Goal: Information Seeking & Learning: Get advice/opinions

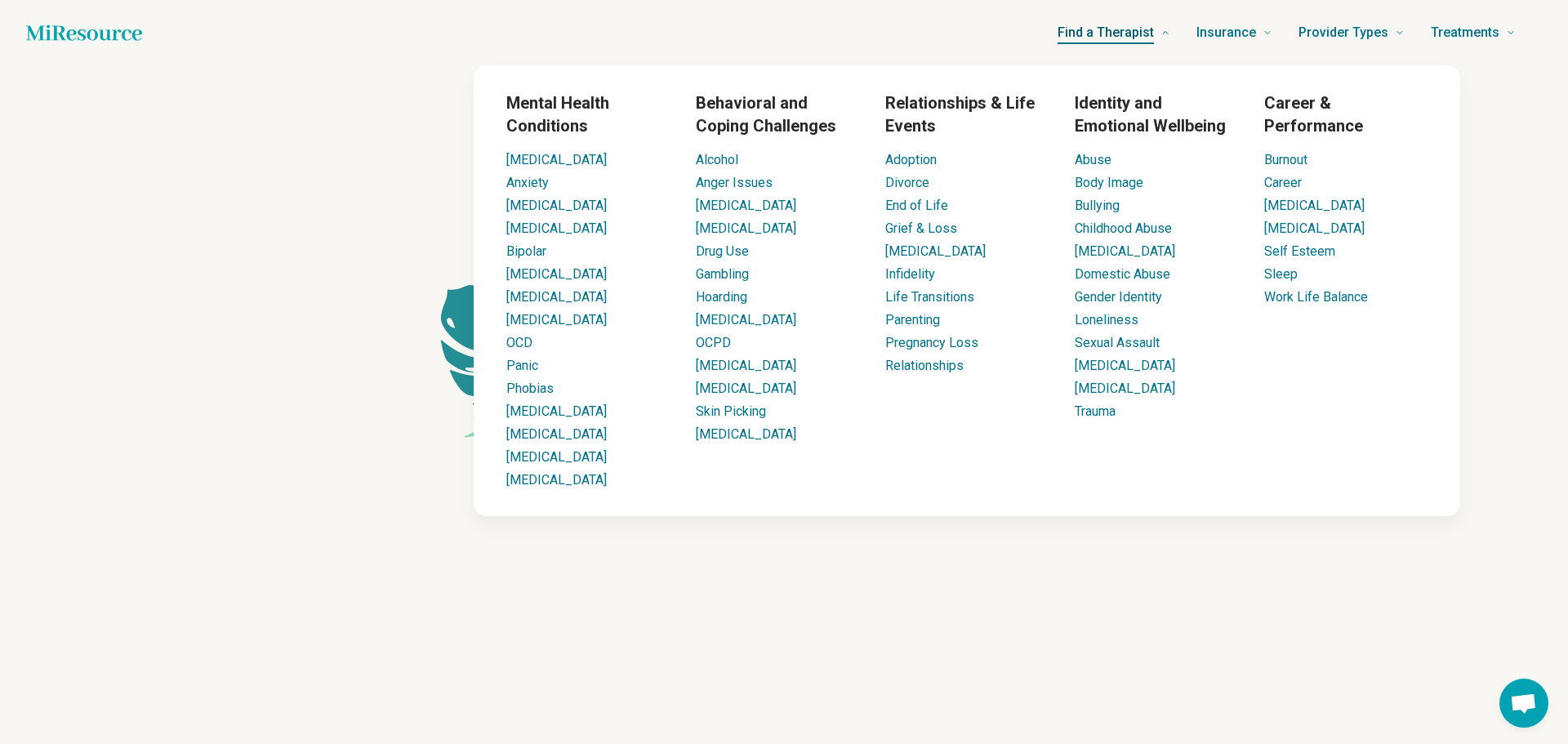
click at [1108, 35] on span "Find a Therapist" at bounding box center [1106, 32] width 97 height 23
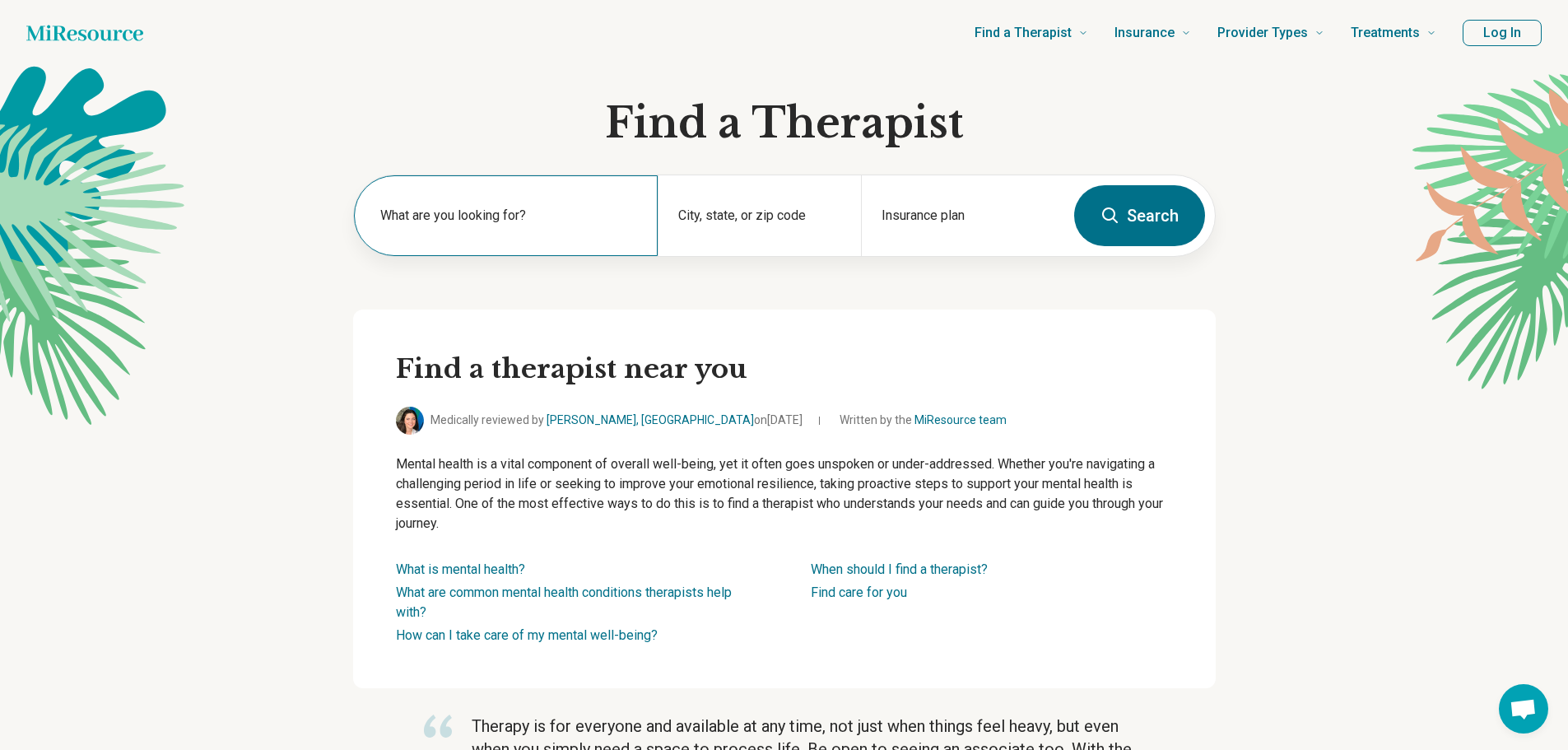
click at [473, 218] on label "What are you looking for?" at bounding box center [509, 215] width 258 height 20
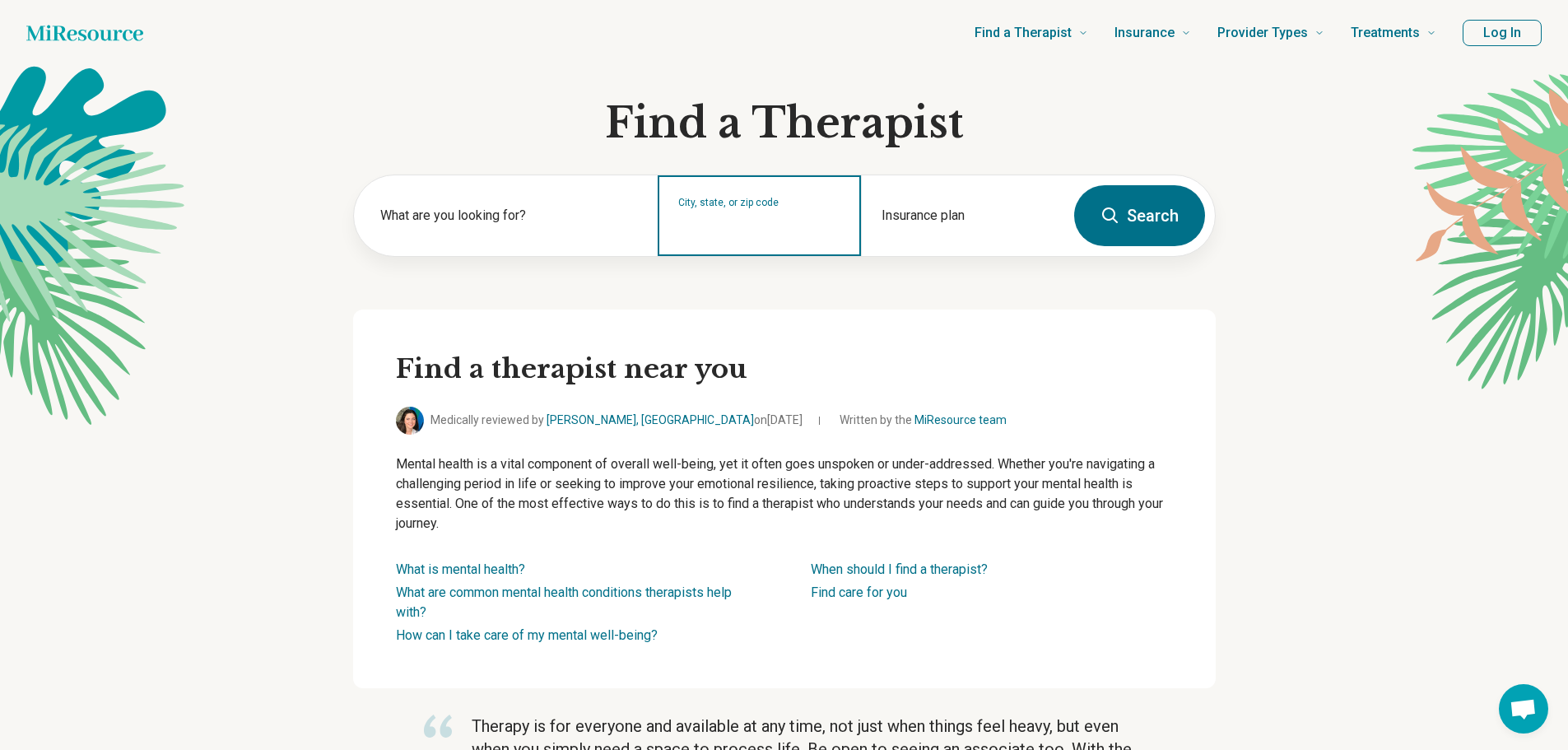
click at [730, 221] on input "City, state, or zip code" at bounding box center [759, 226] width 163 height 20
type input "*****"
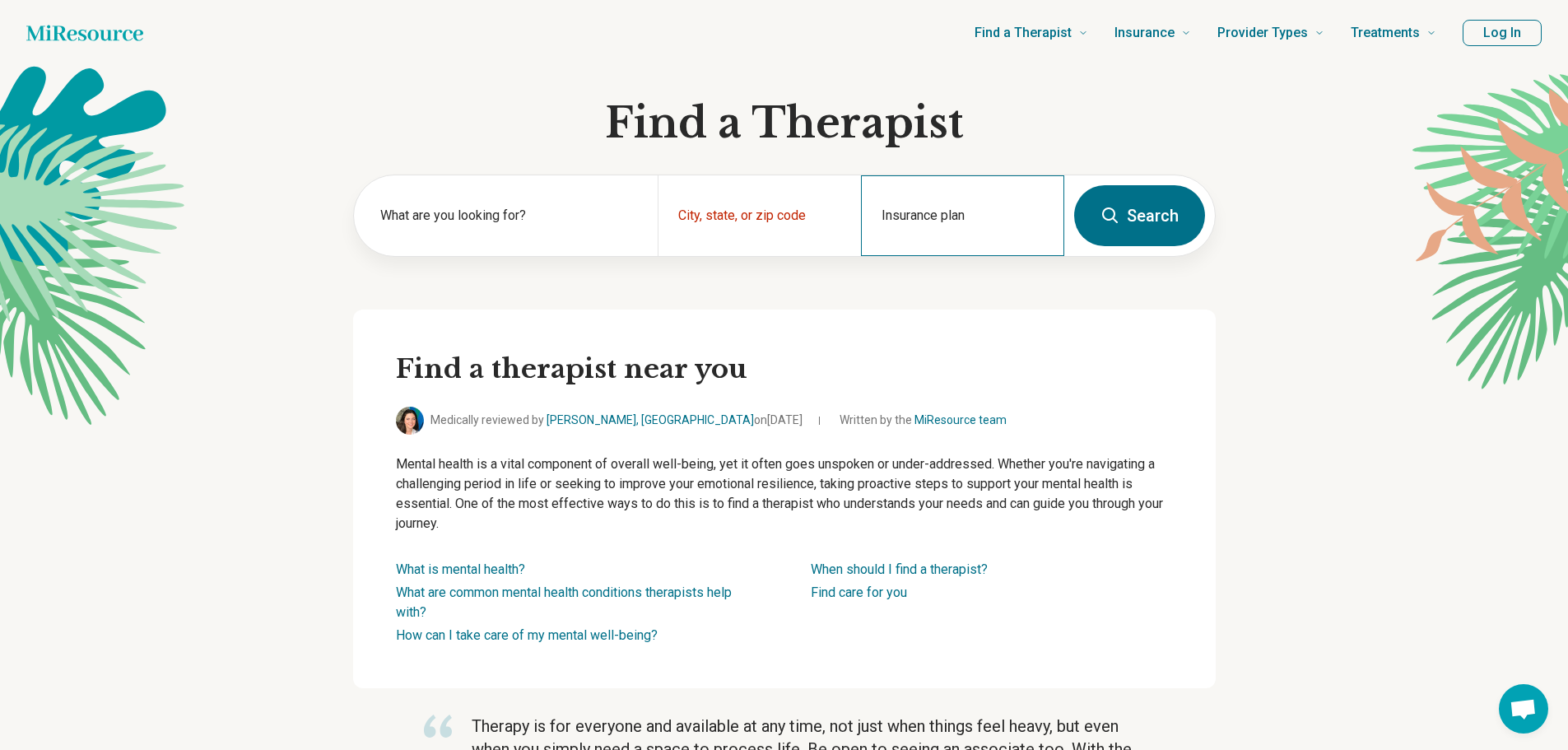
click at [935, 215] on div "Insurance plan" at bounding box center [962, 216] width 204 height 81
click at [917, 283] on div "Medical Mutual" at bounding box center [923, 285] width 121 height 33
type input "**********"
click at [1163, 211] on button "Search" at bounding box center [1140, 216] width 131 height 61
click at [1519, 37] on button "Log In" at bounding box center [1502, 33] width 79 height 26
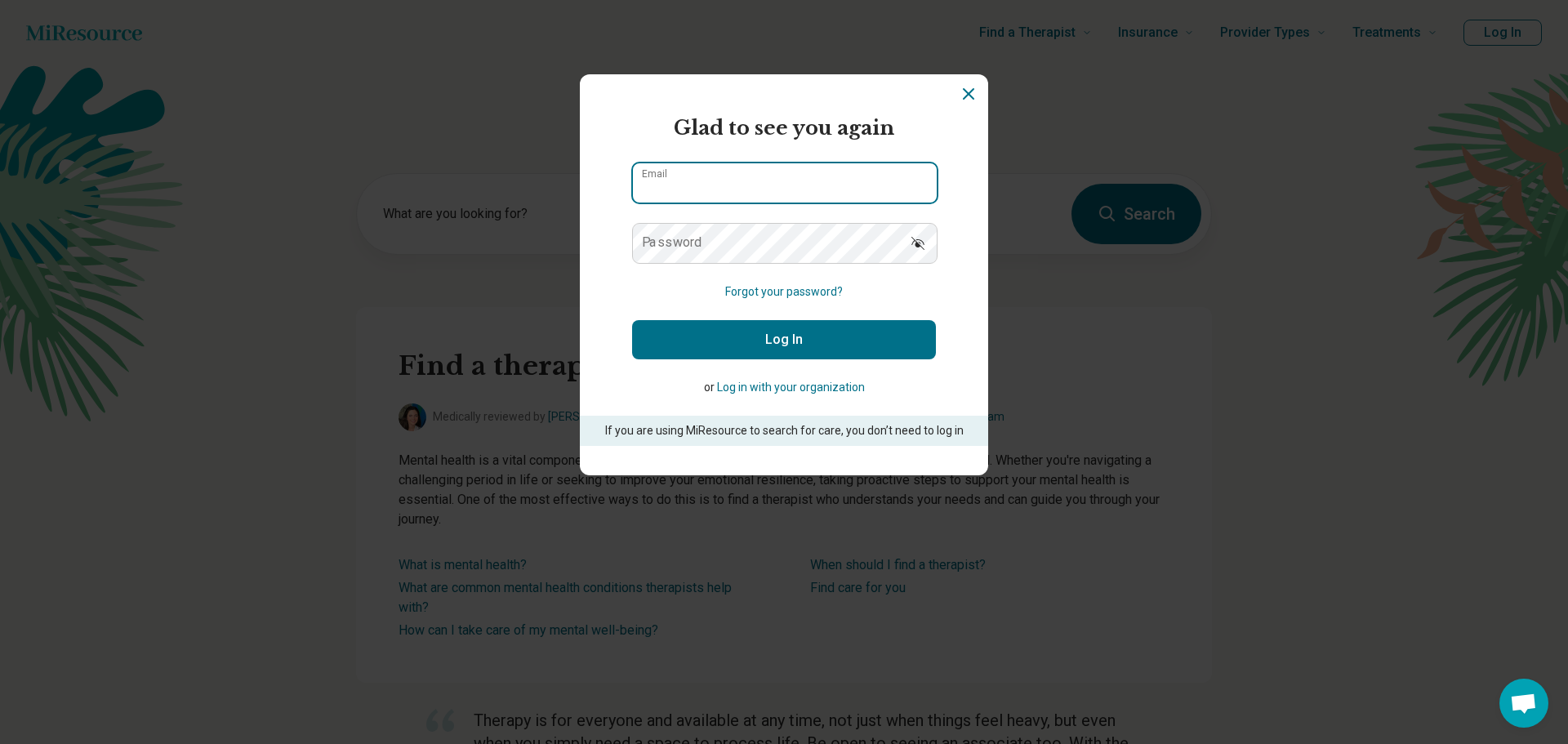
type input "**********"
click at [820, 334] on button "Log In" at bounding box center [783, 339] width 303 height 40
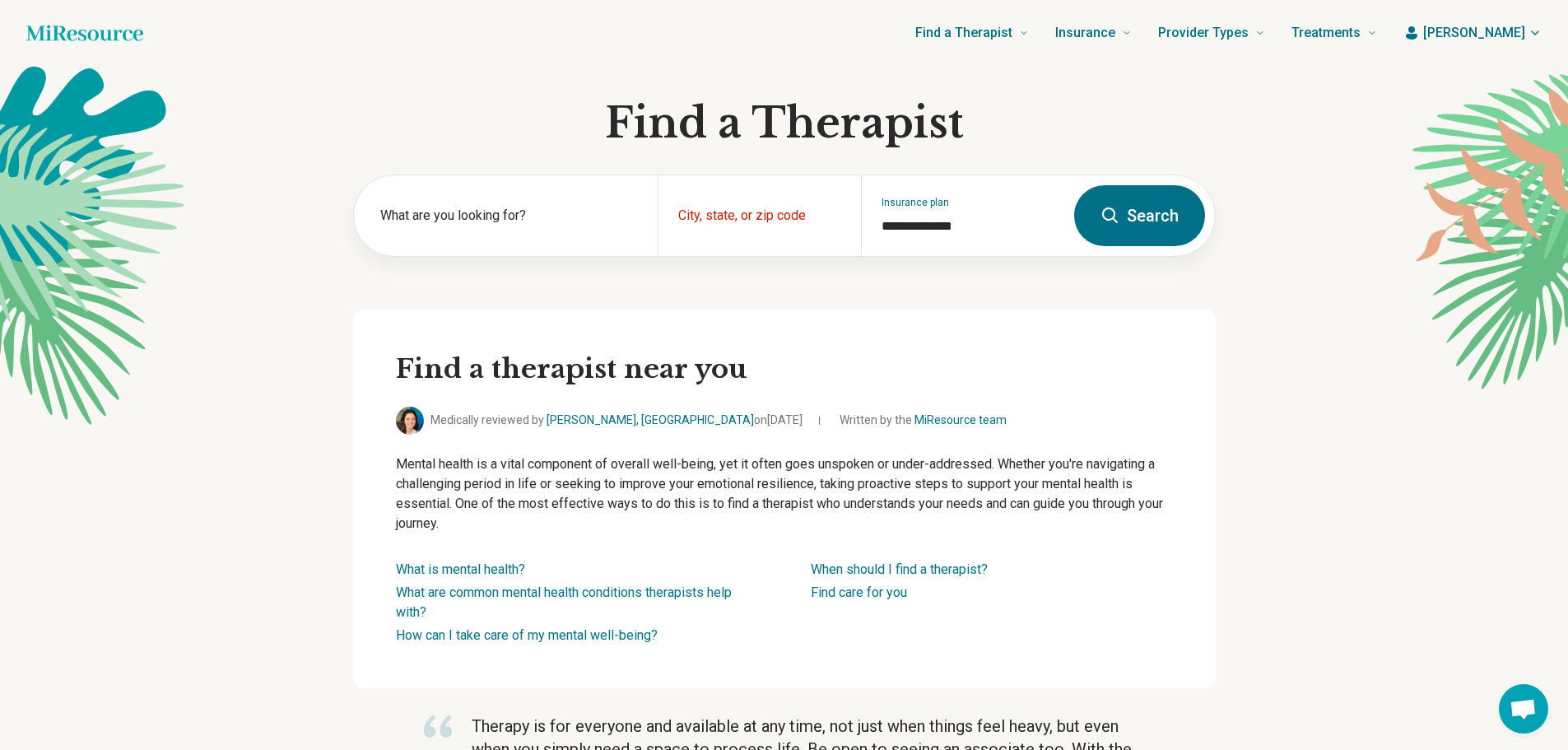
click at [1140, 201] on button "Search" at bounding box center [1140, 216] width 131 height 61
click at [1120, 214] on icon at bounding box center [1110, 215] width 20 height 20
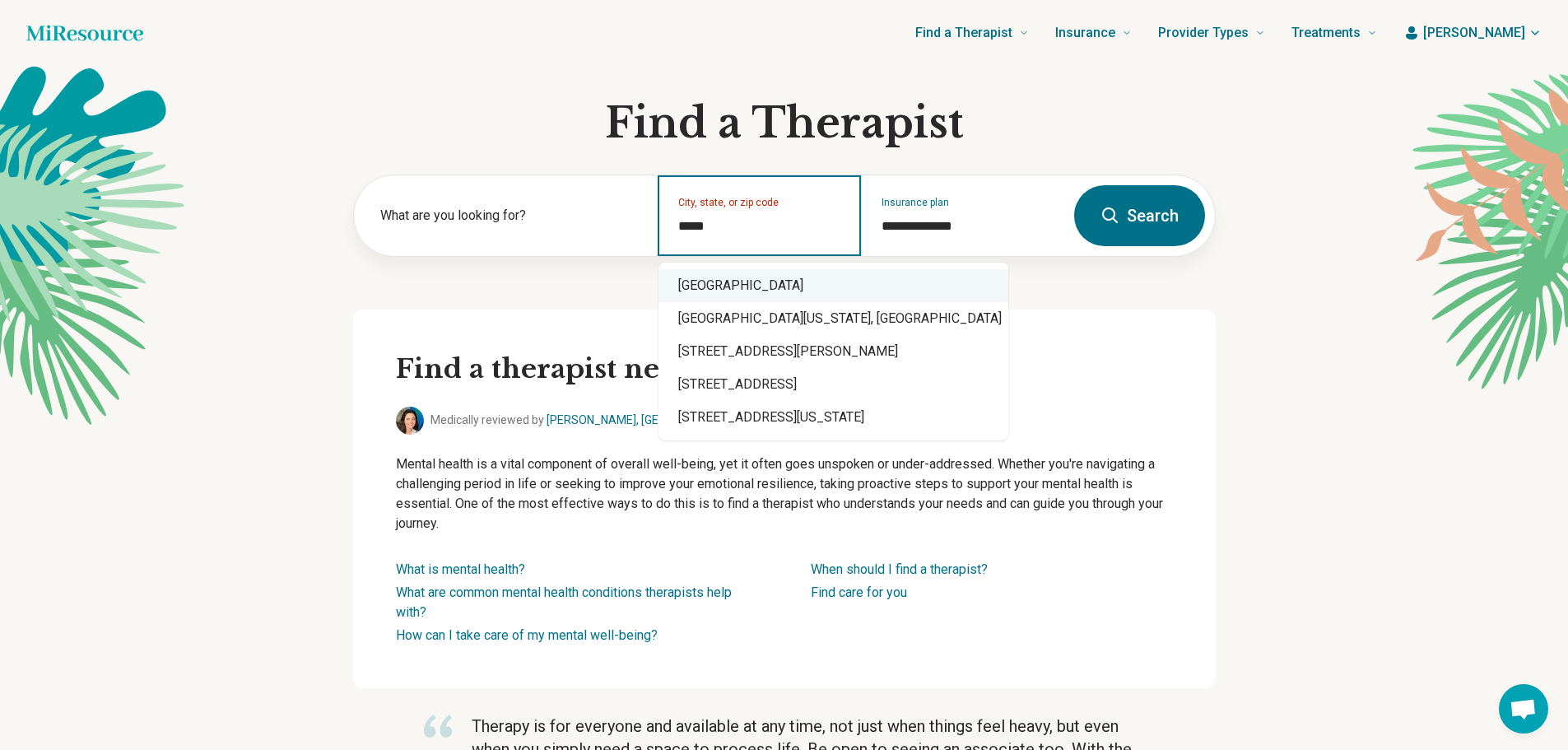
click at [712, 289] on div "Kent, OH 44240" at bounding box center [834, 285] width 349 height 33
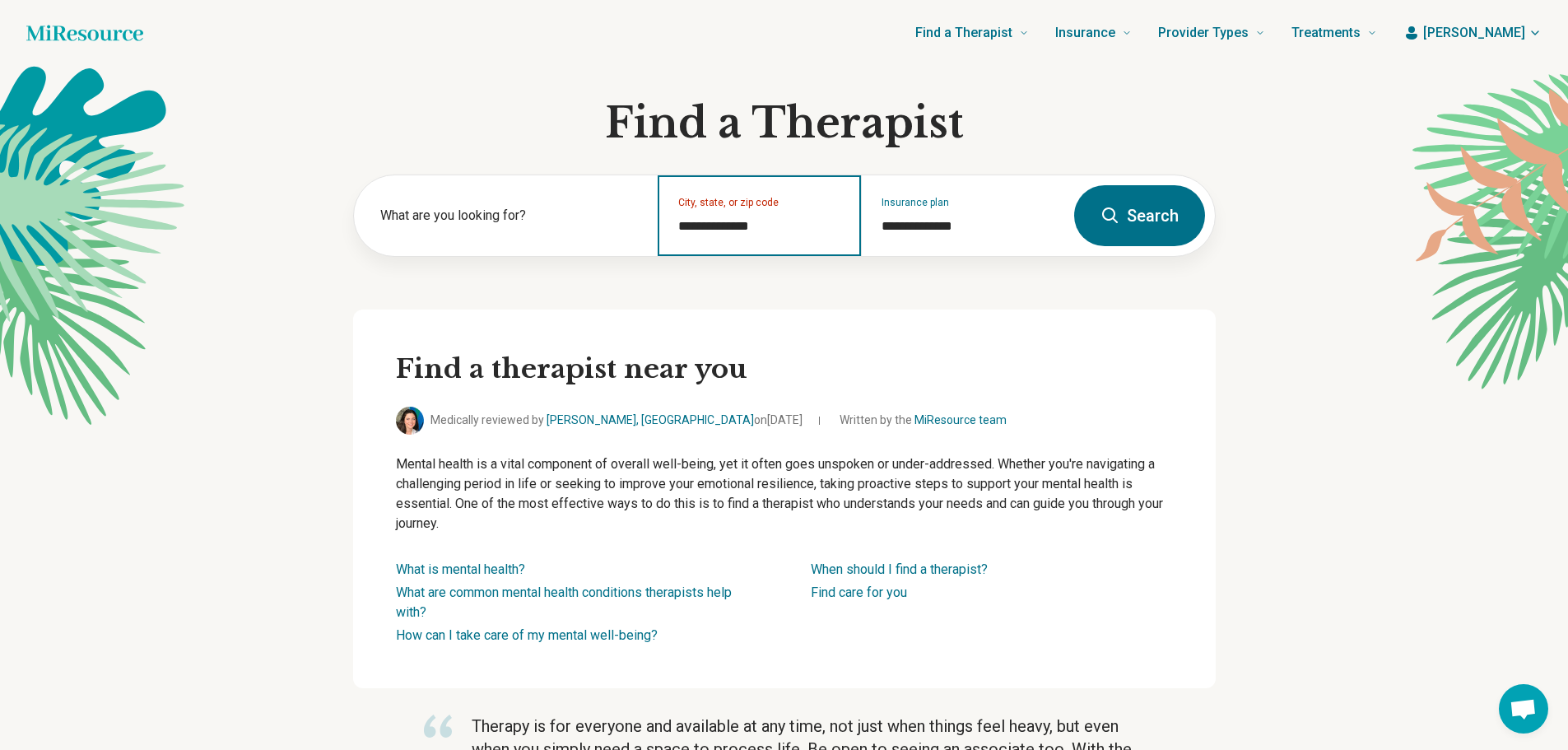
type input "**********"
click at [1146, 230] on button "Search" at bounding box center [1140, 216] width 131 height 61
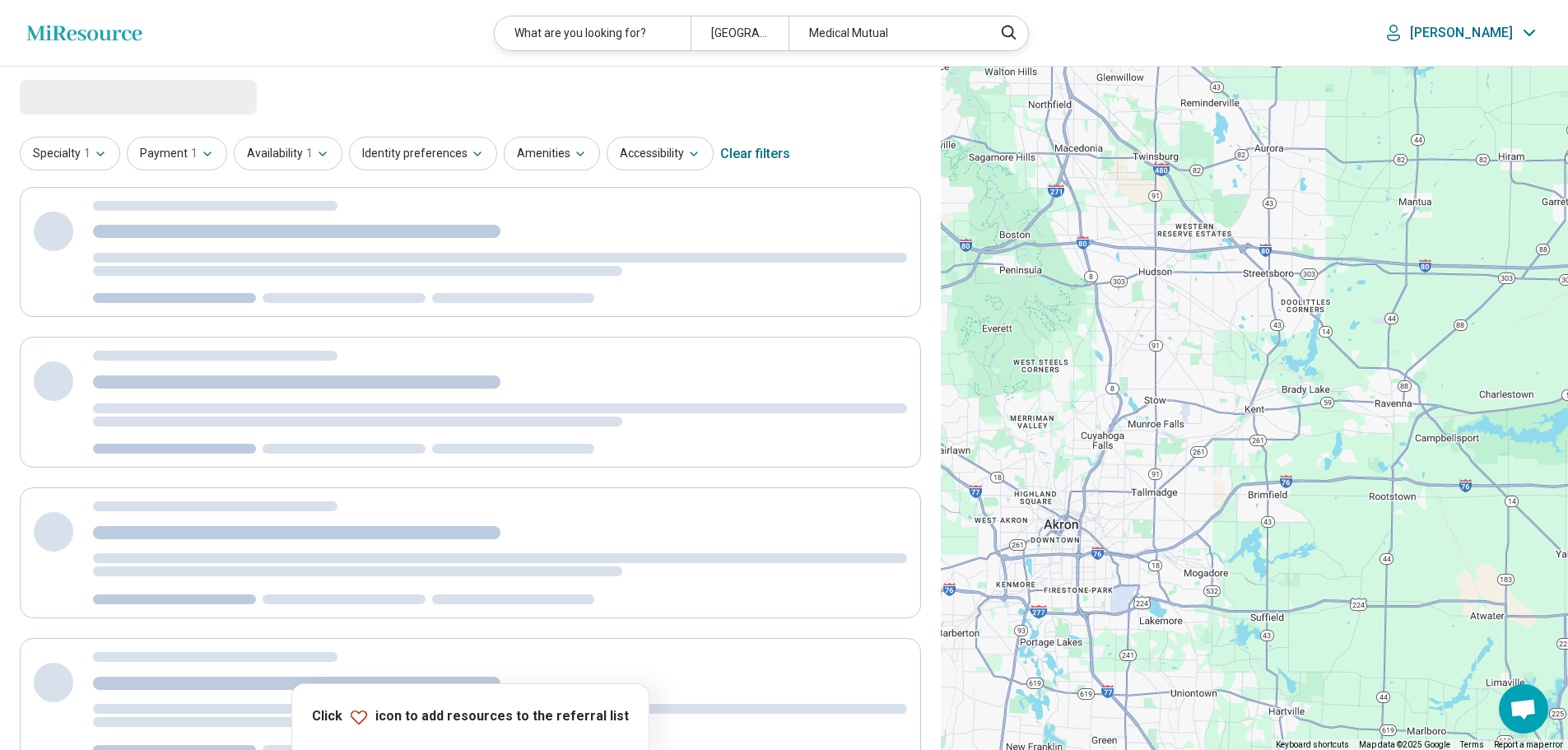
select select "***"
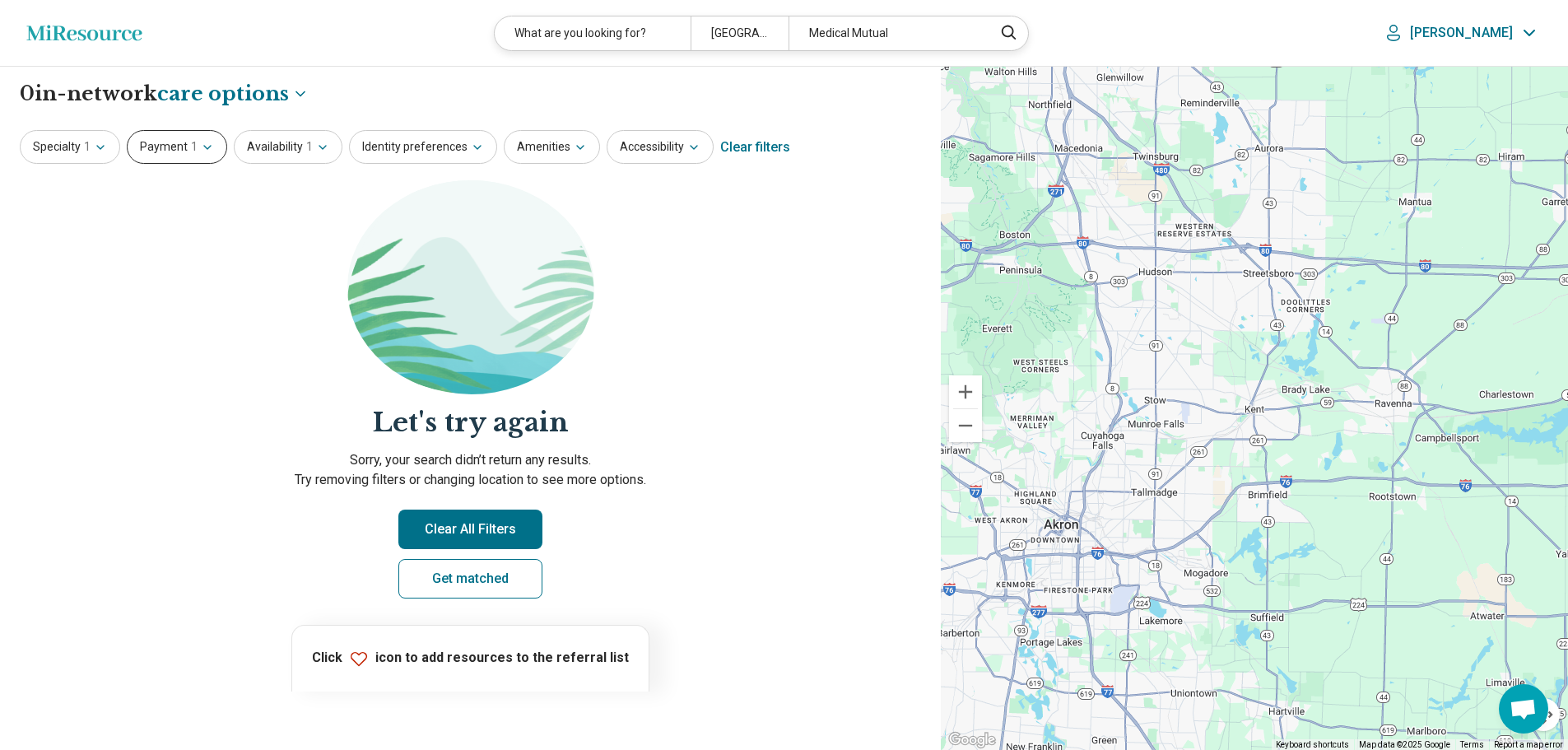
click at [208, 147] on icon "button" at bounding box center [207, 147] width 13 height 13
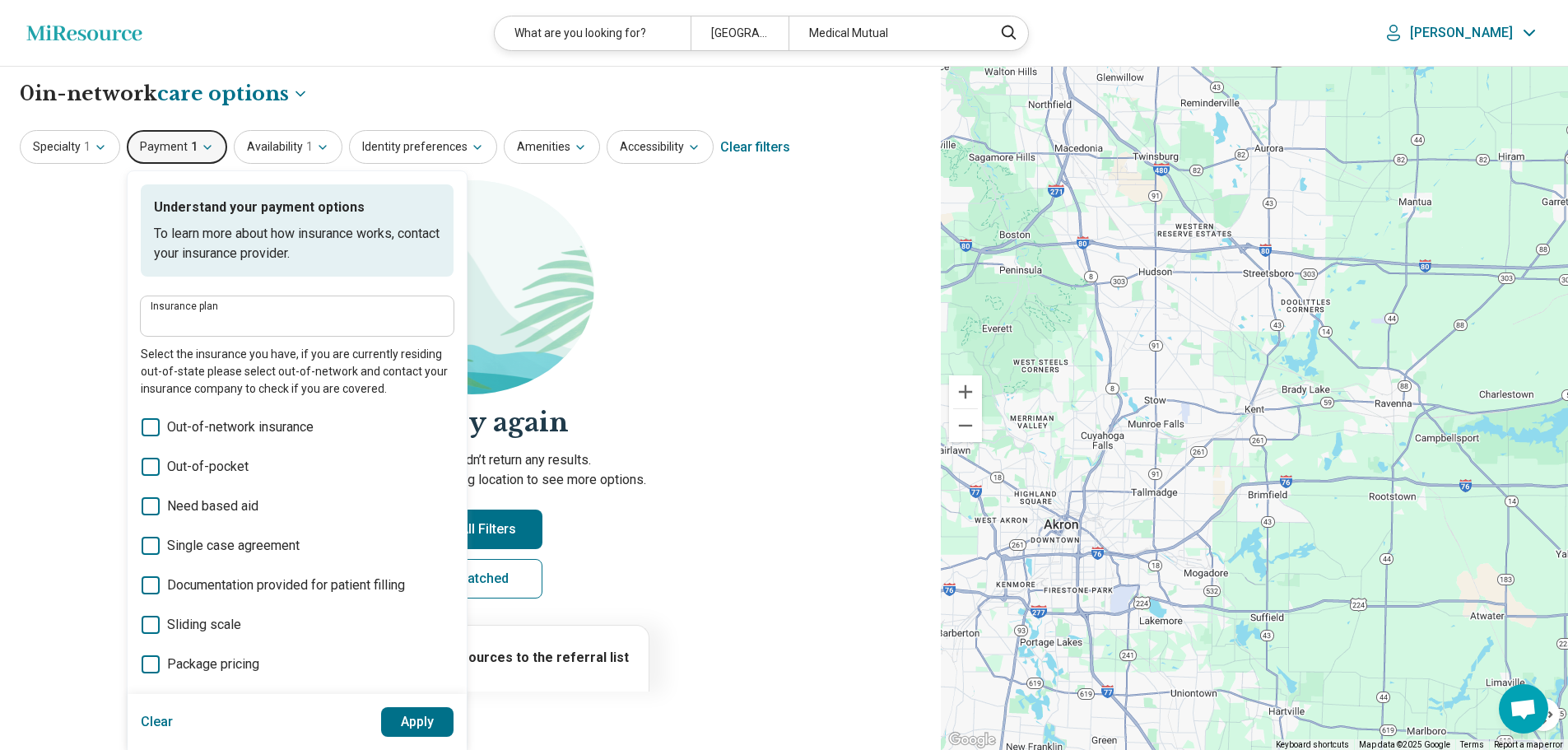
type input "**********"
click at [166, 721] on button "Clear" at bounding box center [156, 722] width 33 height 30
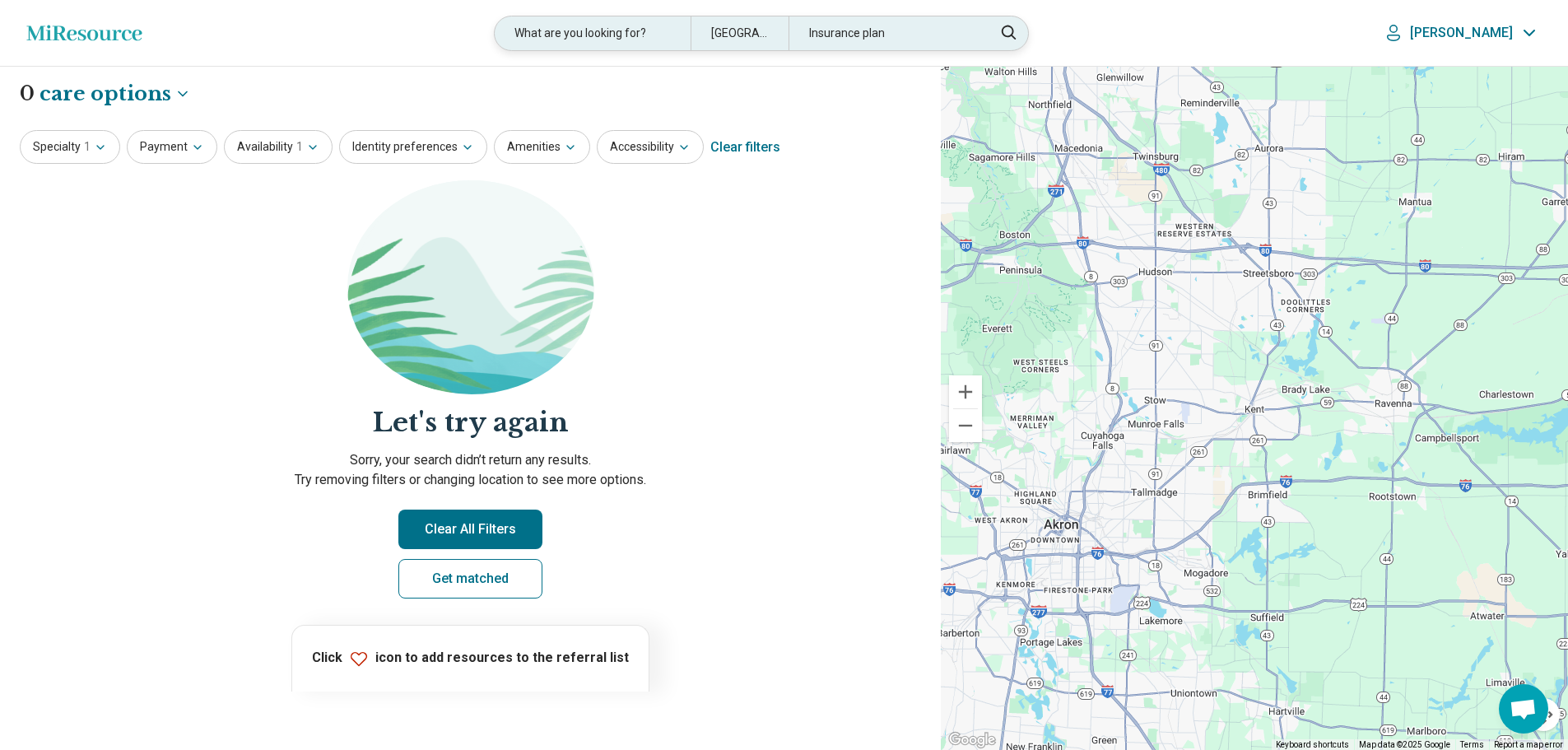
click at [659, 39] on div "What are you looking for?" at bounding box center [592, 33] width 195 height 33
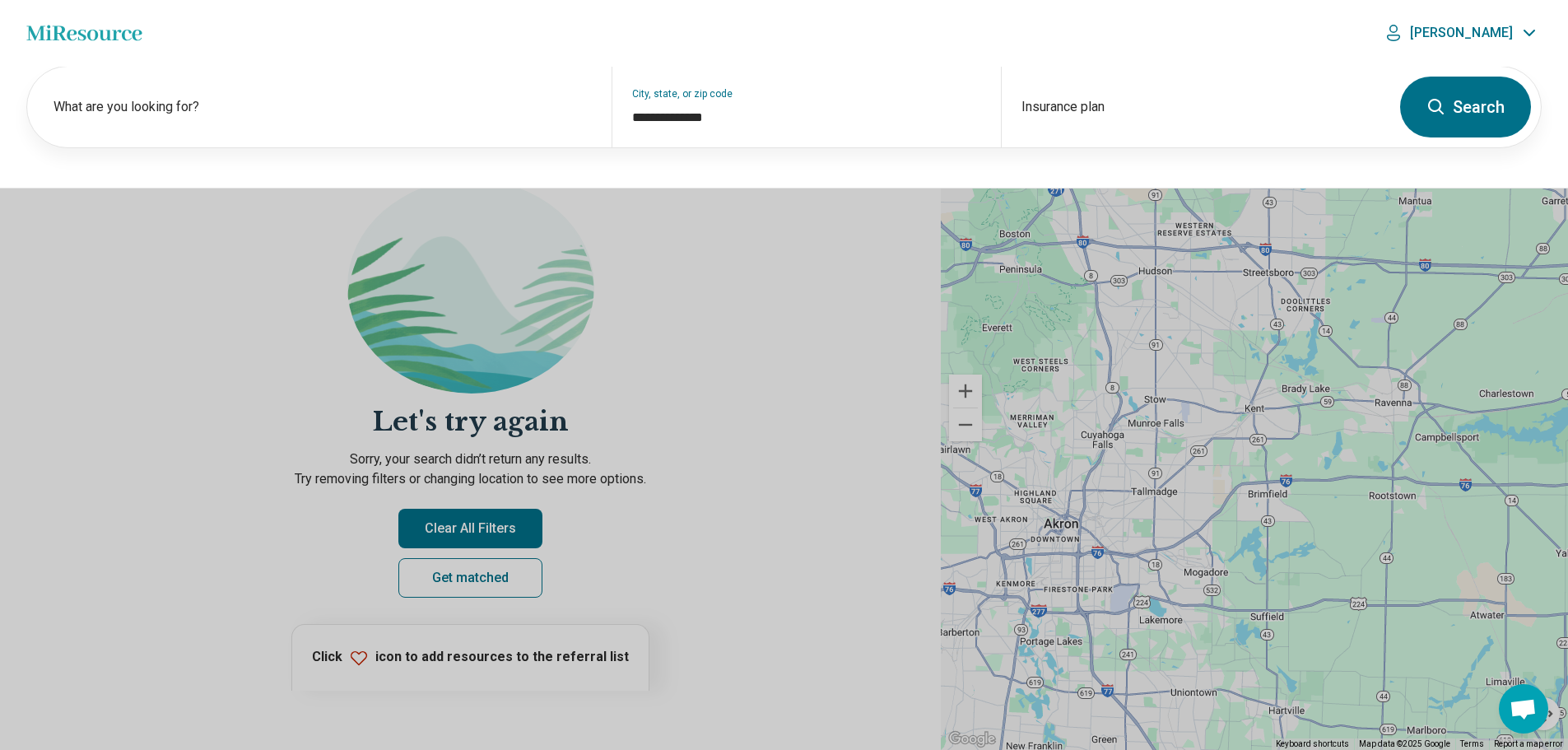
drag, startPoint x: 108, startPoint y: 293, endPoint x: 80, endPoint y: 212, distance: 85.7
click at [109, 289] on button at bounding box center [784, 375] width 1568 height 750
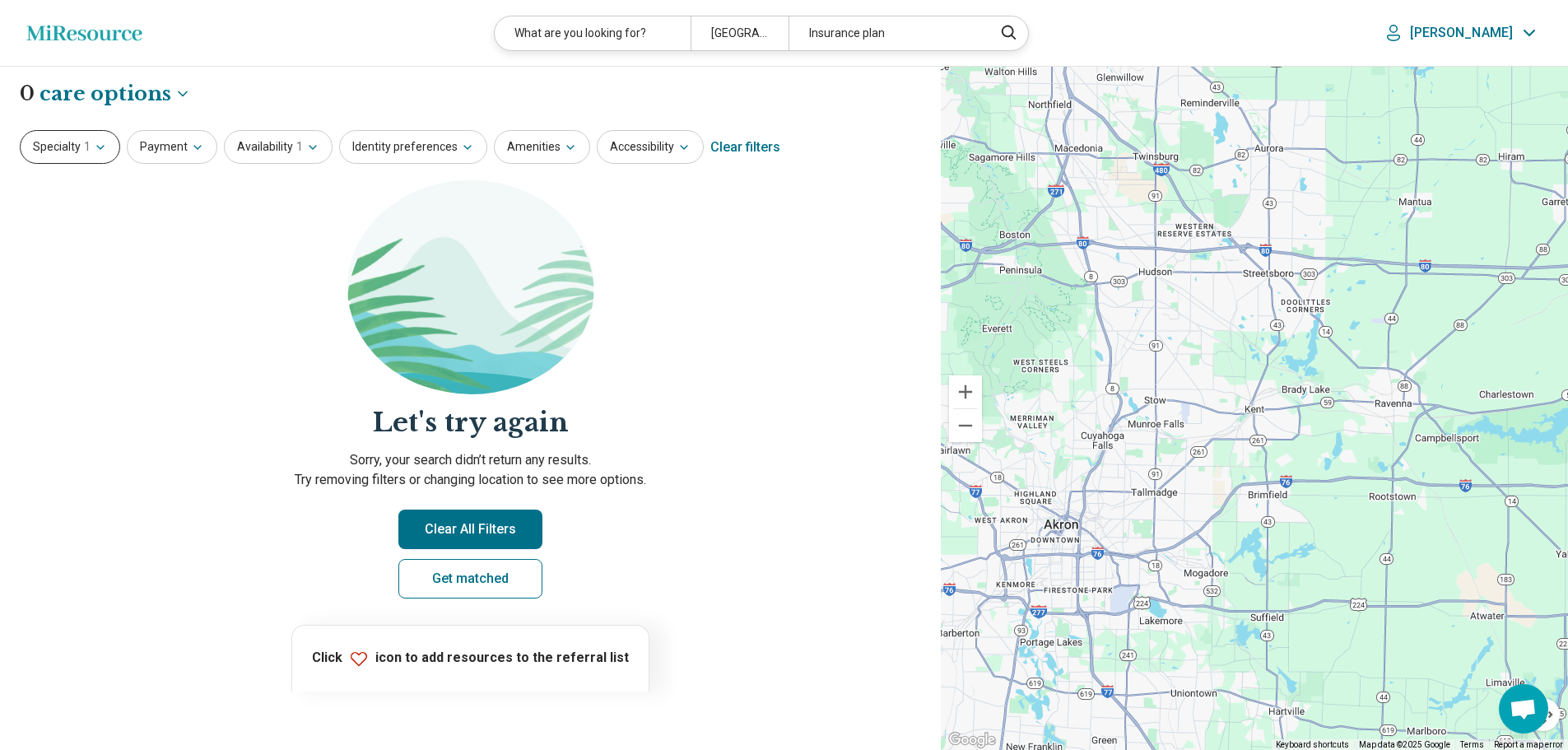
click at [99, 144] on icon "button" at bounding box center [100, 147] width 13 height 13
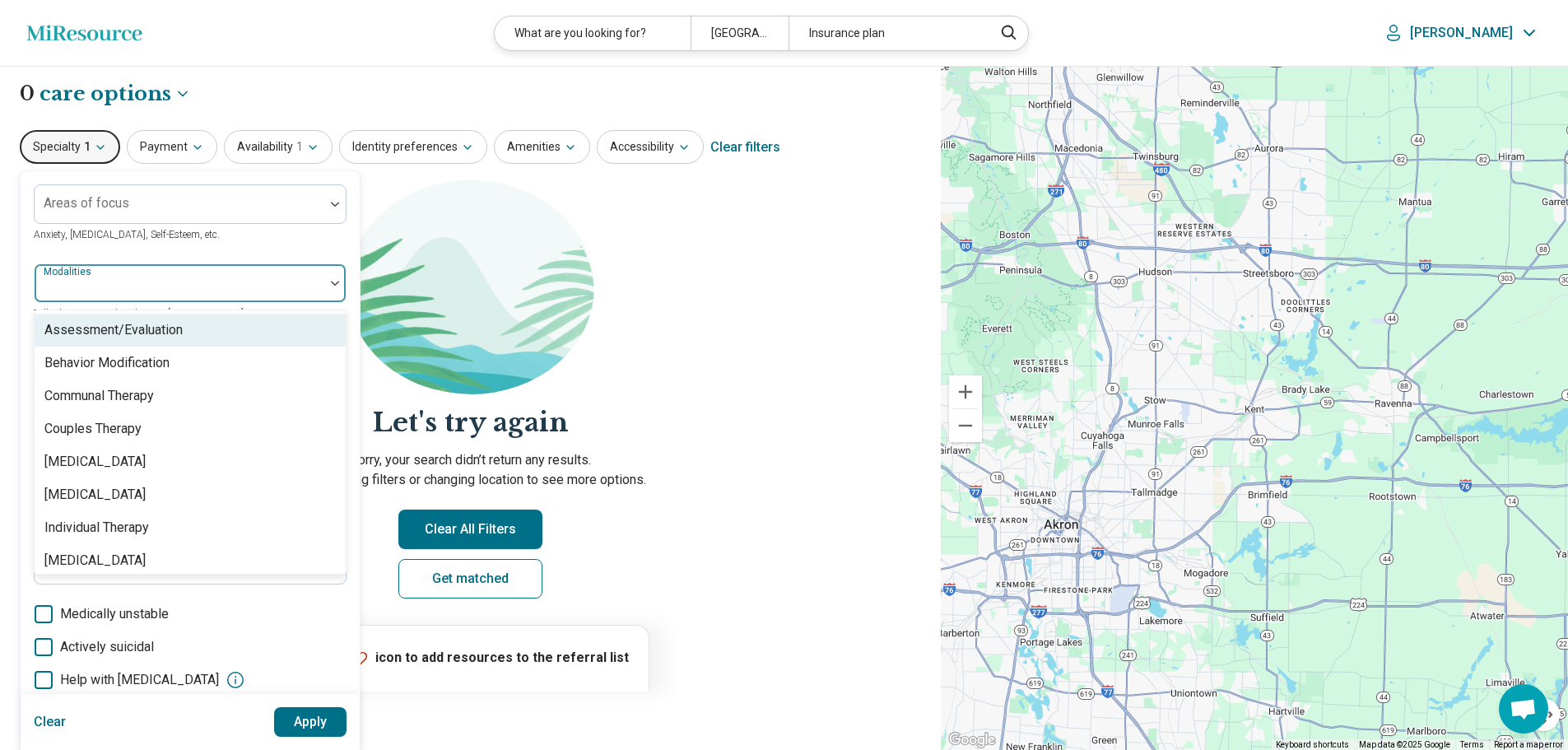
click at [337, 282] on img at bounding box center [335, 283] width 8 height 5
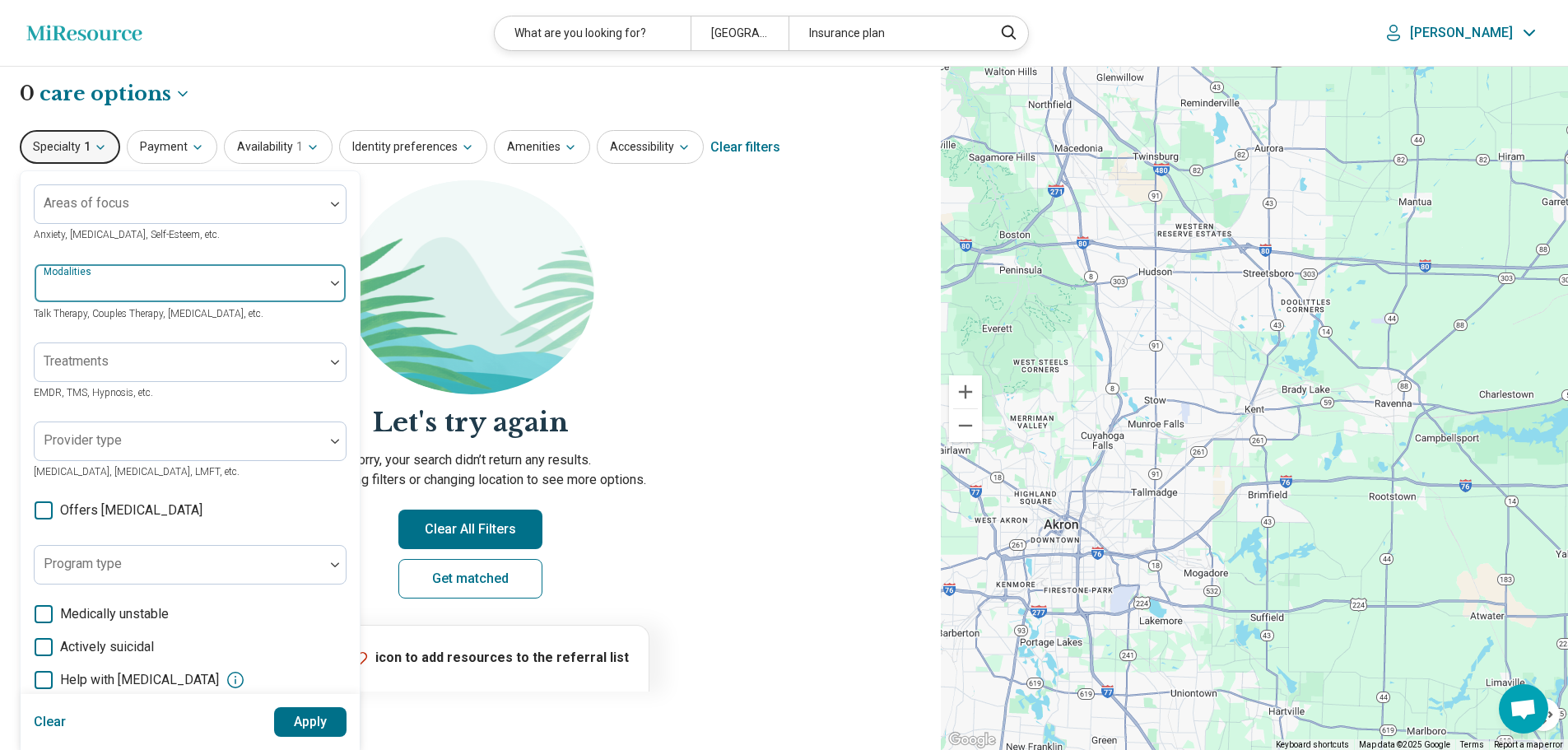
click at [337, 282] on img at bounding box center [335, 283] width 8 height 5
click at [54, 726] on button "Clear" at bounding box center [49, 722] width 33 height 30
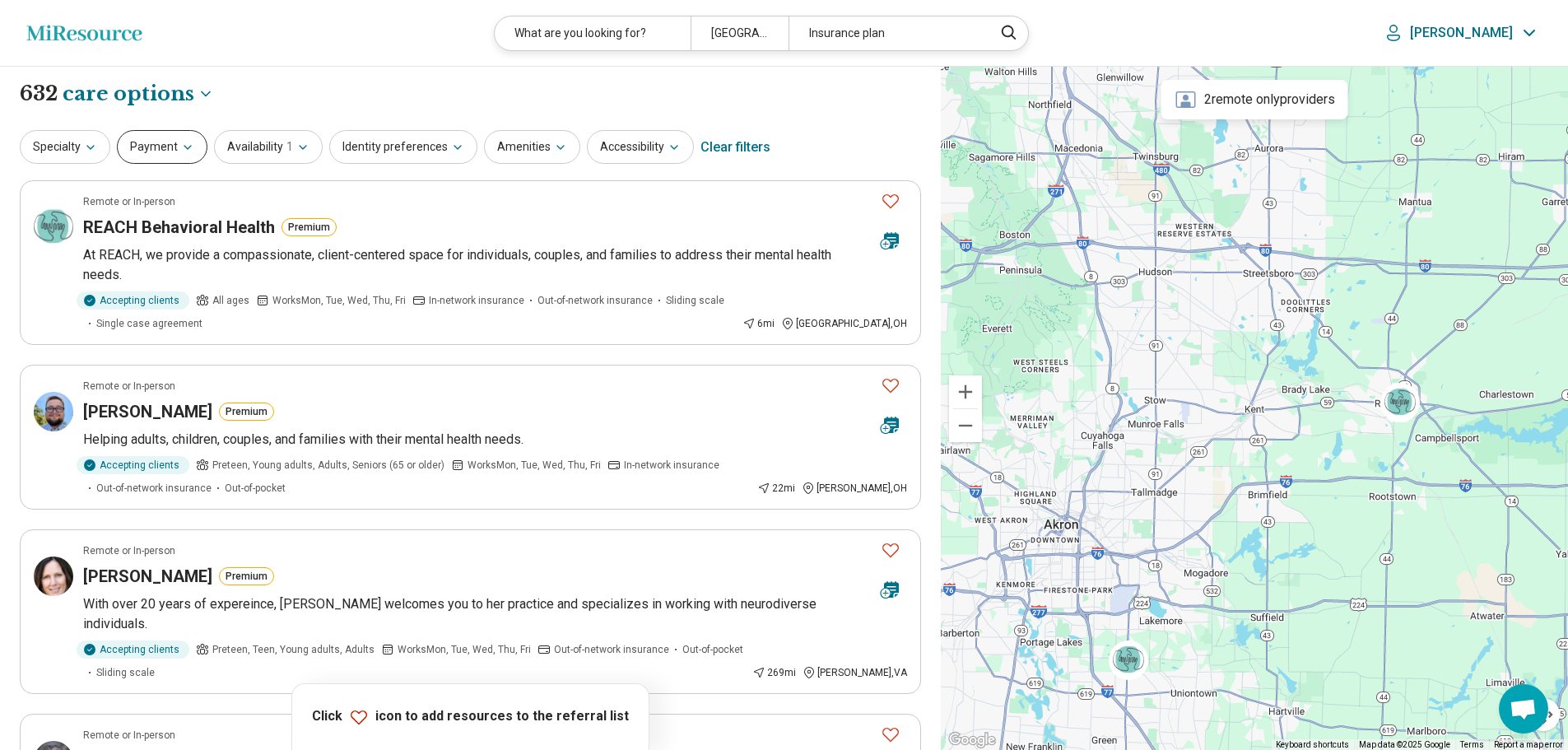
click at [191, 145] on icon "button" at bounding box center [188, 147] width 13 height 13
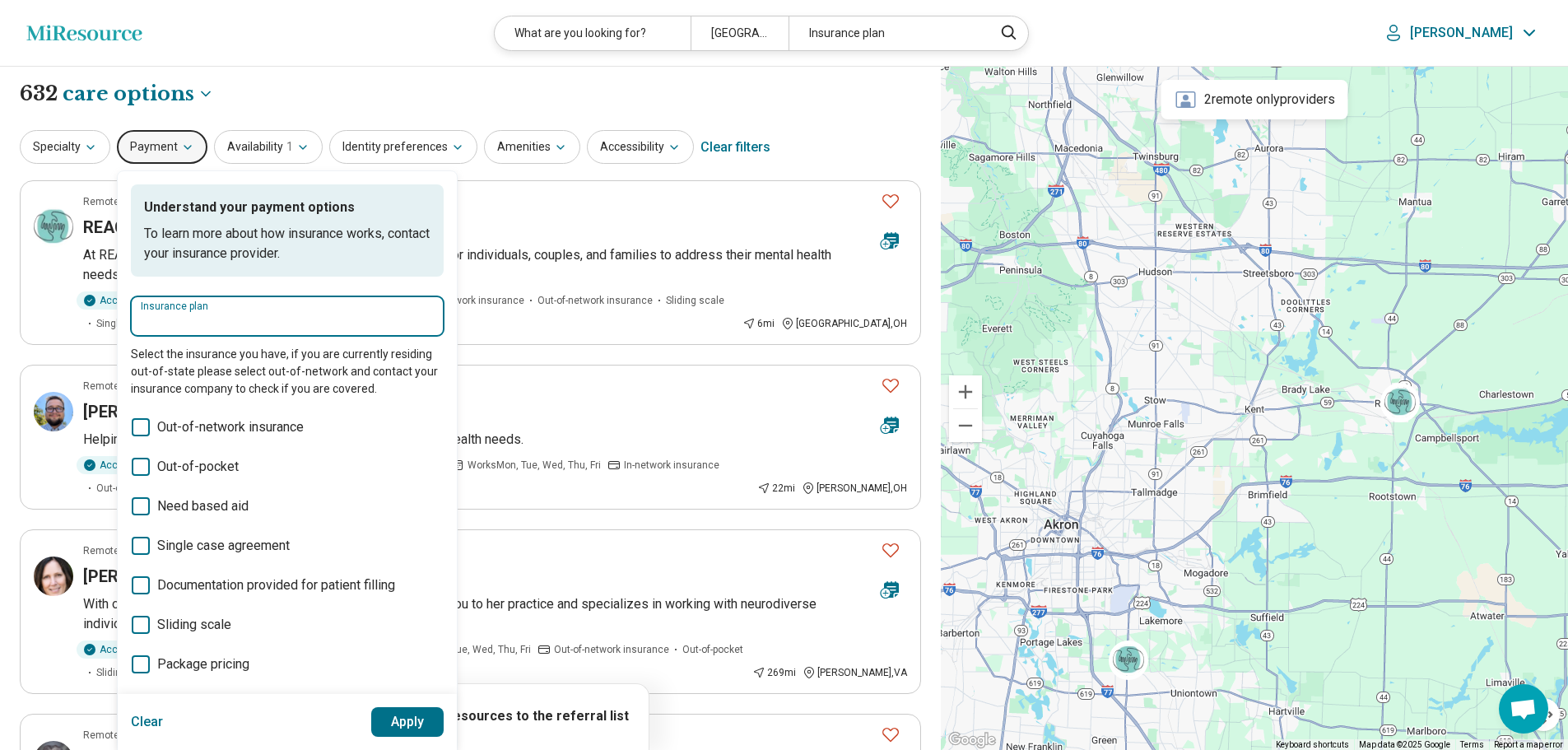
click at [214, 328] on input "Insurance plan" at bounding box center [286, 322] width 293 height 20
click at [200, 371] on div "Medical Mutual" at bounding box center [191, 365] width 121 height 33
type input "**********"
click at [391, 717] on button "Apply" at bounding box center [407, 722] width 73 height 30
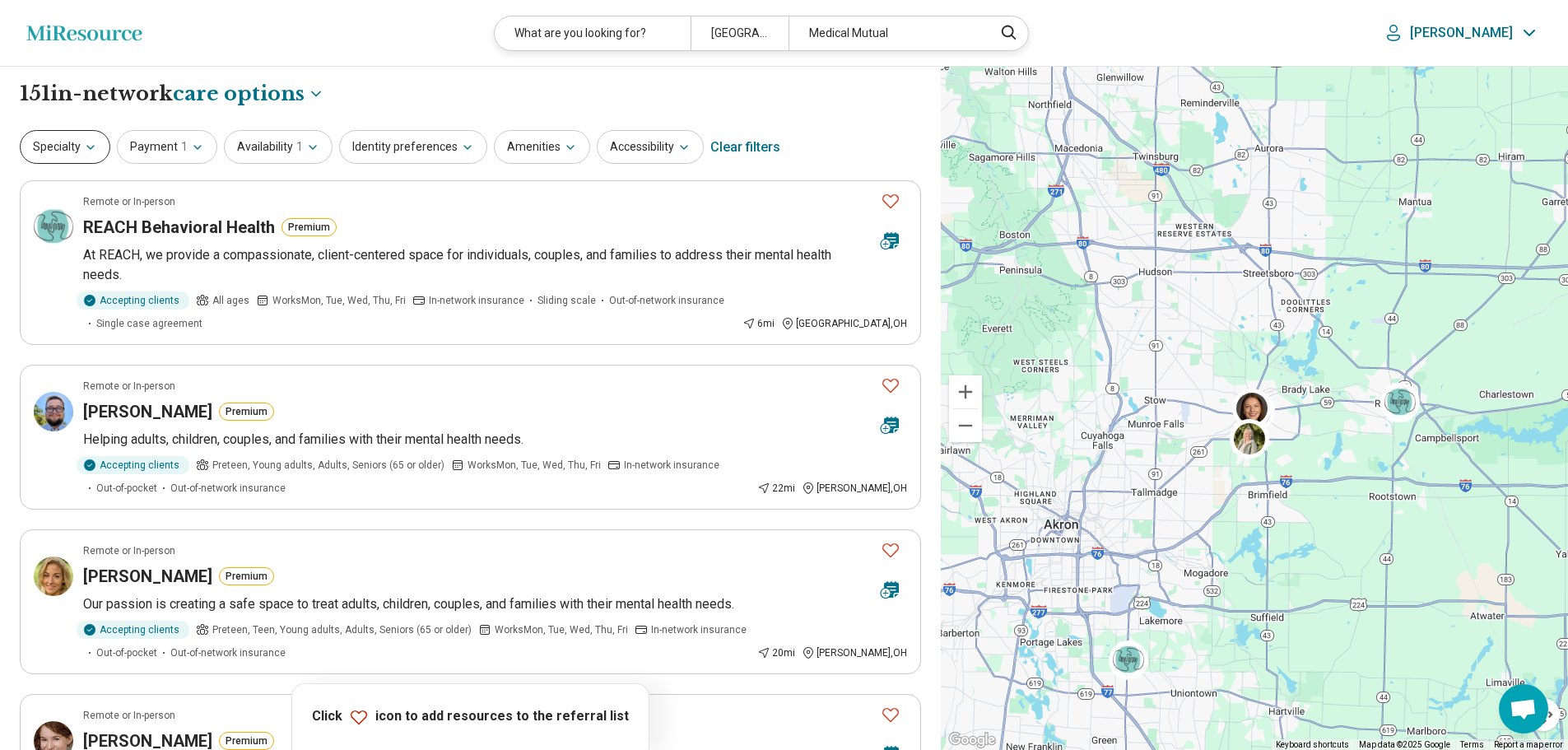
click at [92, 148] on icon "button" at bounding box center [90, 147] width 13 height 13
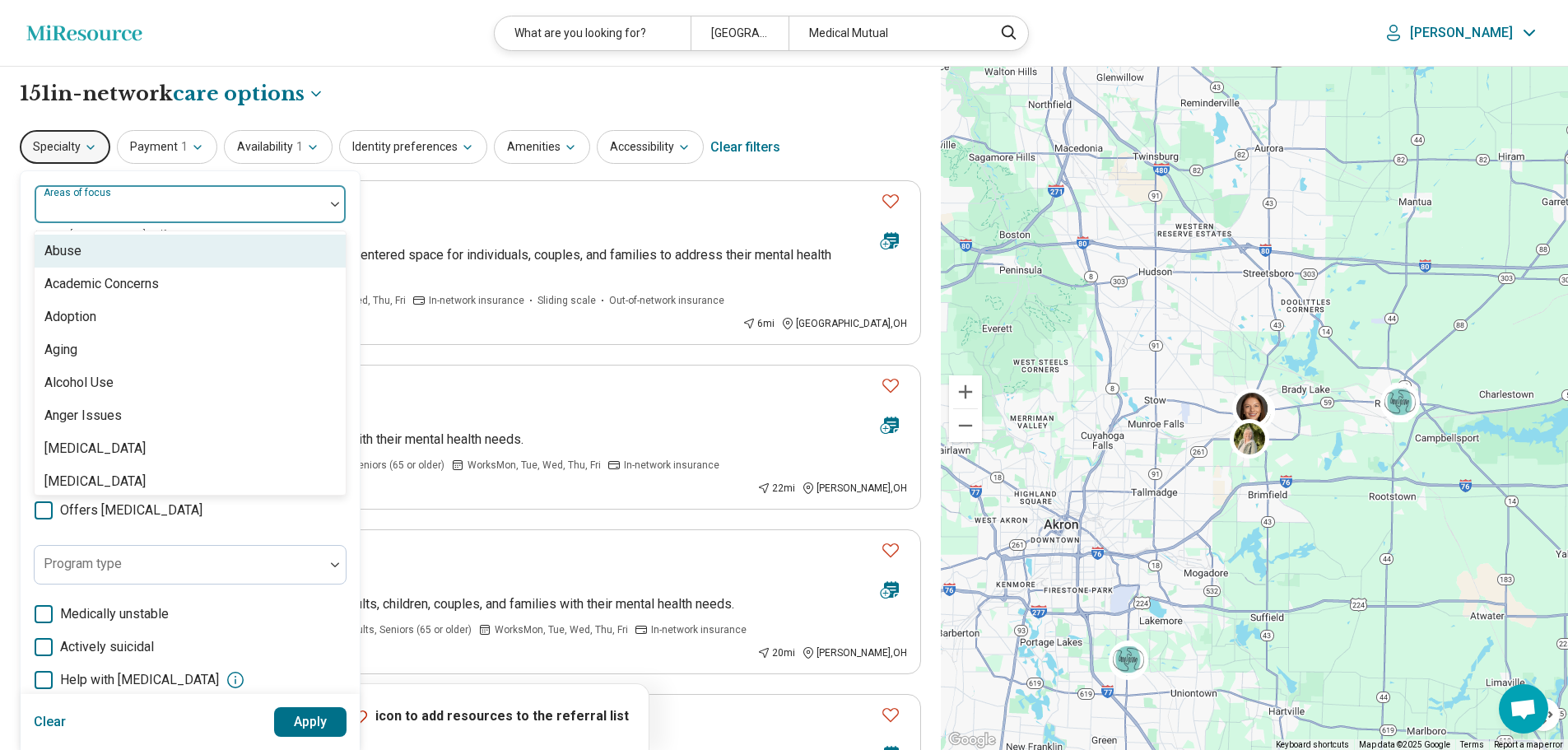
click at [336, 213] on div at bounding box center [335, 204] width 21 height 38
type input "**"
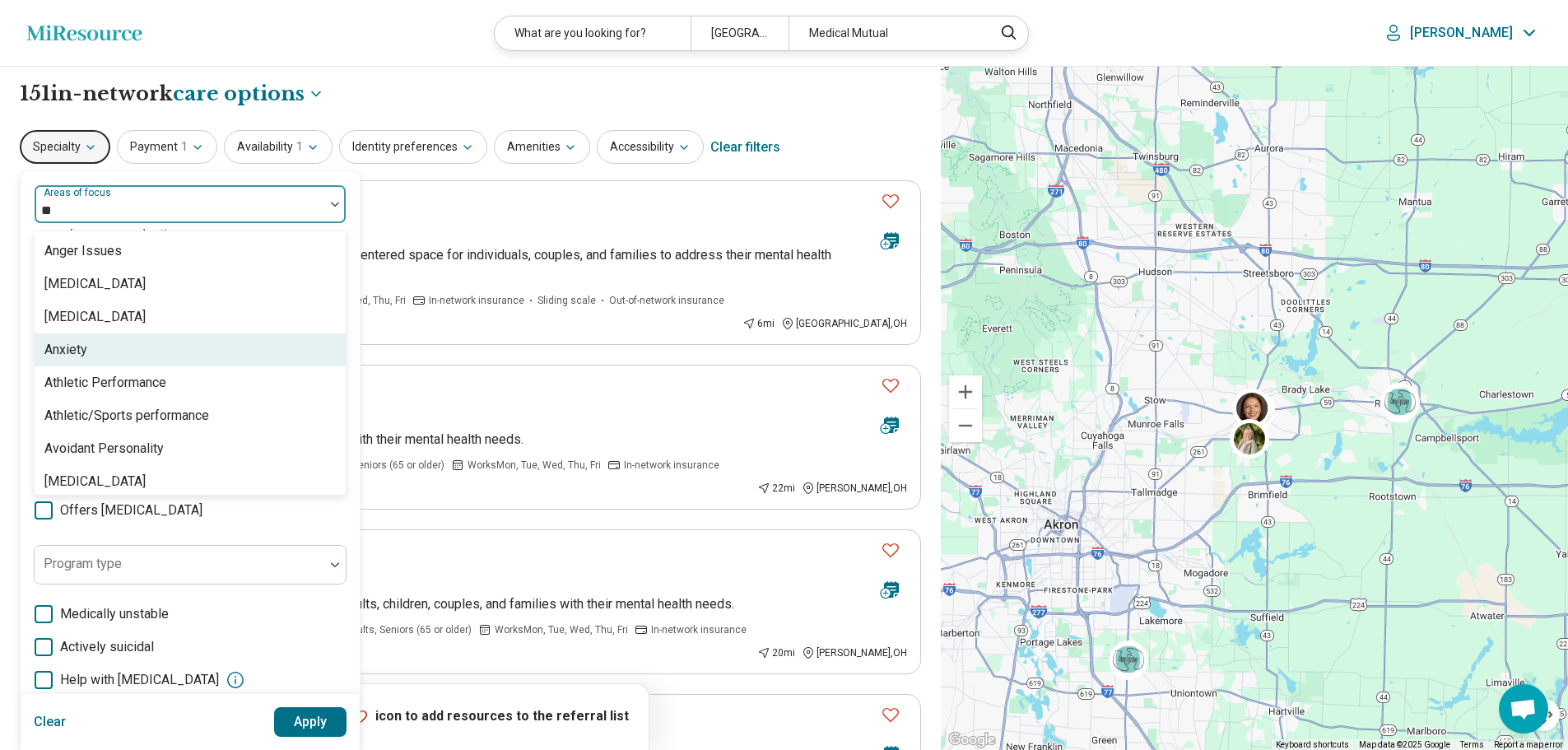
click at [99, 353] on div "Anxiety" at bounding box center [190, 349] width 311 height 33
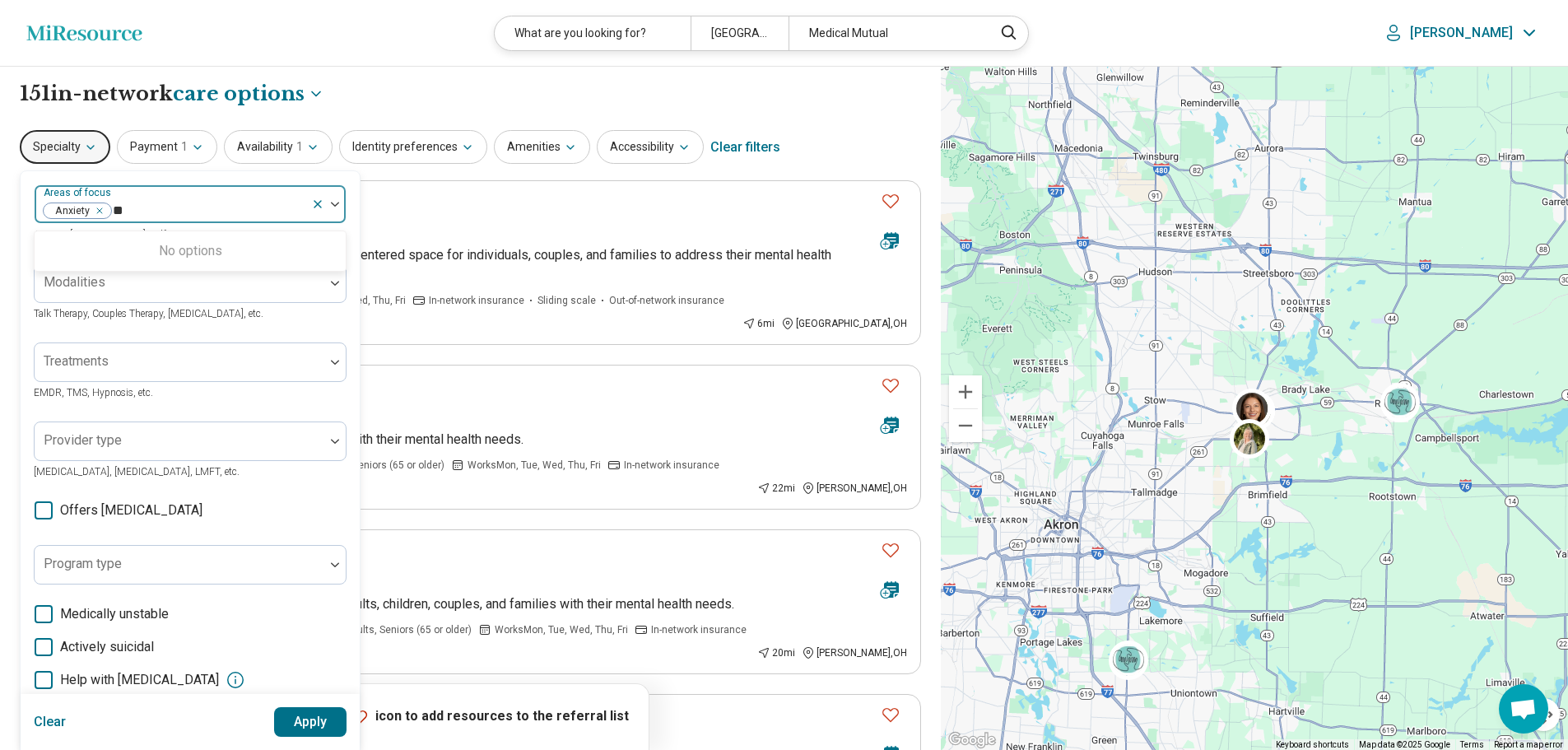
type input "*"
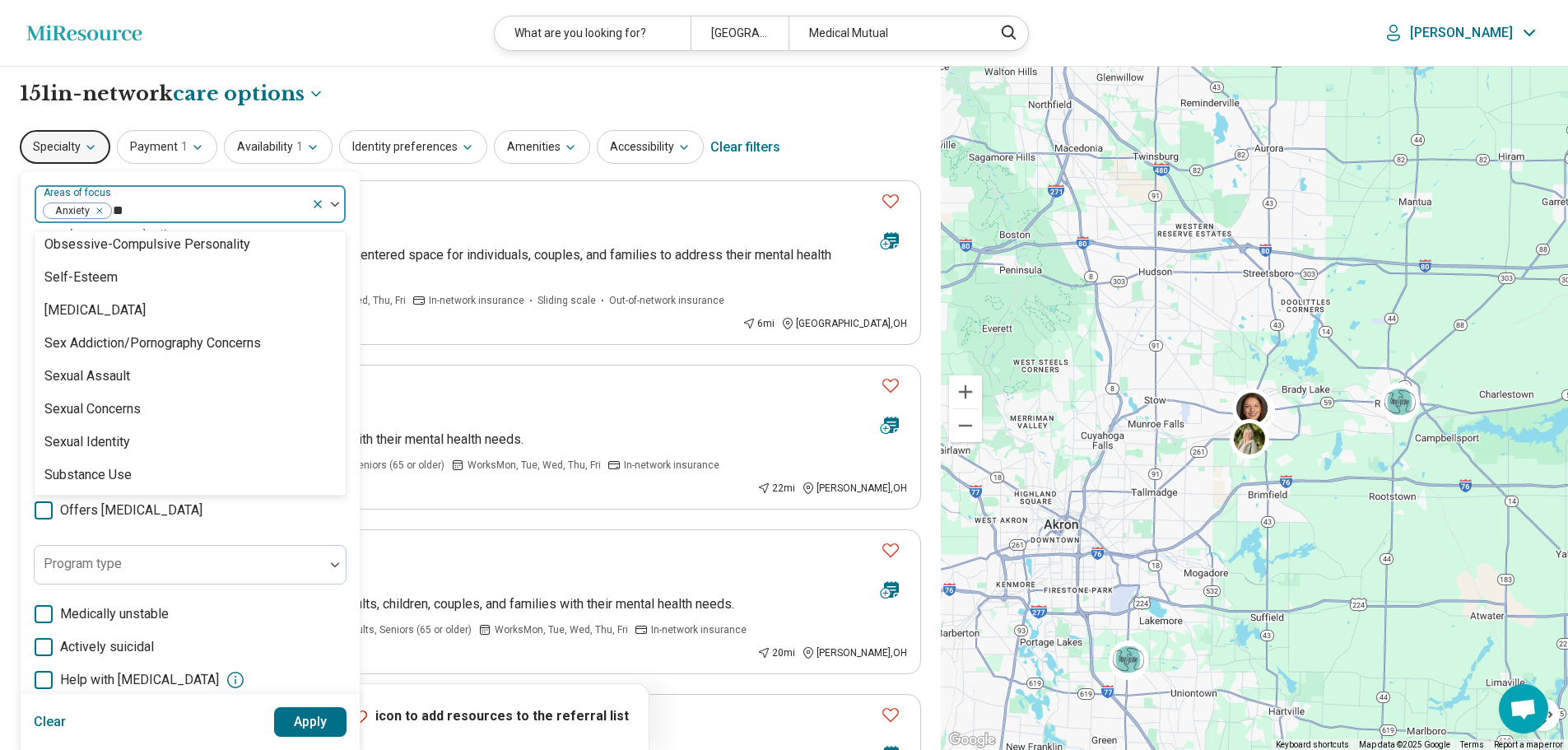
scroll to position [17, 0]
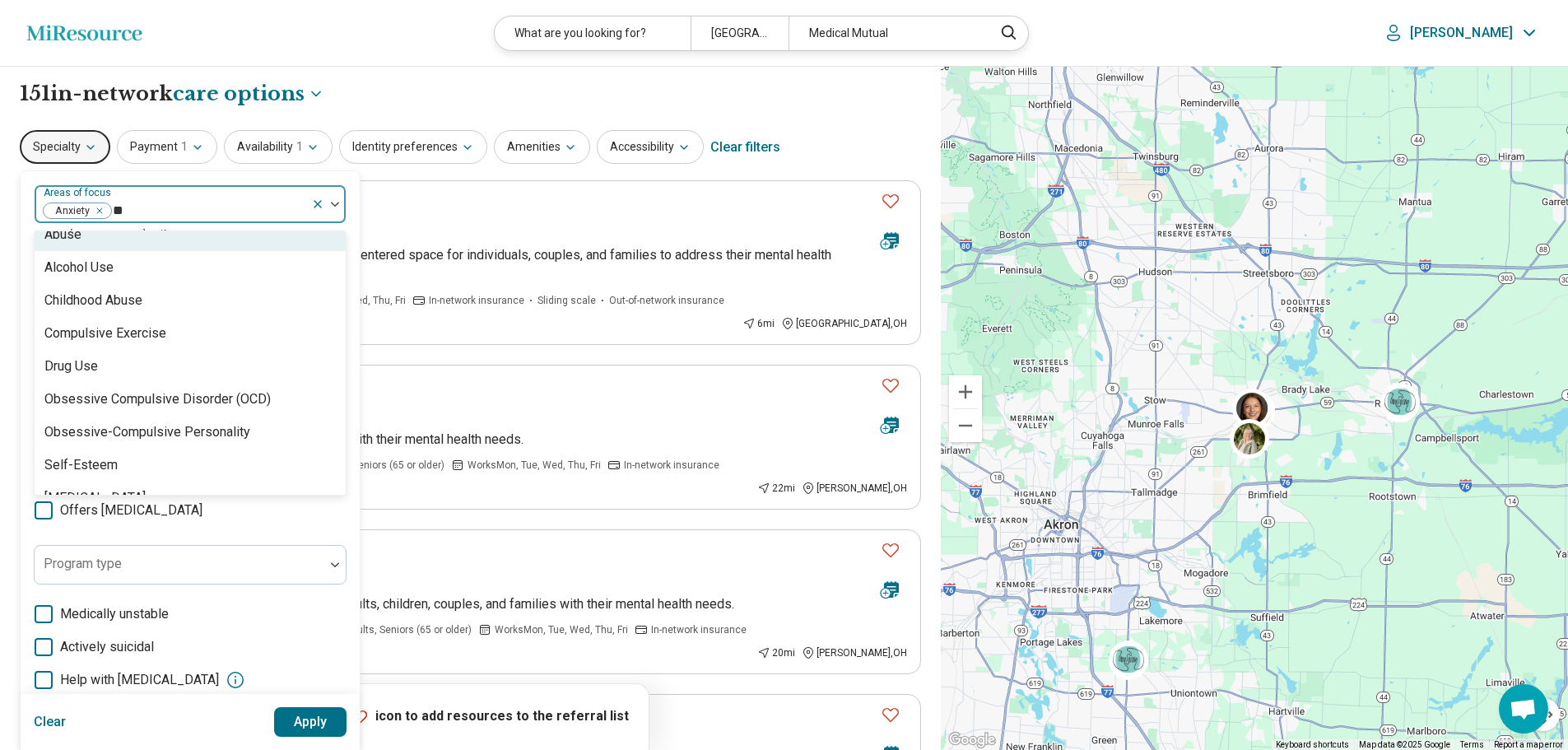
type input "***"
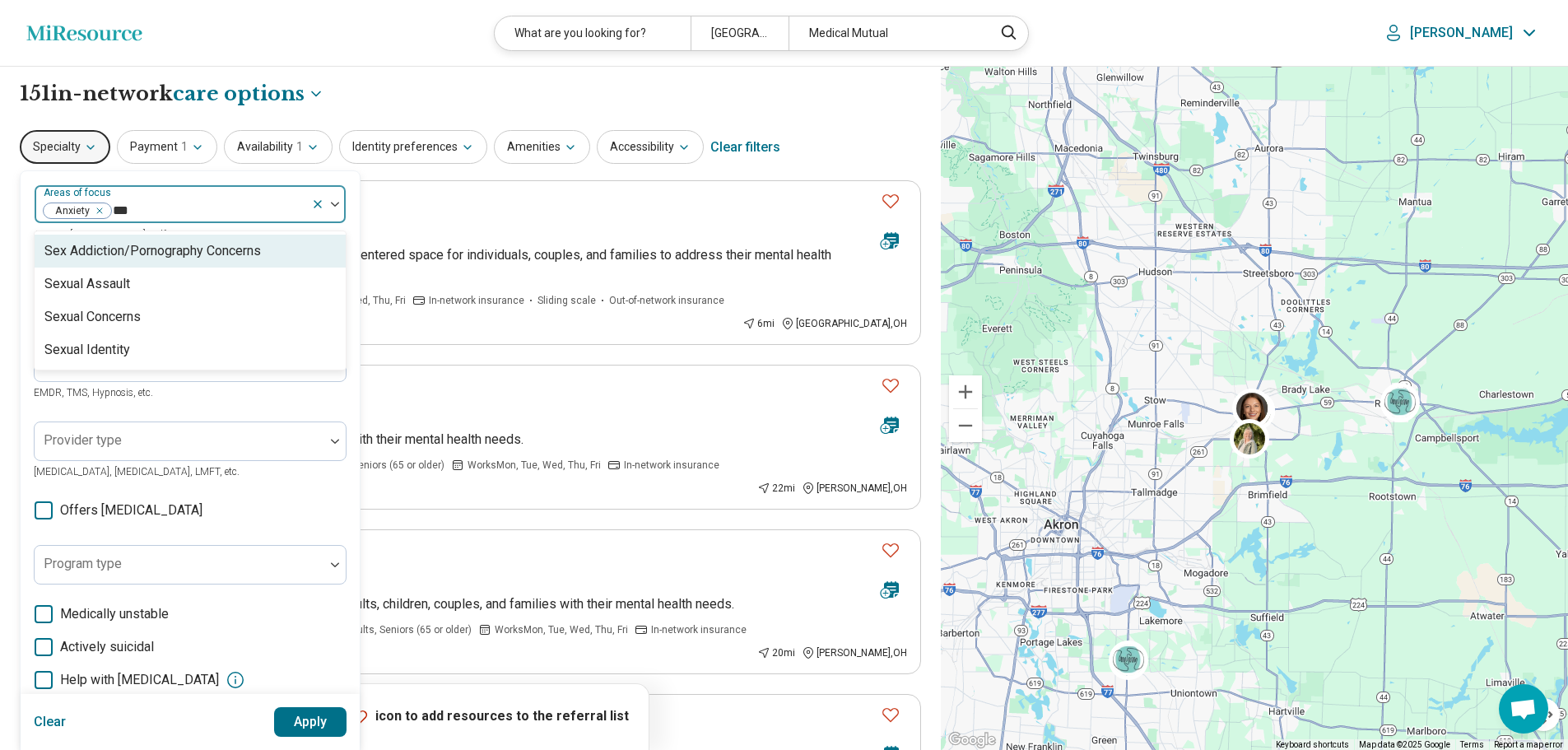
scroll to position [0, 0]
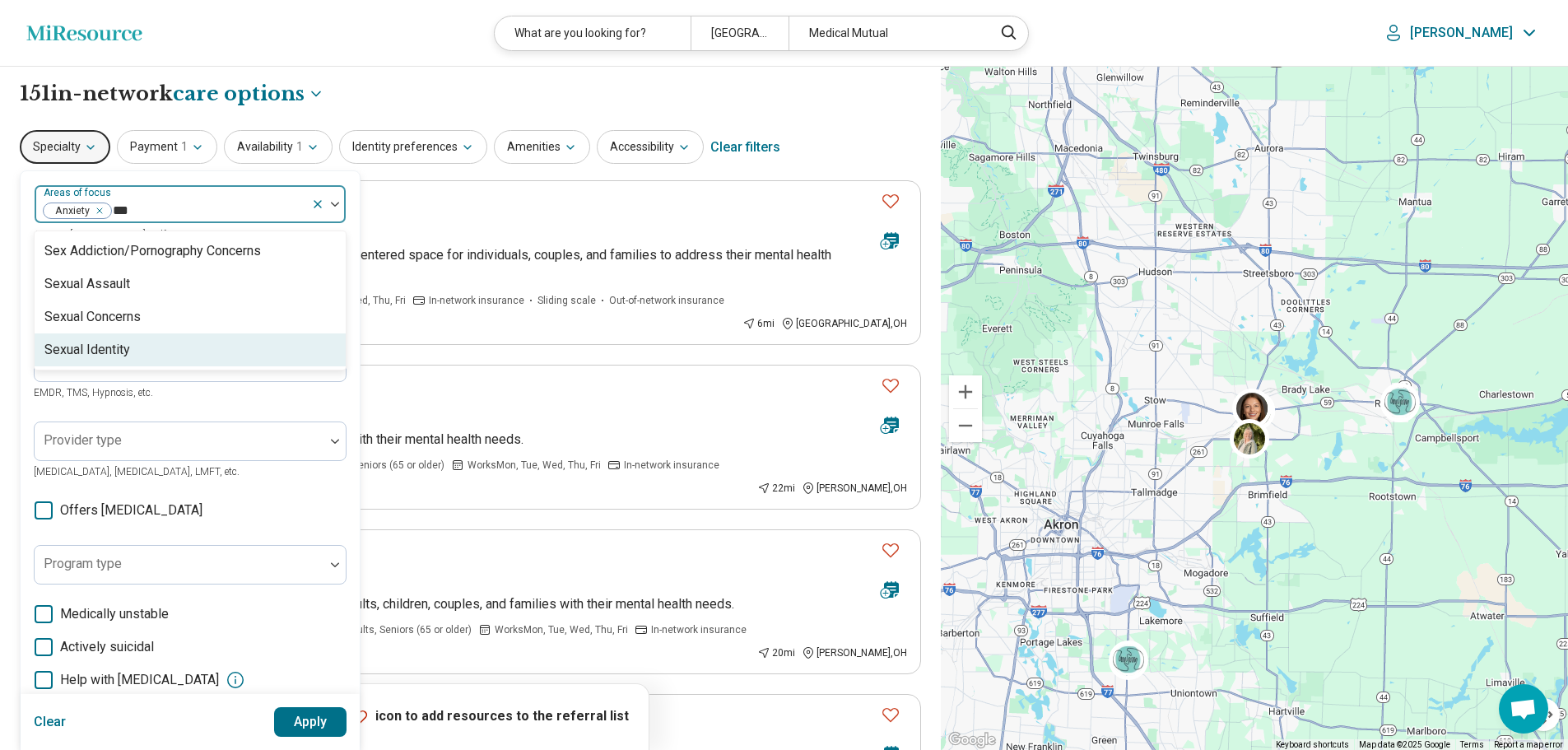
click at [98, 349] on div "Sexual Identity" at bounding box center [87, 349] width 86 height 20
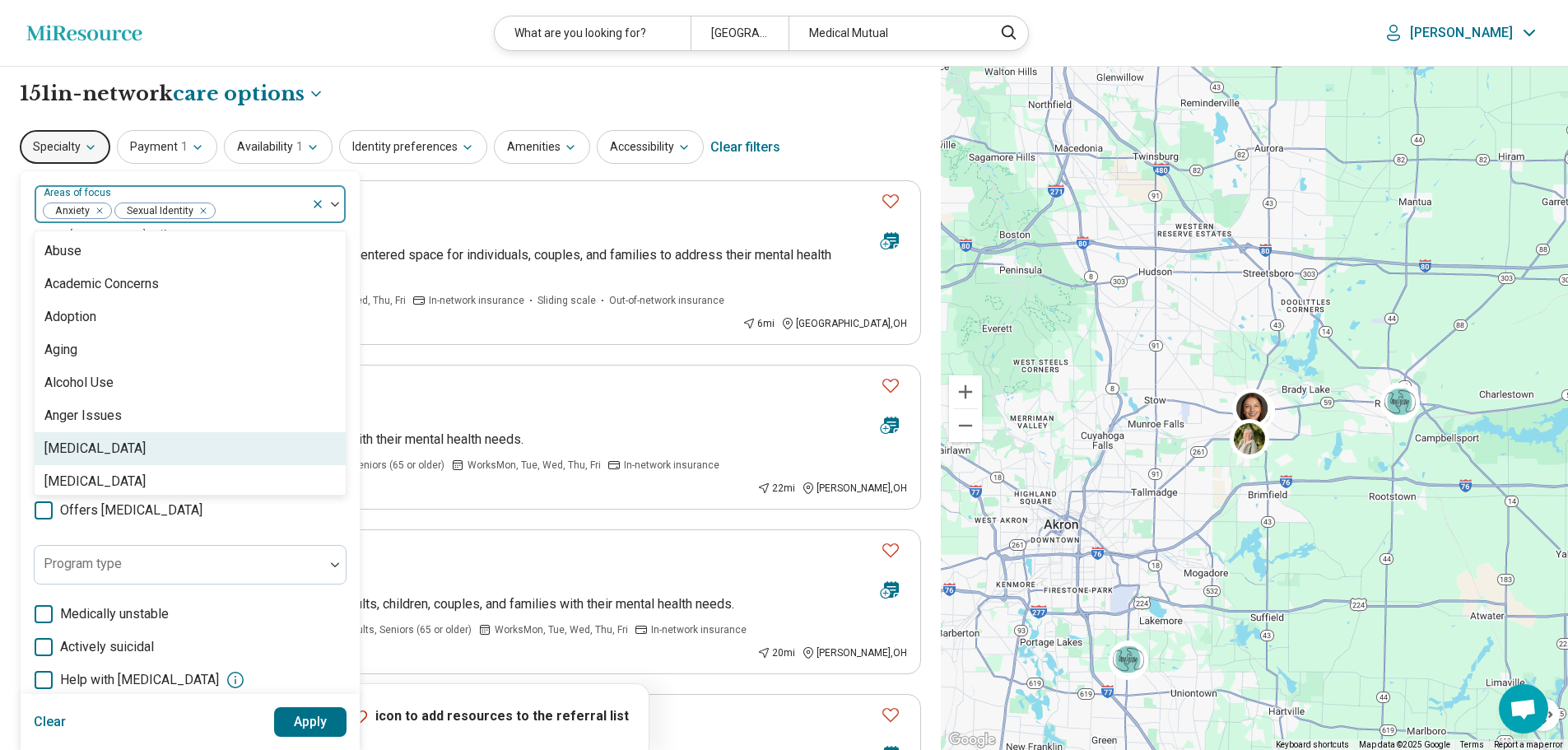
click at [309, 716] on button "Apply" at bounding box center [310, 722] width 73 height 30
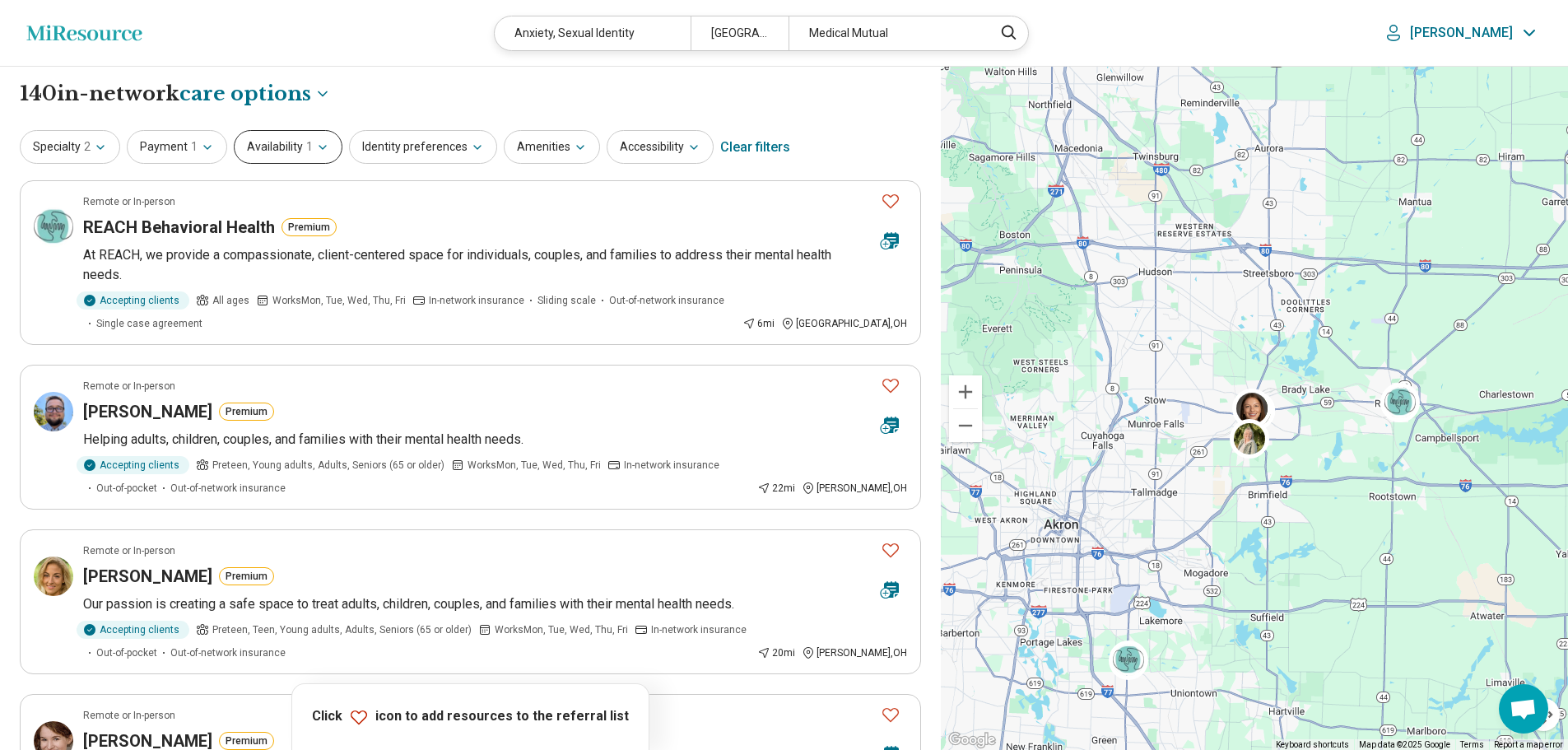
click at [321, 150] on icon "button" at bounding box center [323, 147] width 13 height 13
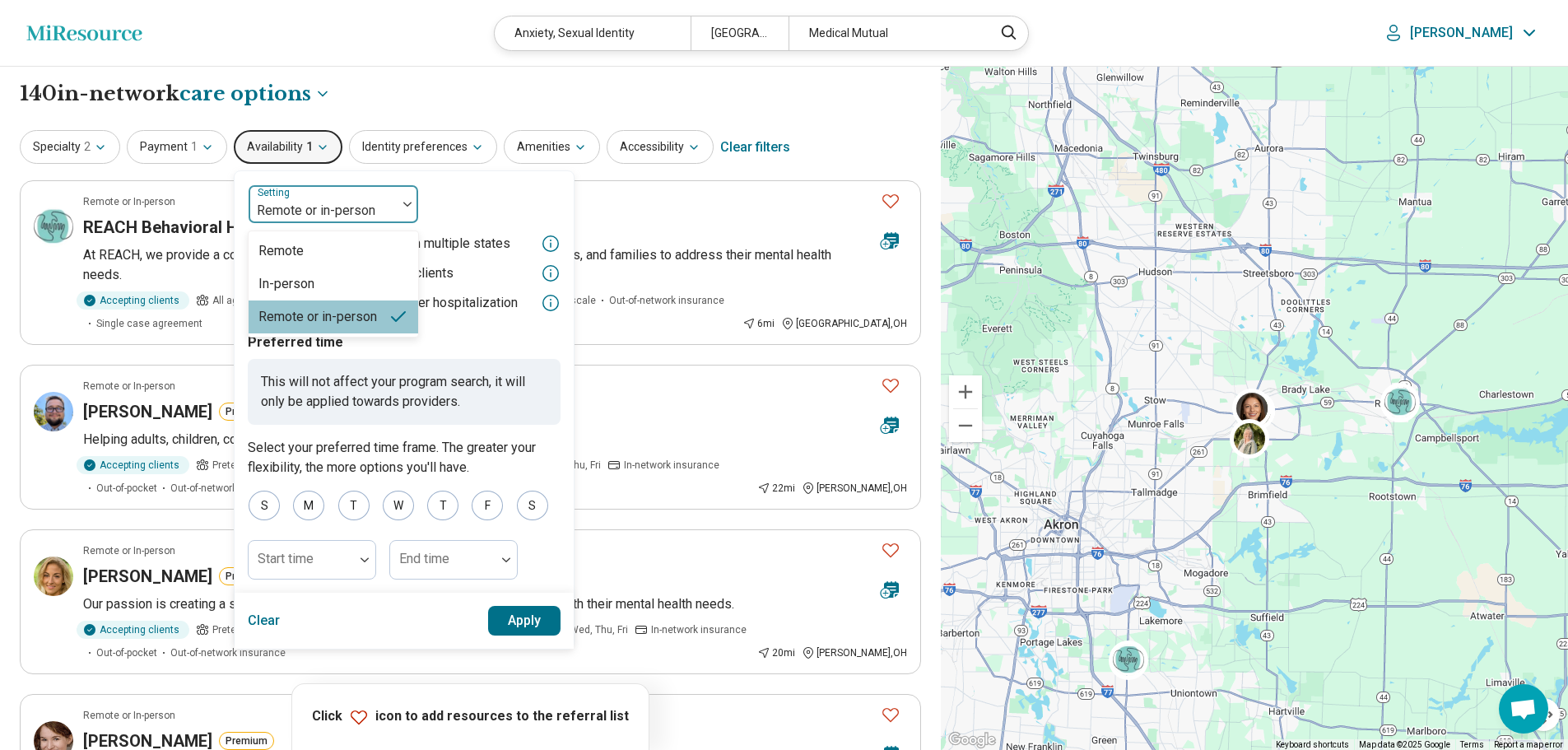
click at [313, 205] on div at bounding box center [323, 210] width 135 height 23
click at [296, 254] on div "Remote" at bounding box center [281, 250] width 46 height 20
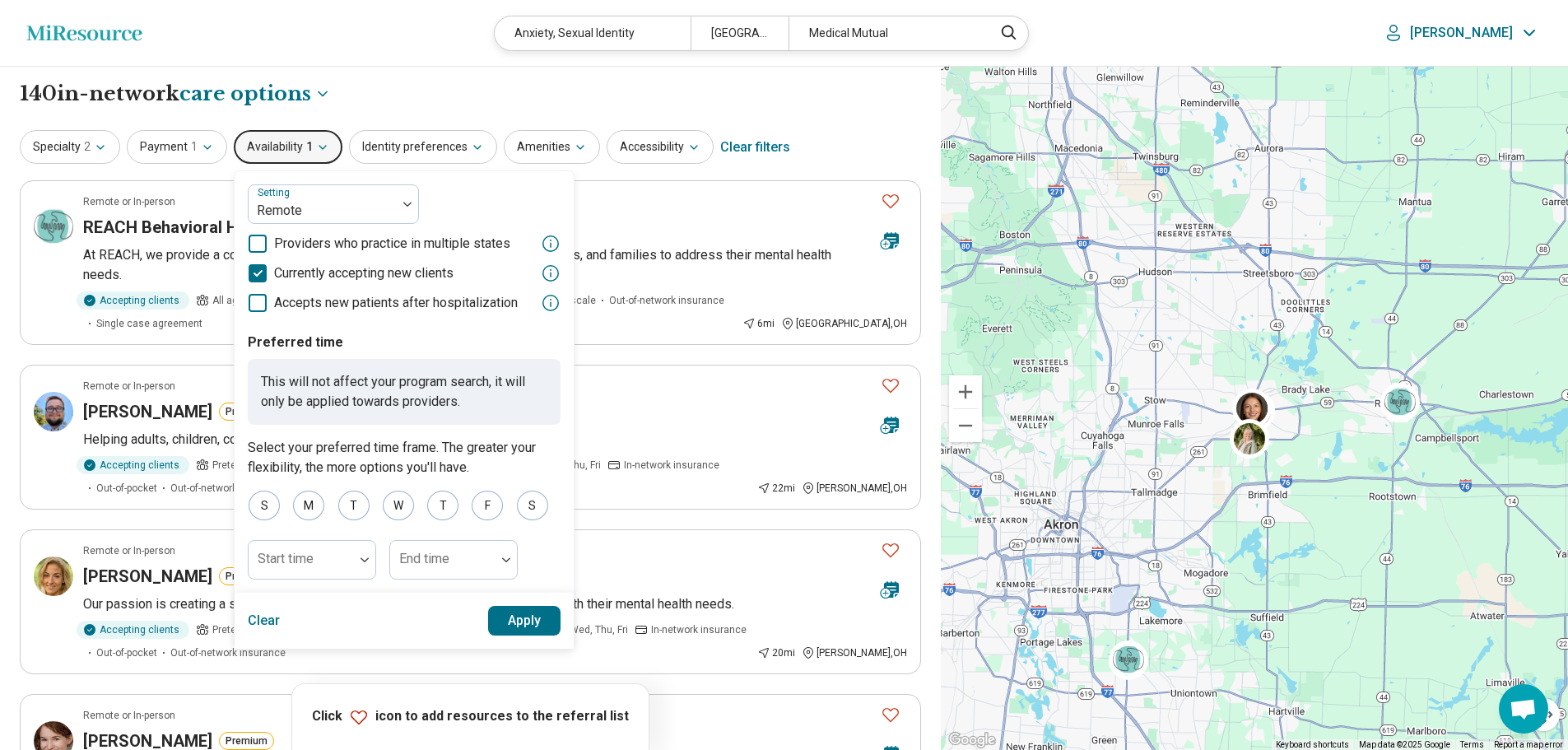
click at [507, 620] on button "Apply" at bounding box center [524, 621] width 73 height 30
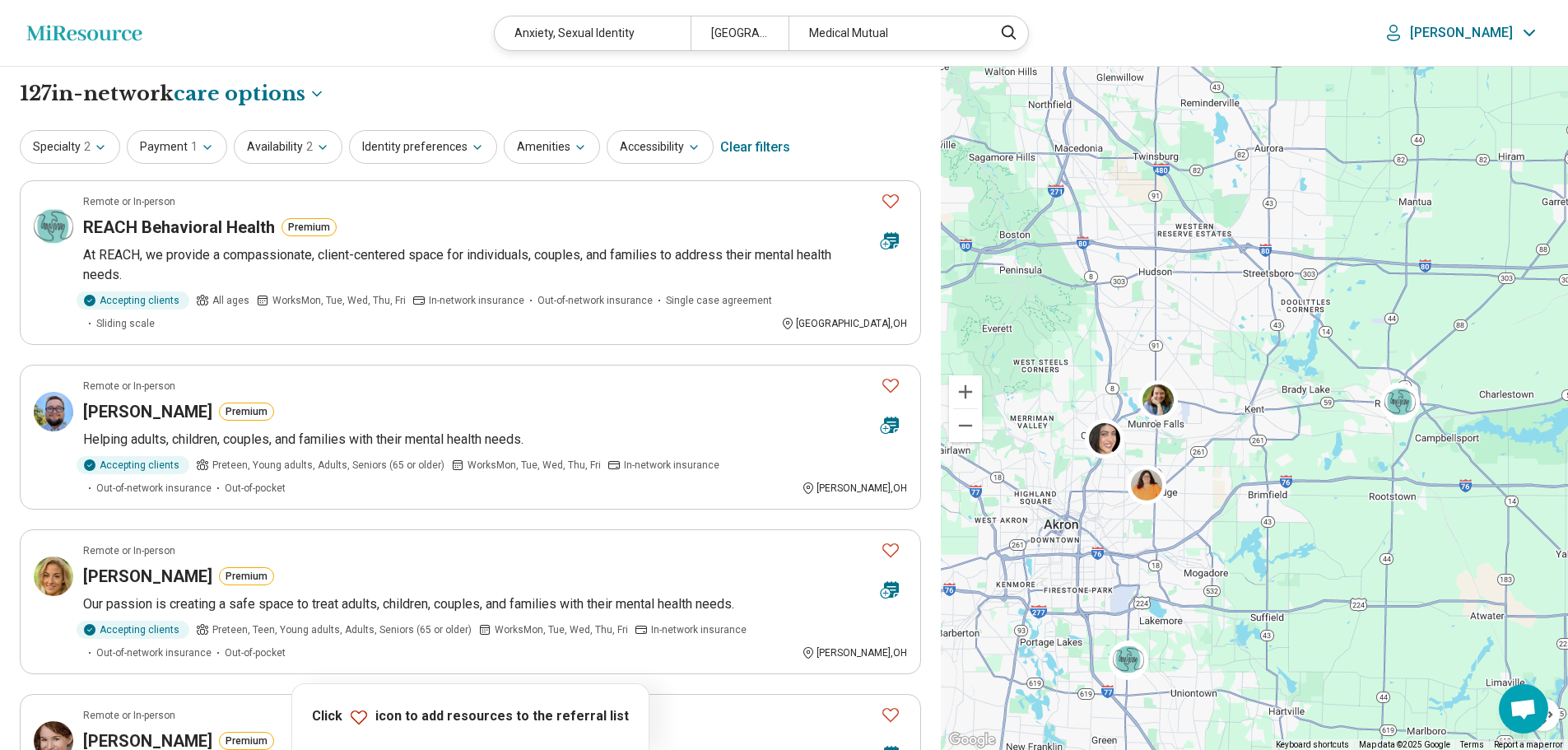
click at [728, 148] on div "Clear filters" at bounding box center [755, 147] width 70 height 40
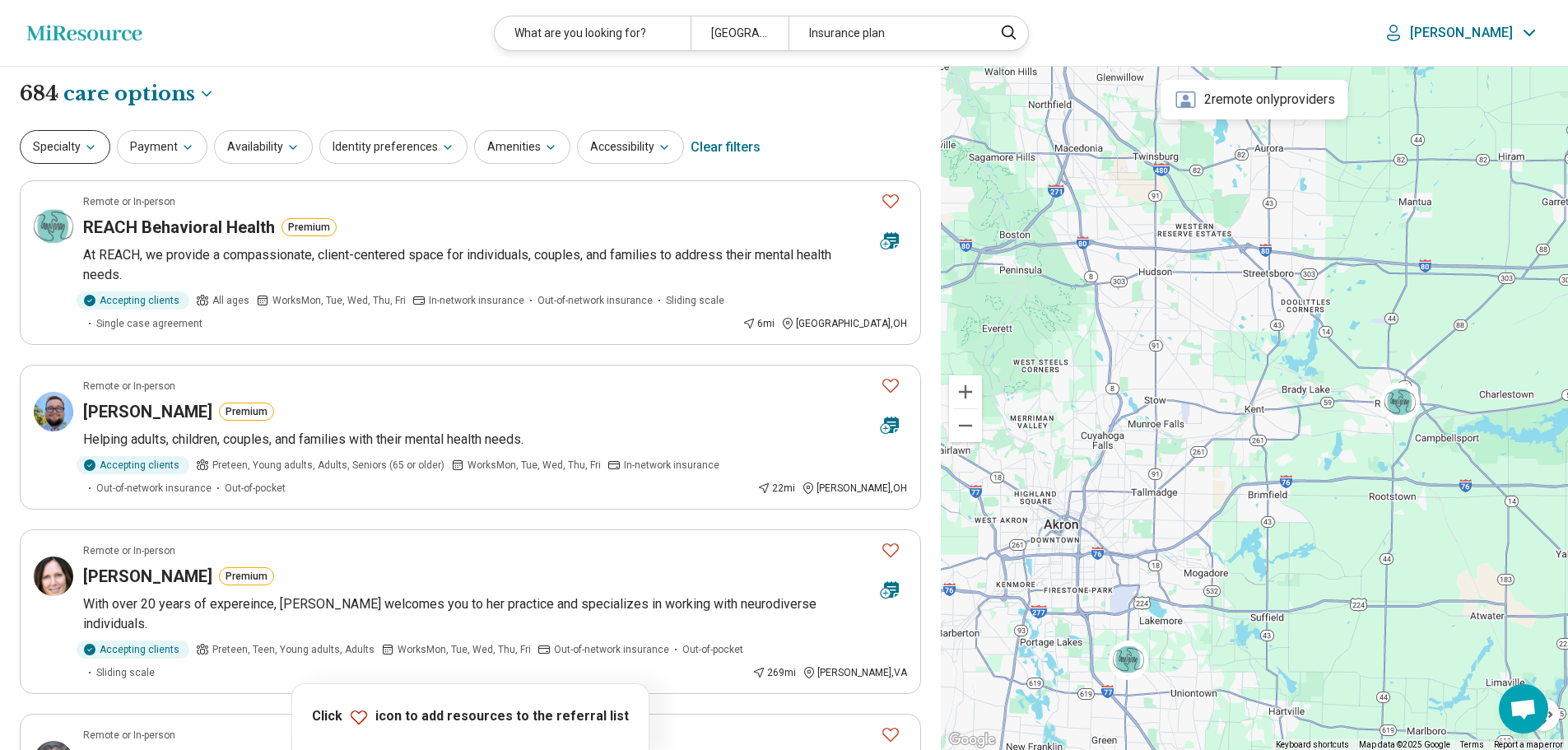
click at [92, 145] on icon "button" at bounding box center [90, 147] width 13 height 13
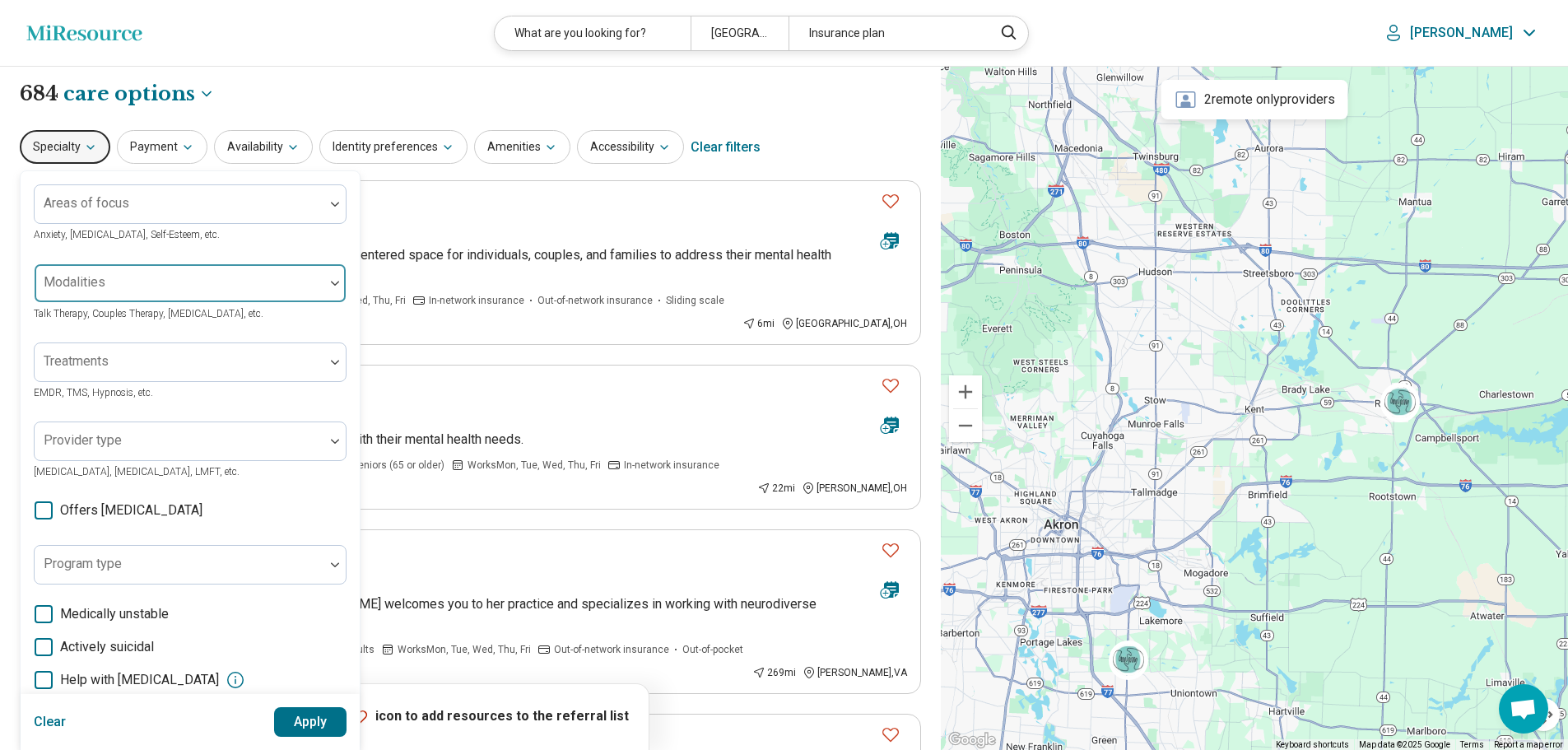
click at [334, 281] on img at bounding box center [335, 283] width 8 height 5
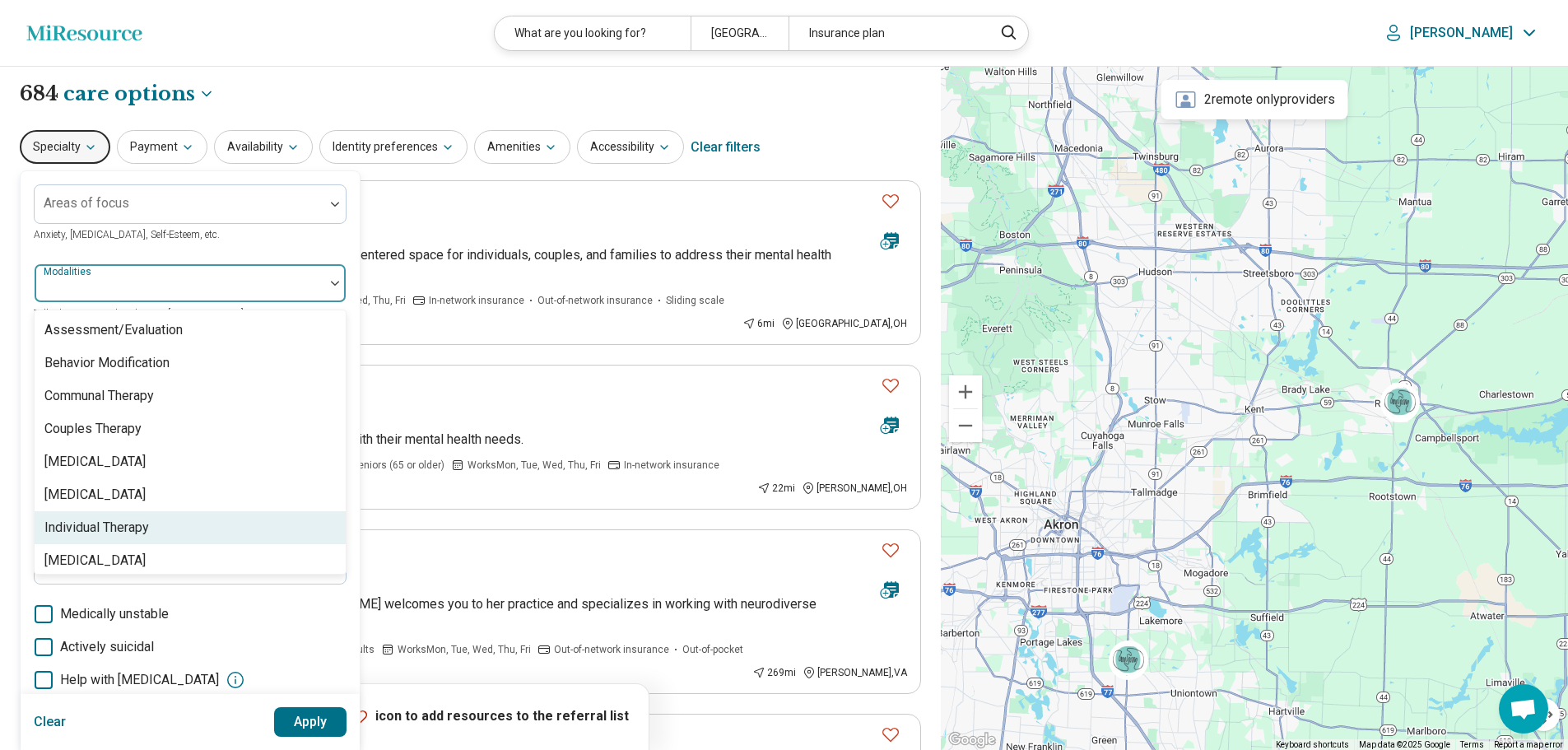
click at [124, 530] on div "Individual Therapy" at bounding box center [97, 527] width 104 height 20
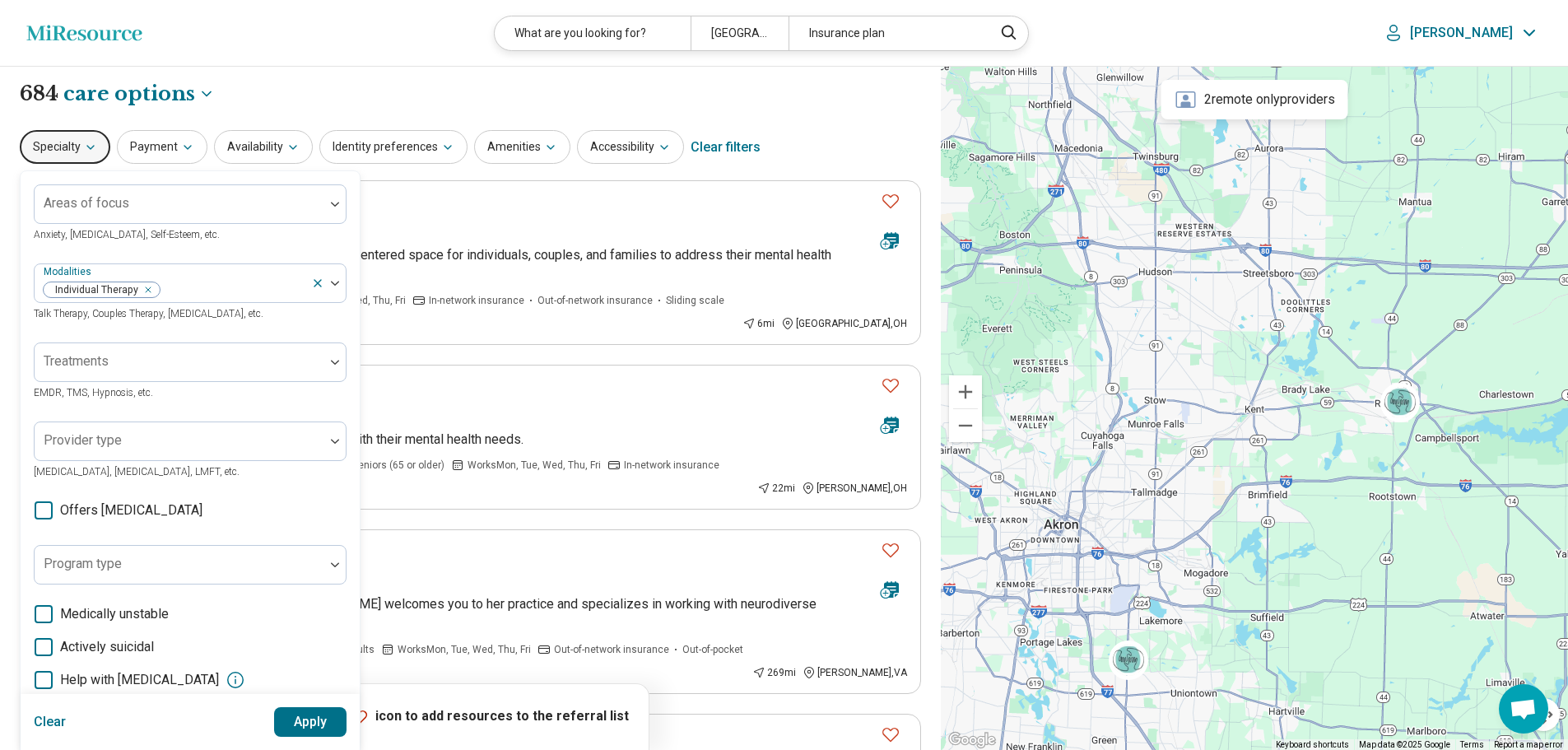
click at [321, 717] on button "Apply" at bounding box center [310, 722] width 73 height 30
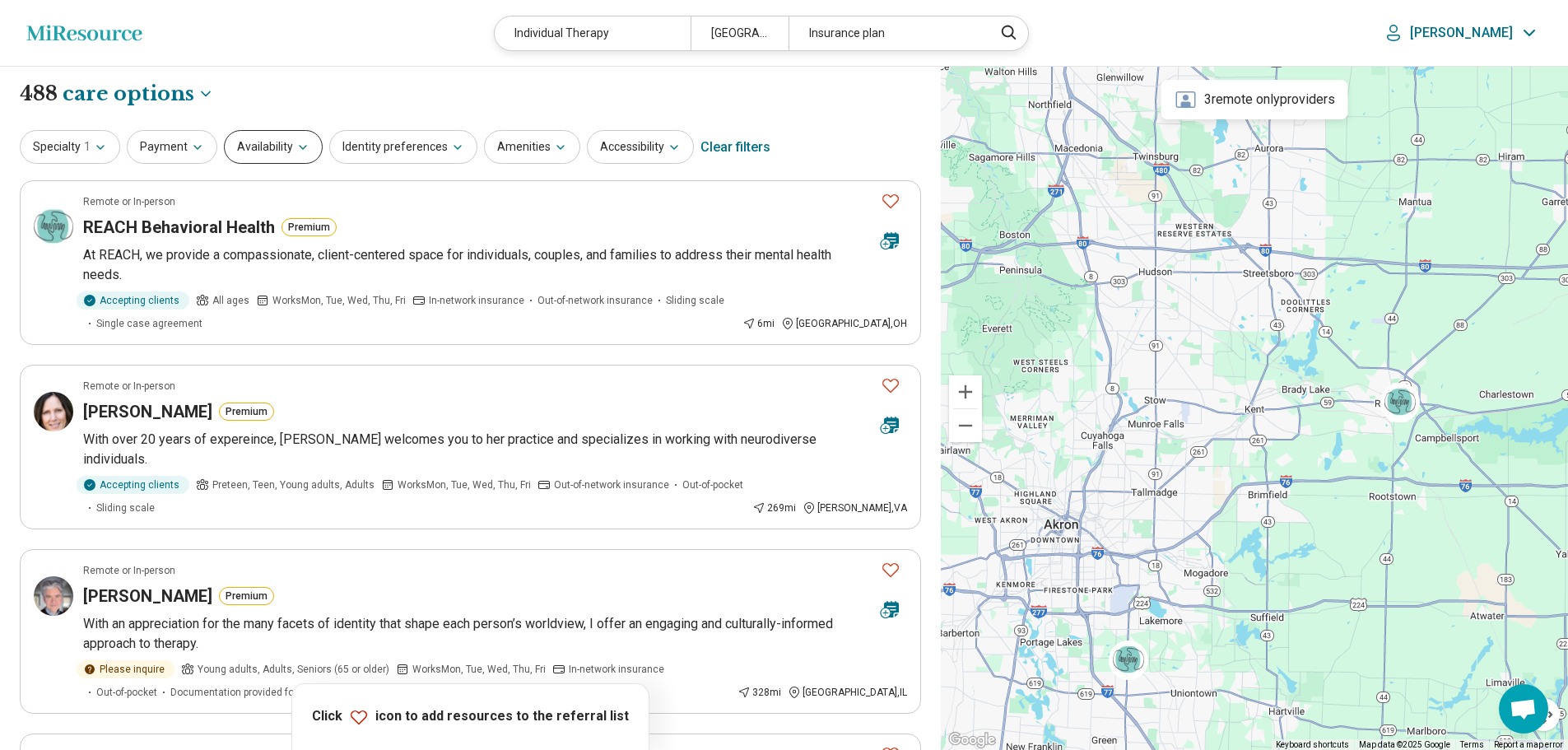
click at [298, 146] on icon "button" at bounding box center [303, 147] width 13 height 13
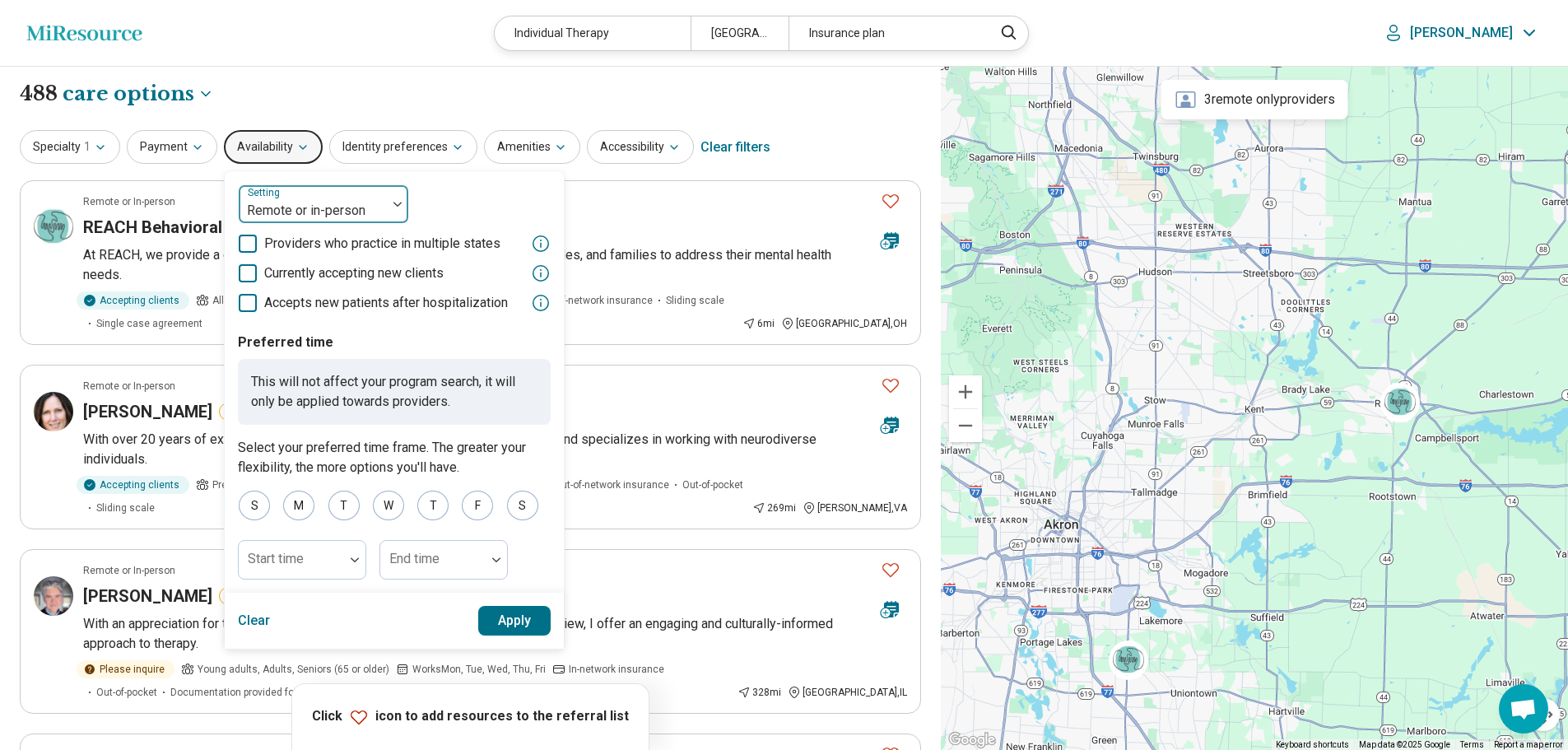
click at [393, 202] on img at bounding box center [397, 204] width 8 height 5
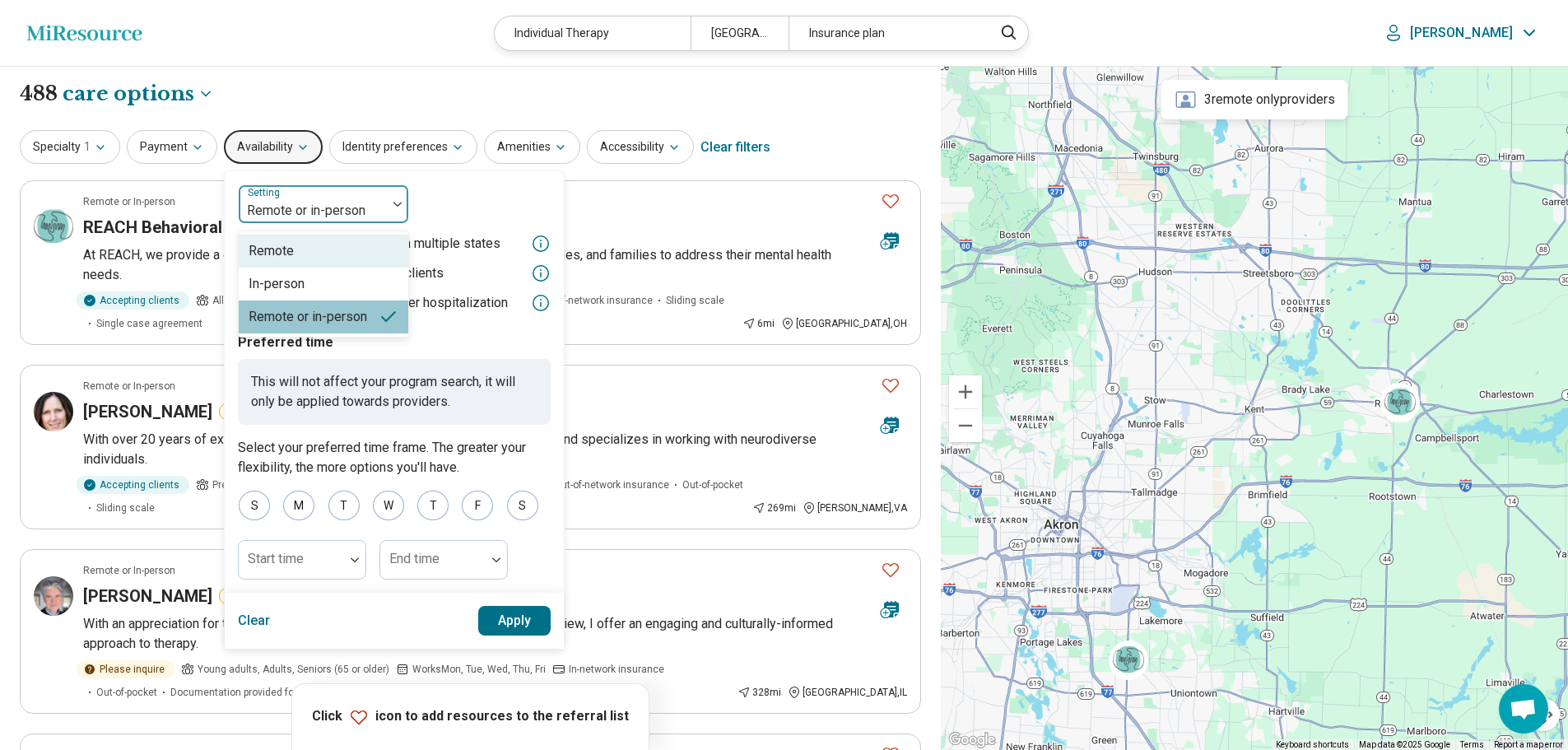
click at [285, 255] on div "Remote" at bounding box center [270, 250] width 46 height 20
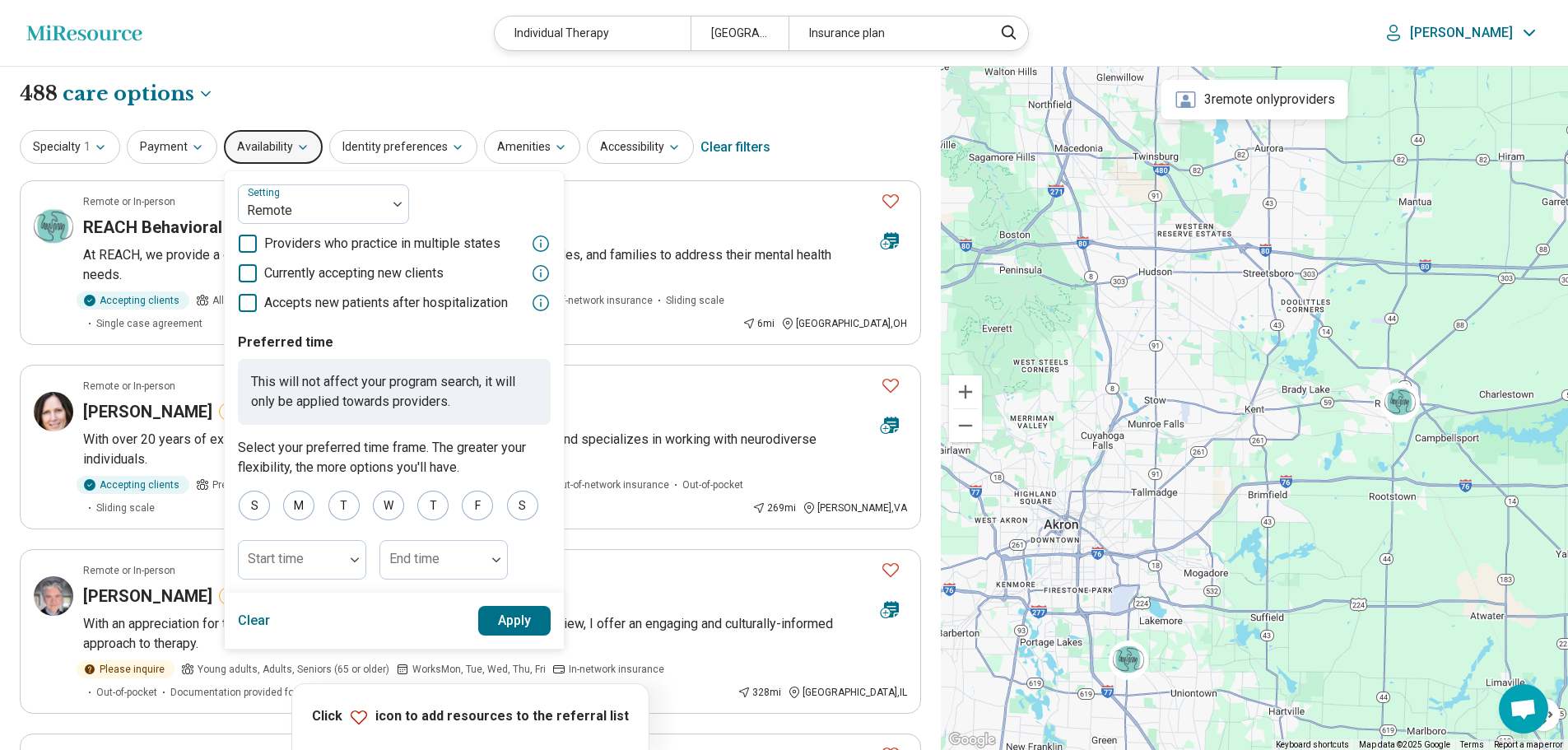
click at [243, 274] on icon at bounding box center [247, 272] width 18 height 18
click at [518, 615] on button "Apply" at bounding box center [515, 621] width 73 height 30
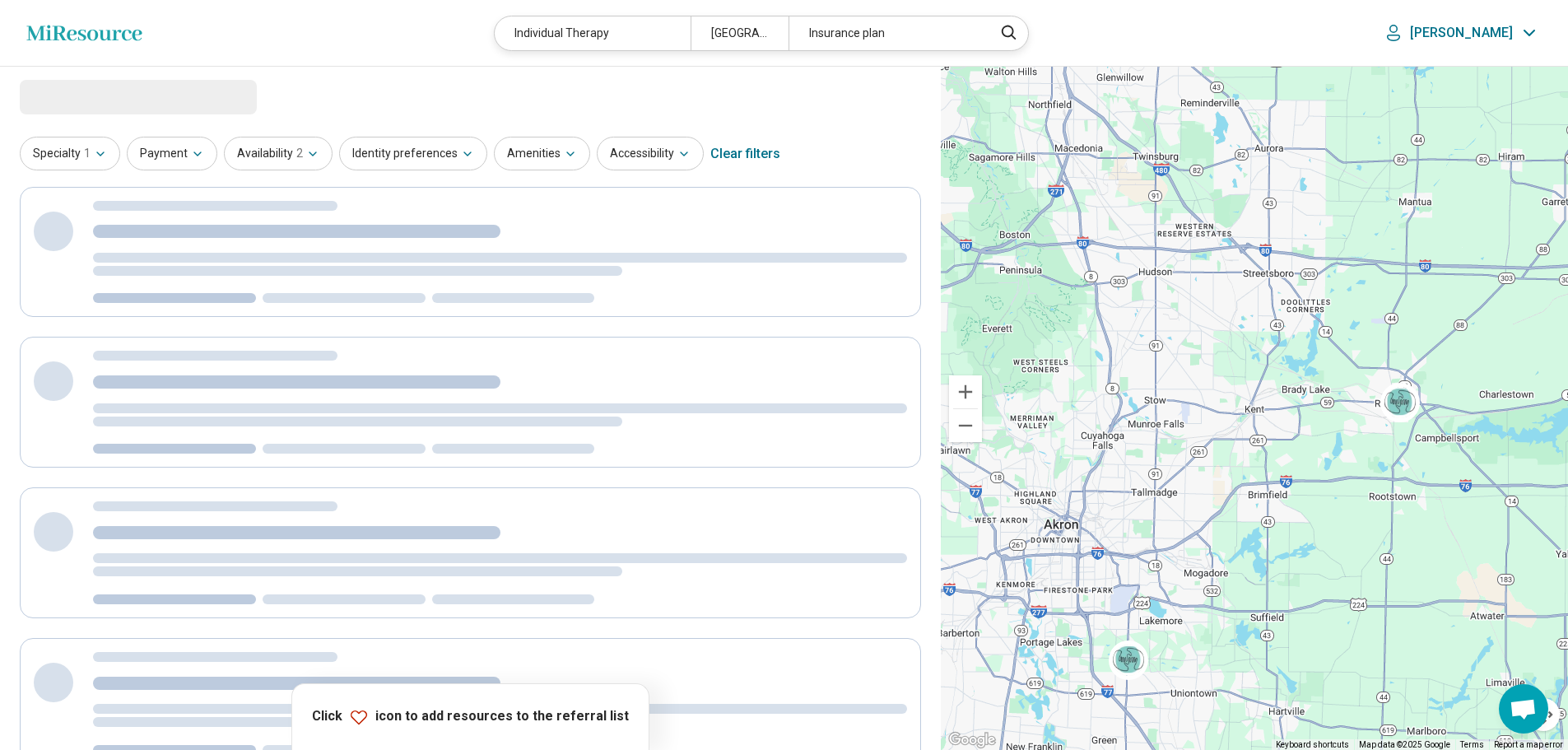
select select "***"
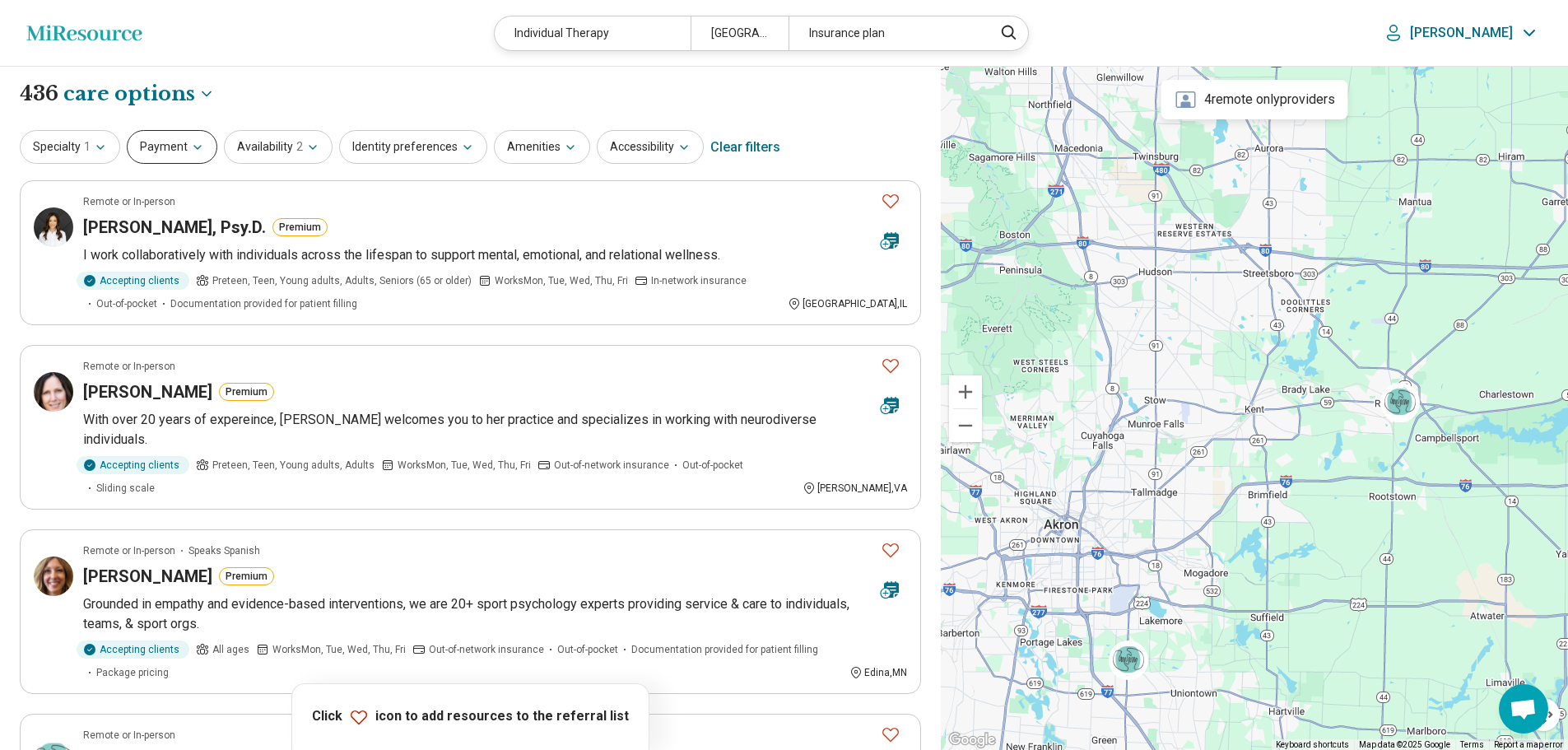
click at [198, 143] on icon "button" at bounding box center [197, 147] width 13 height 13
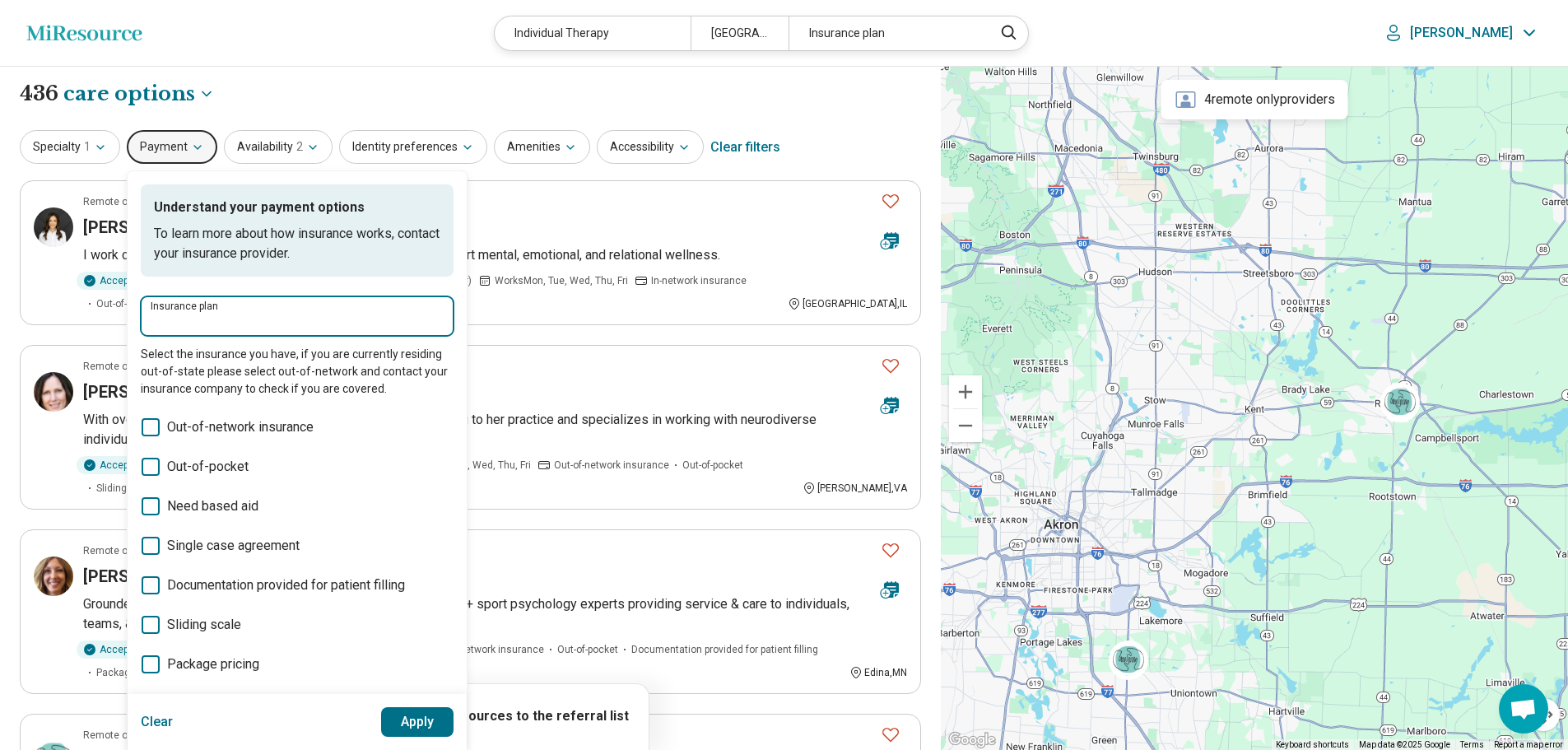
click at [184, 318] on input "Insurance plan" at bounding box center [296, 322] width 293 height 20
click at [188, 381] on div "Medical Mutual" at bounding box center [201, 365] width 121 height 33
type input "**********"
click at [428, 723] on button "Apply" at bounding box center [417, 722] width 73 height 30
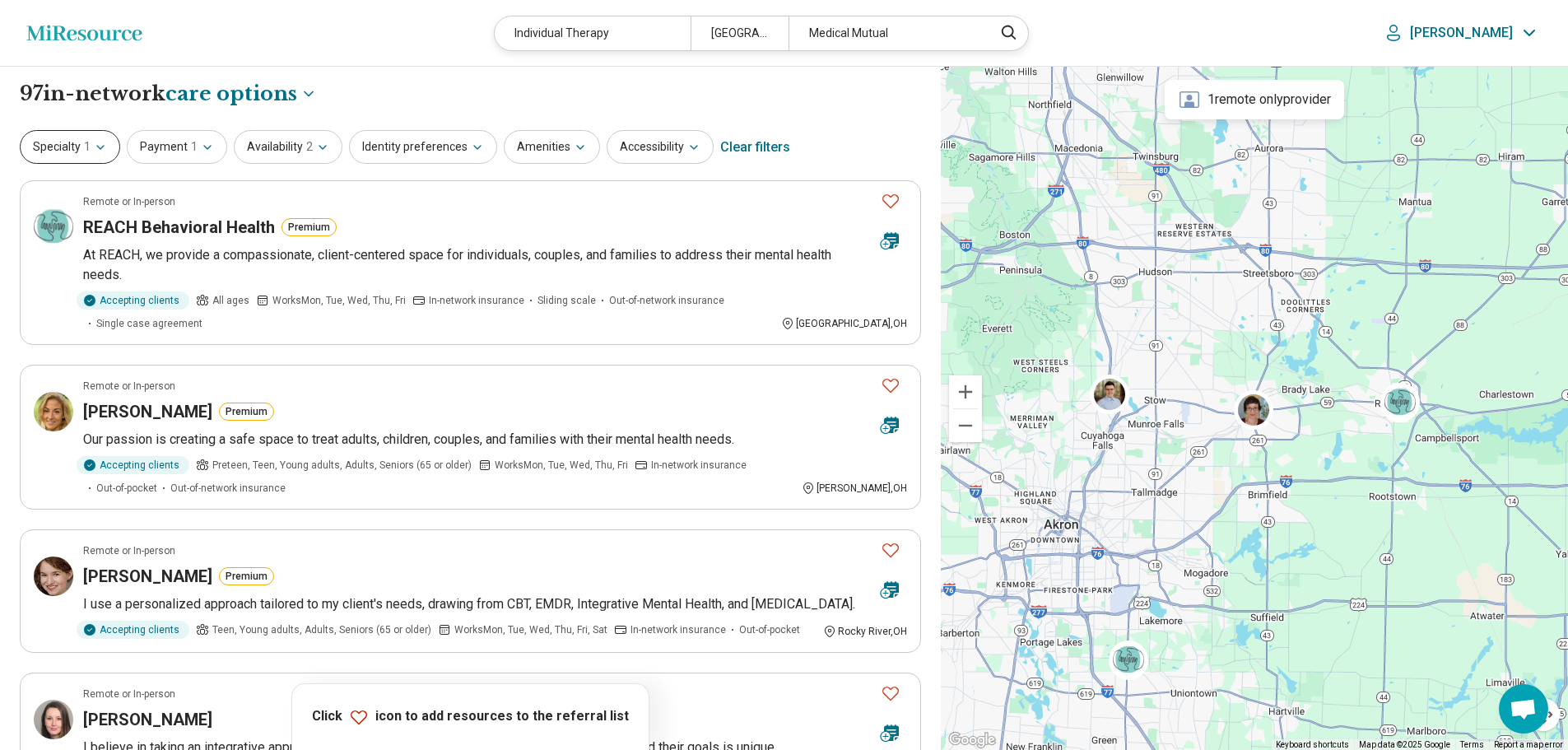
click at [99, 147] on icon "button" at bounding box center [100, 147] width 13 height 13
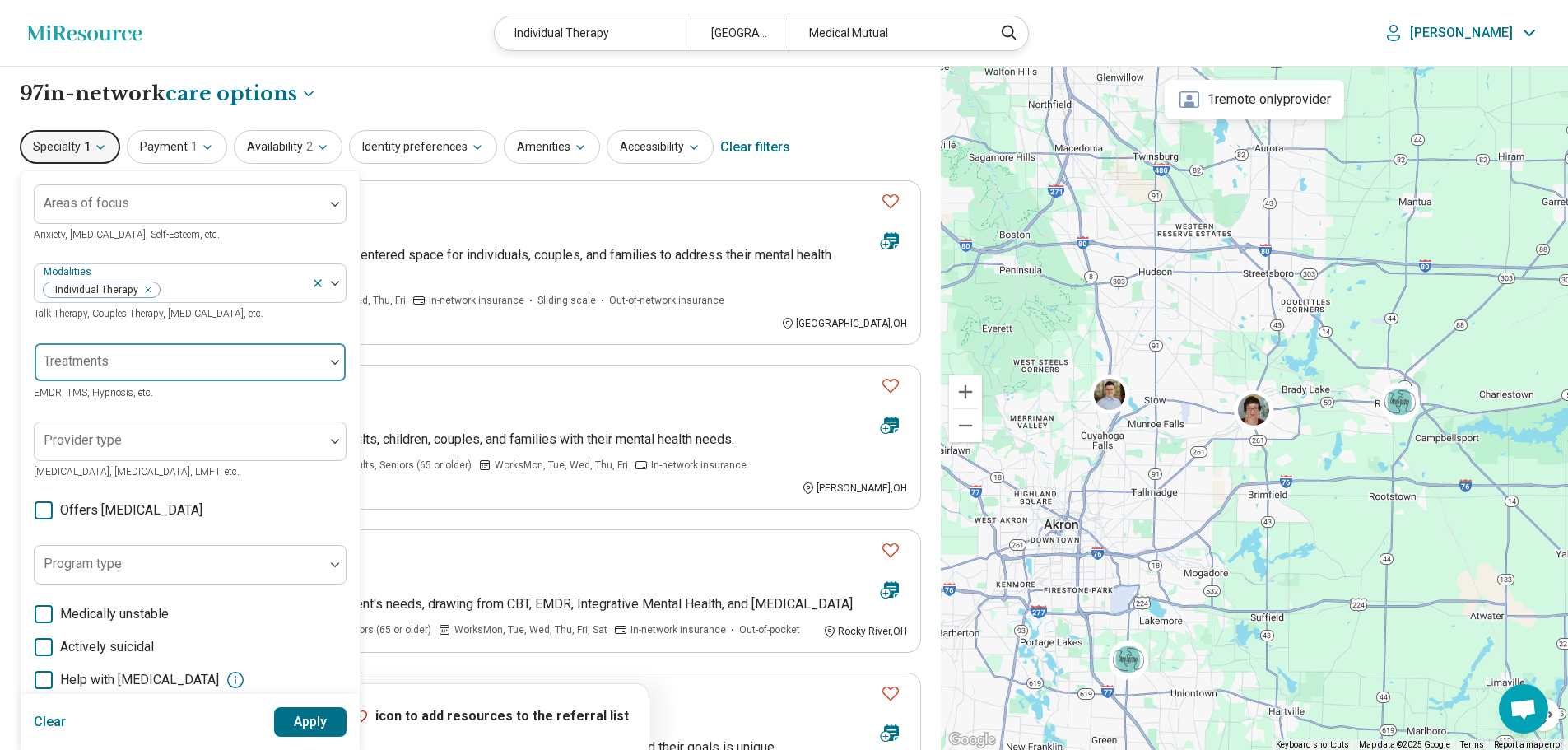
click at [334, 361] on img at bounding box center [335, 362] width 8 height 5
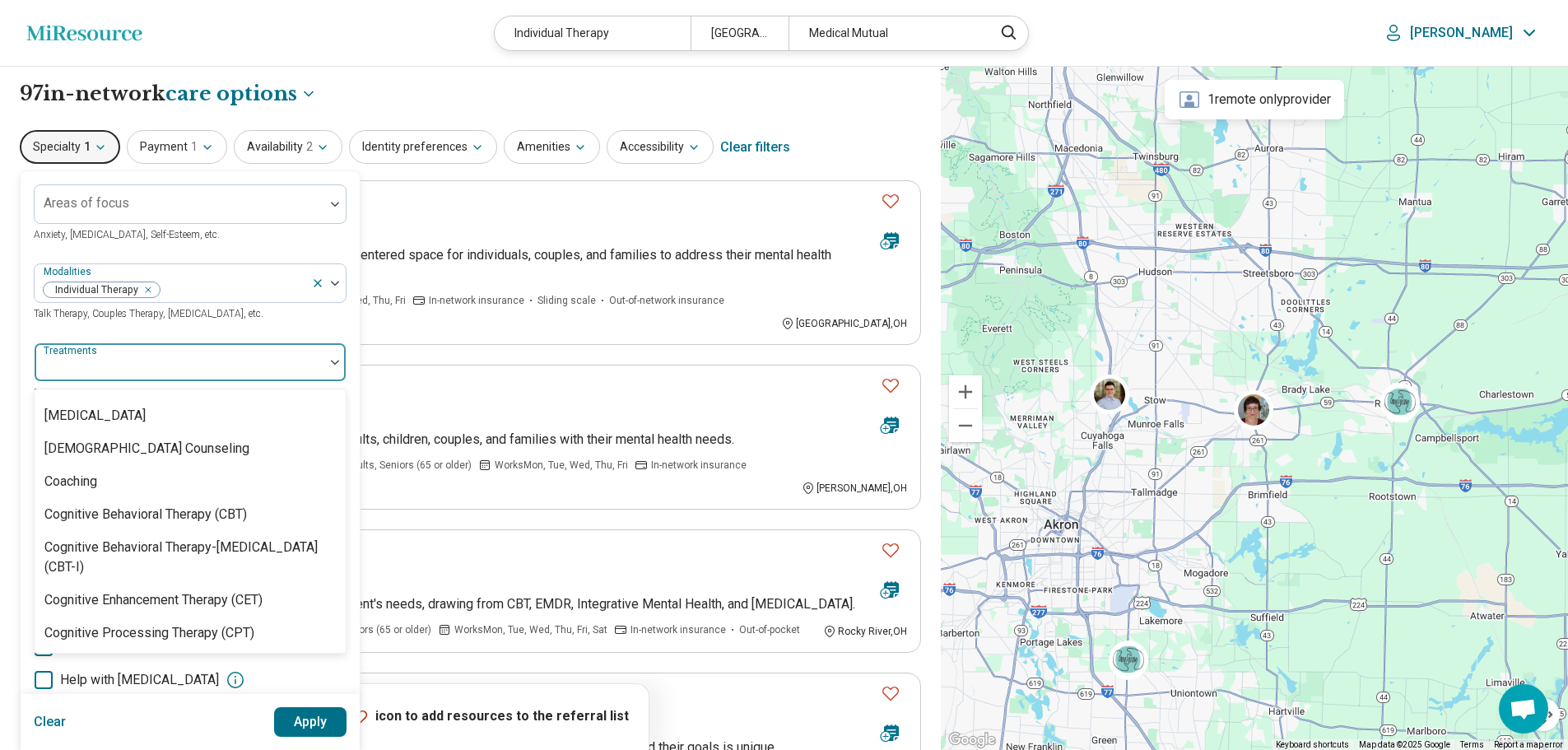
scroll to position [659, 0]
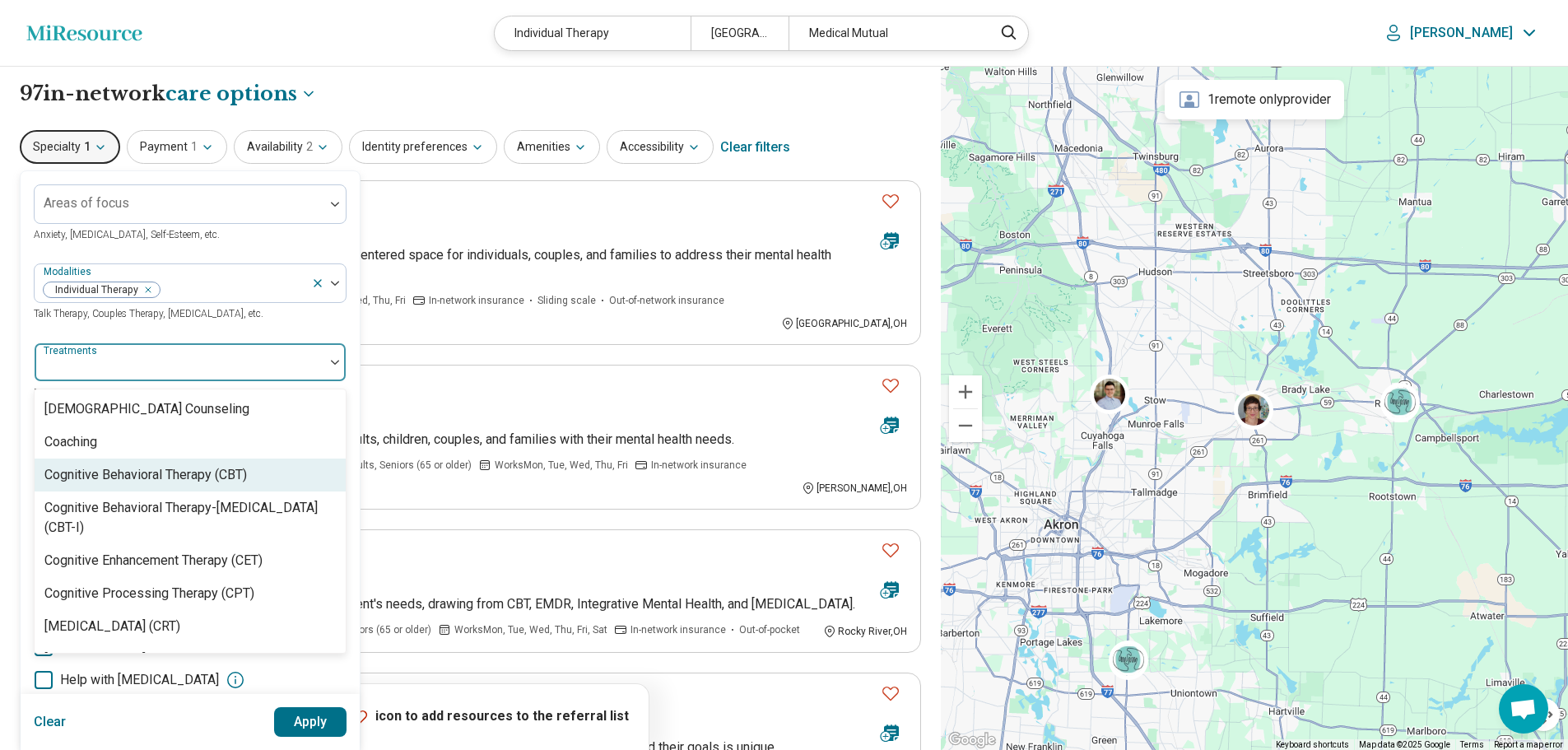
click at [221, 485] on div "Cognitive Behavioral Therapy (CBT)" at bounding box center [146, 474] width 203 height 20
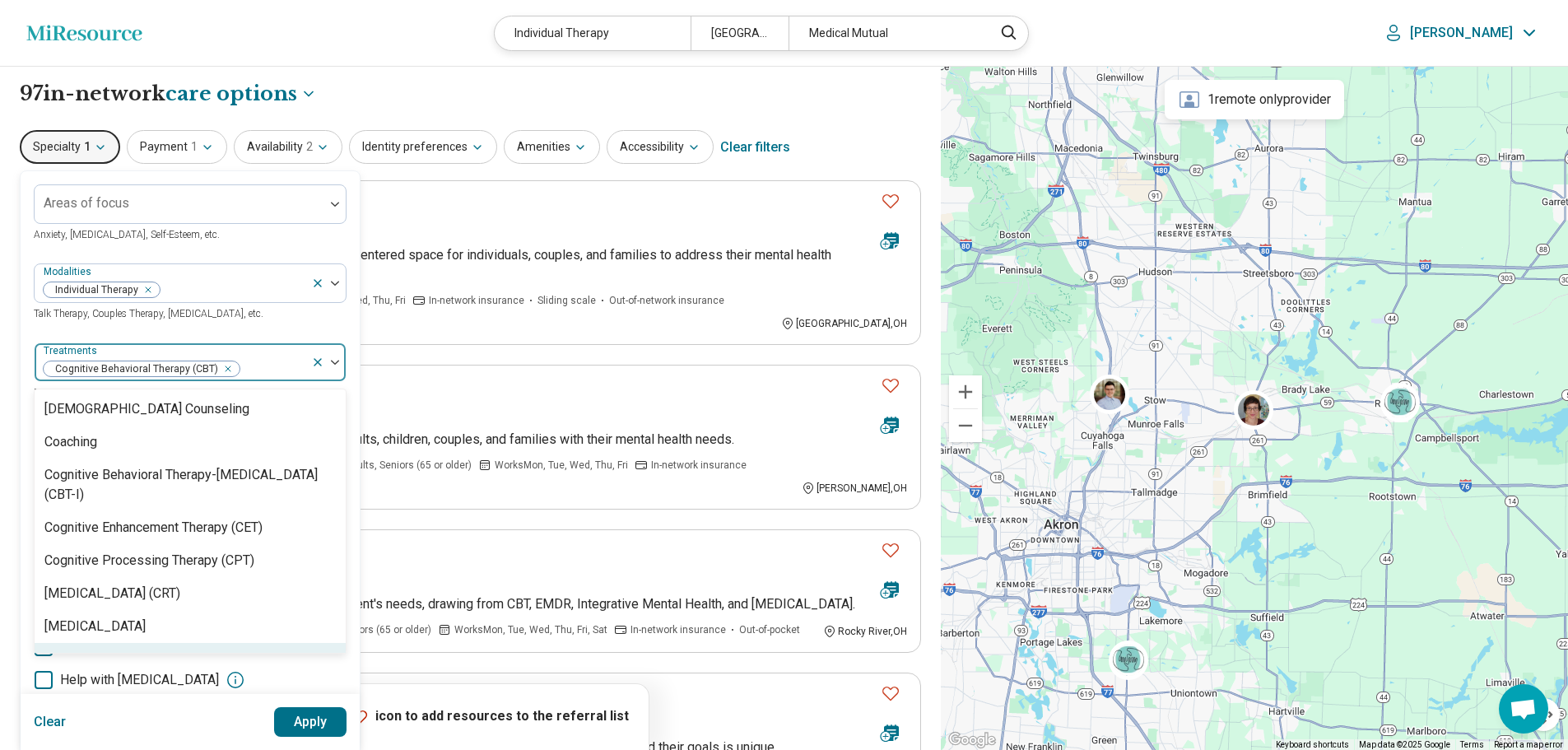
click at [290, 719] on button "Apply" at bounding box center [310, 722] width 73 height 30
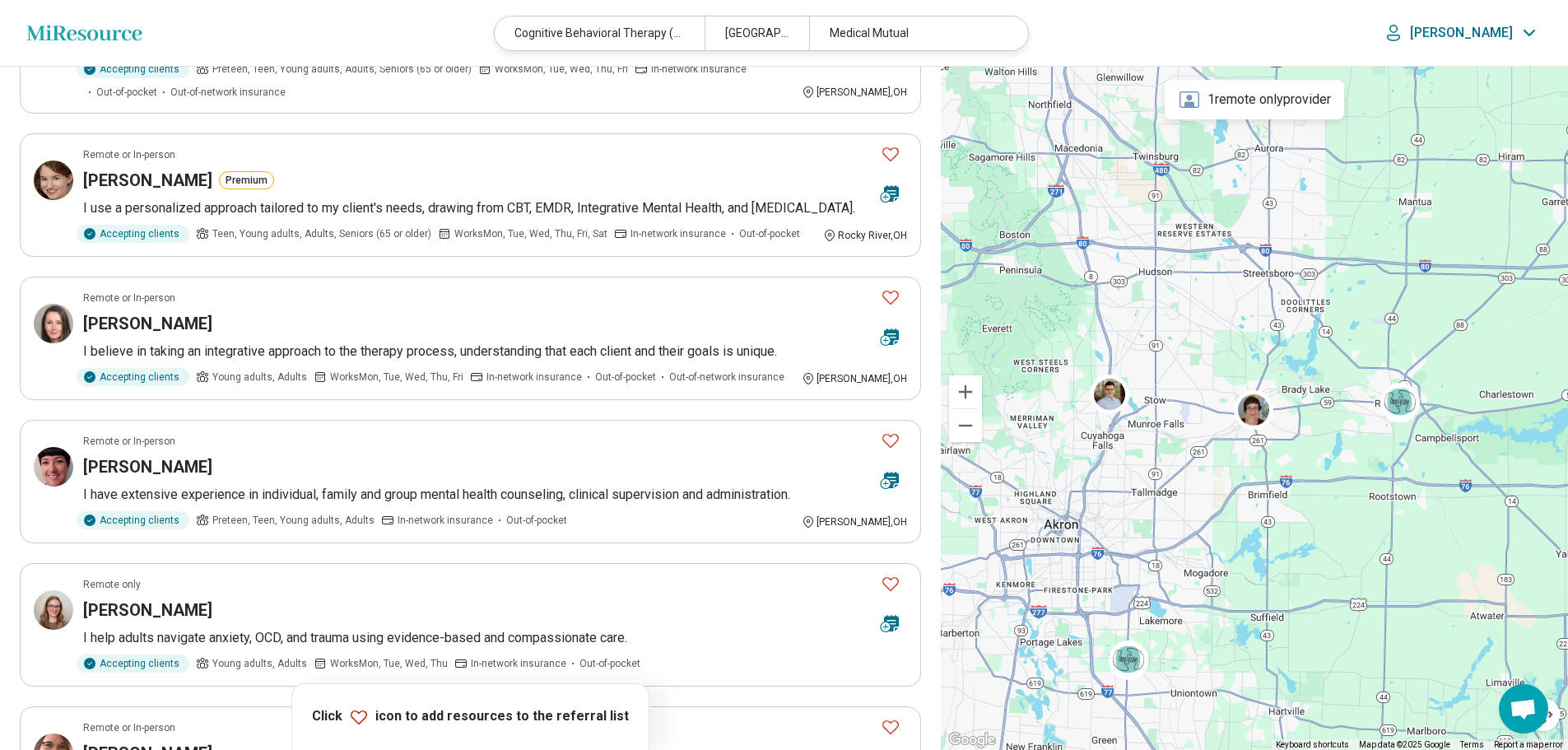
scroll to position [412, 0]
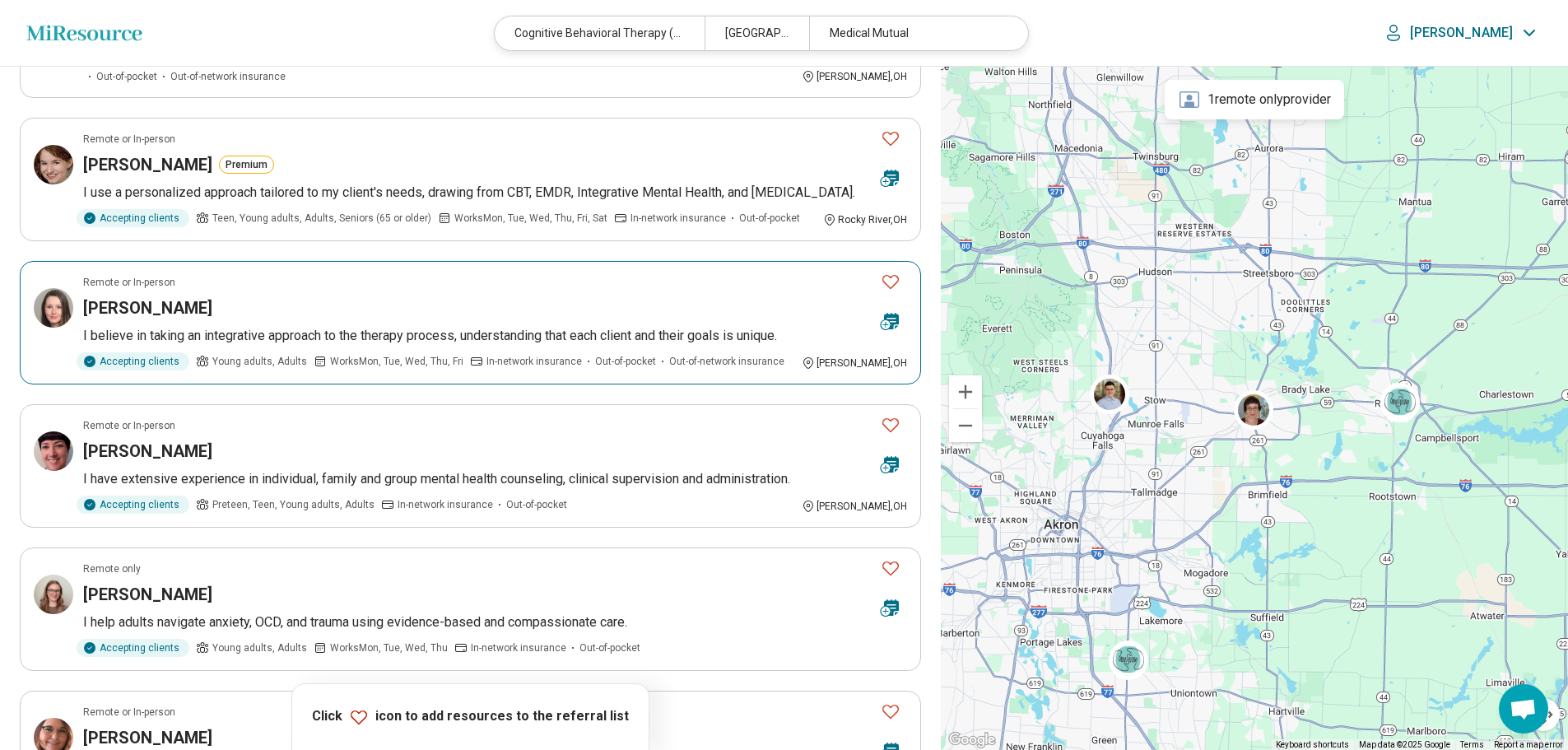
click at [183, 296] on h3 "[PERSON_NAME]" at bounding box center [147, 308] width 129 height 23
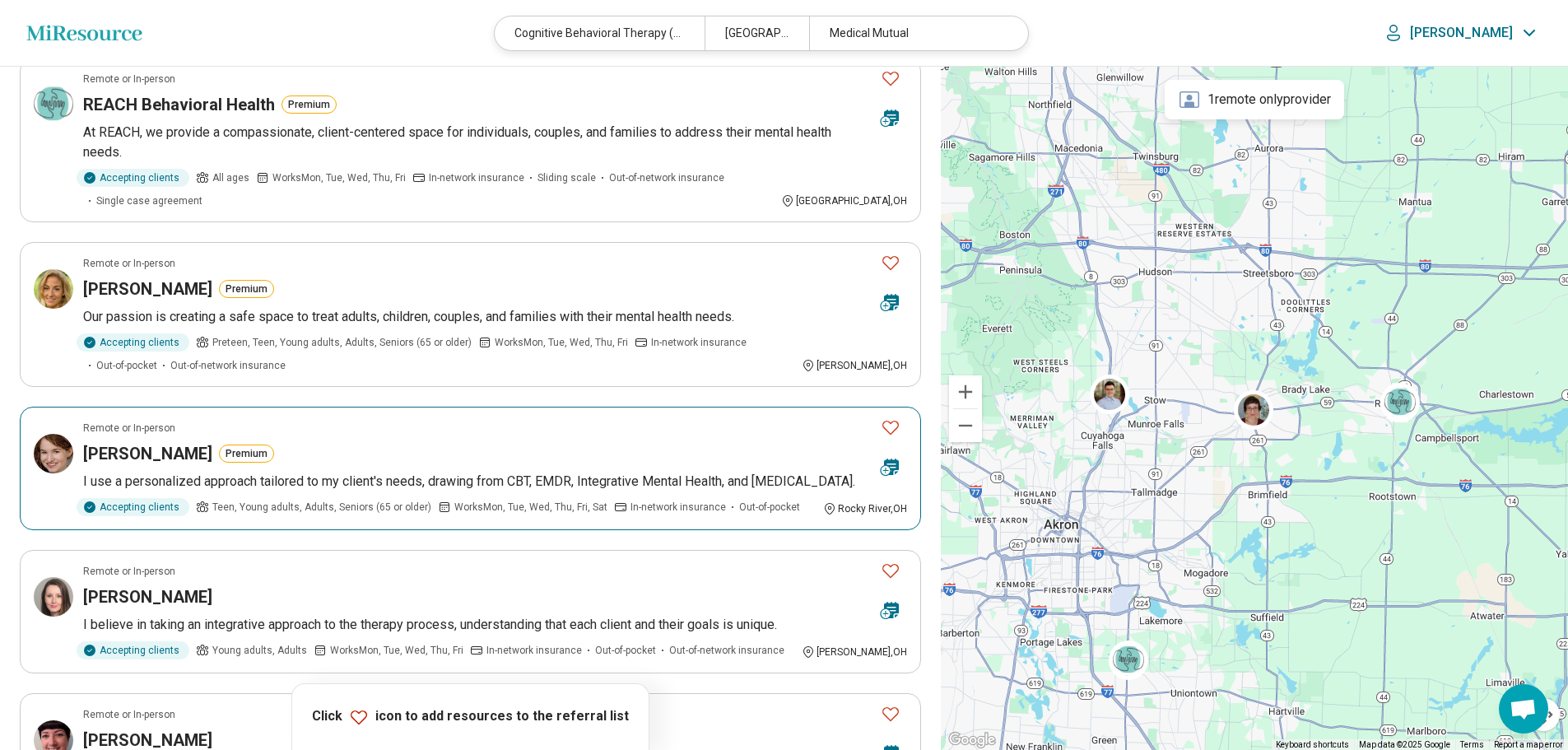
scroll to position [0, 0]
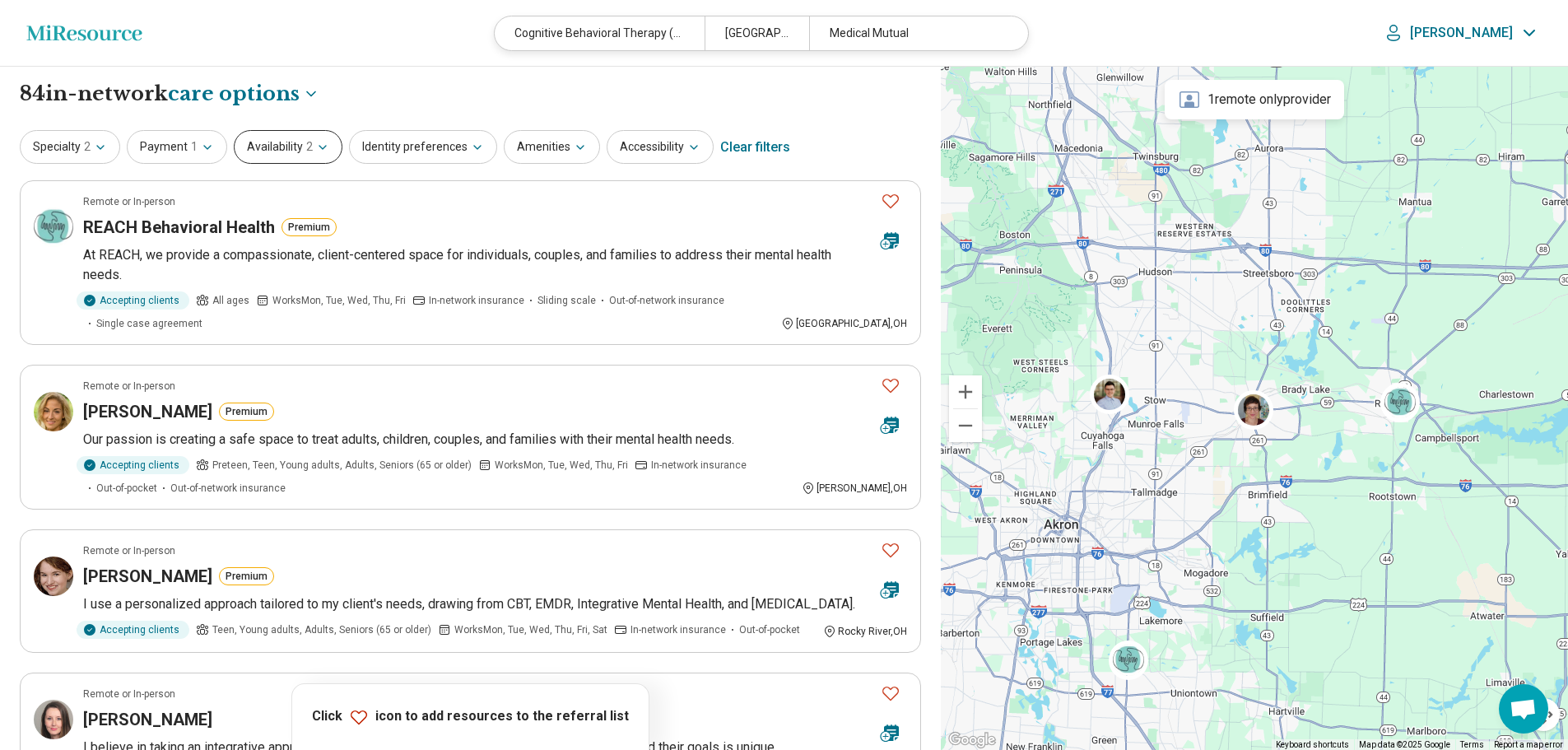
click at [324, 148] on button "Availability 2" at bounding box center [288, 147] width 109 height 33
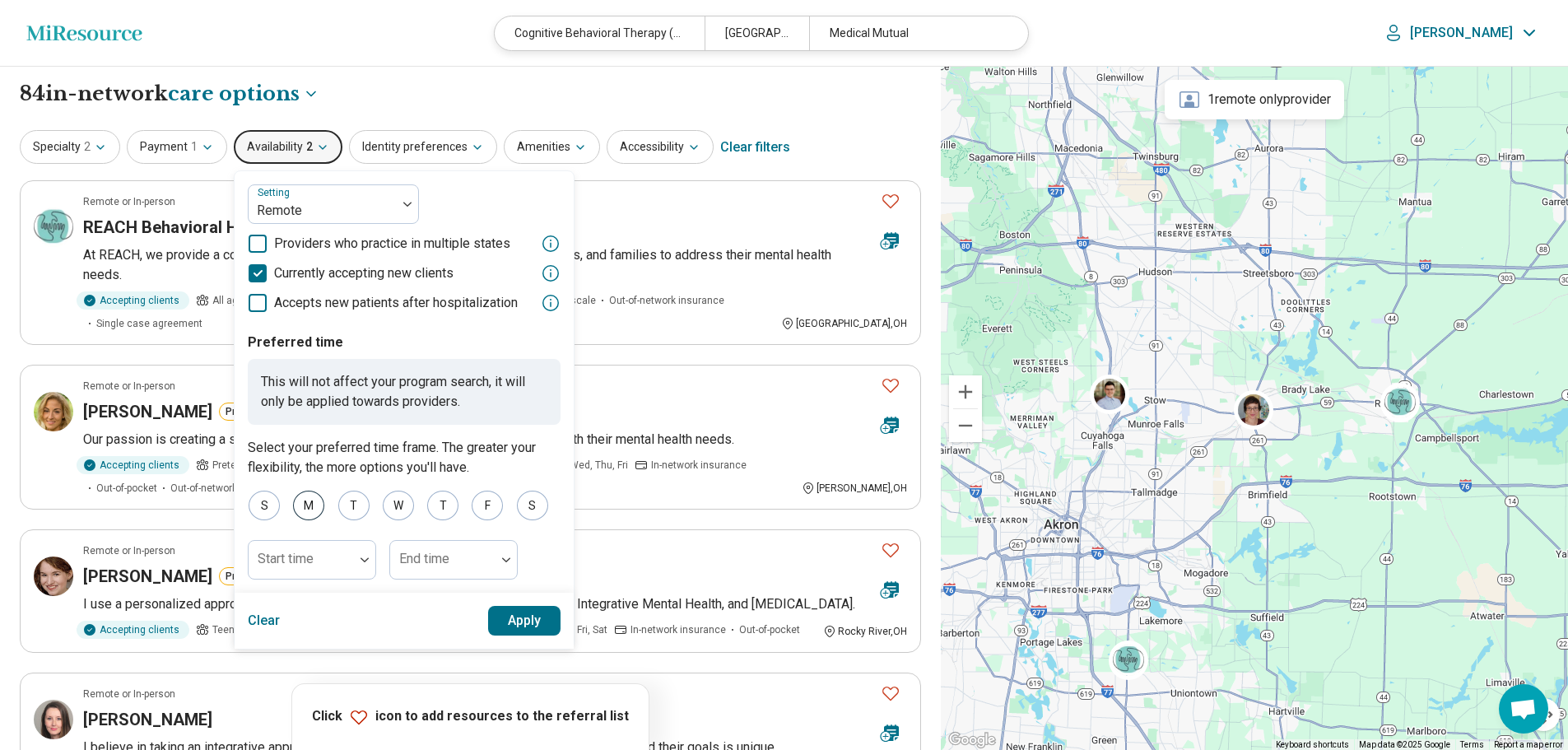
click at [302, 505] on div "M" at bounding box center [309, 506] width 32 height 30
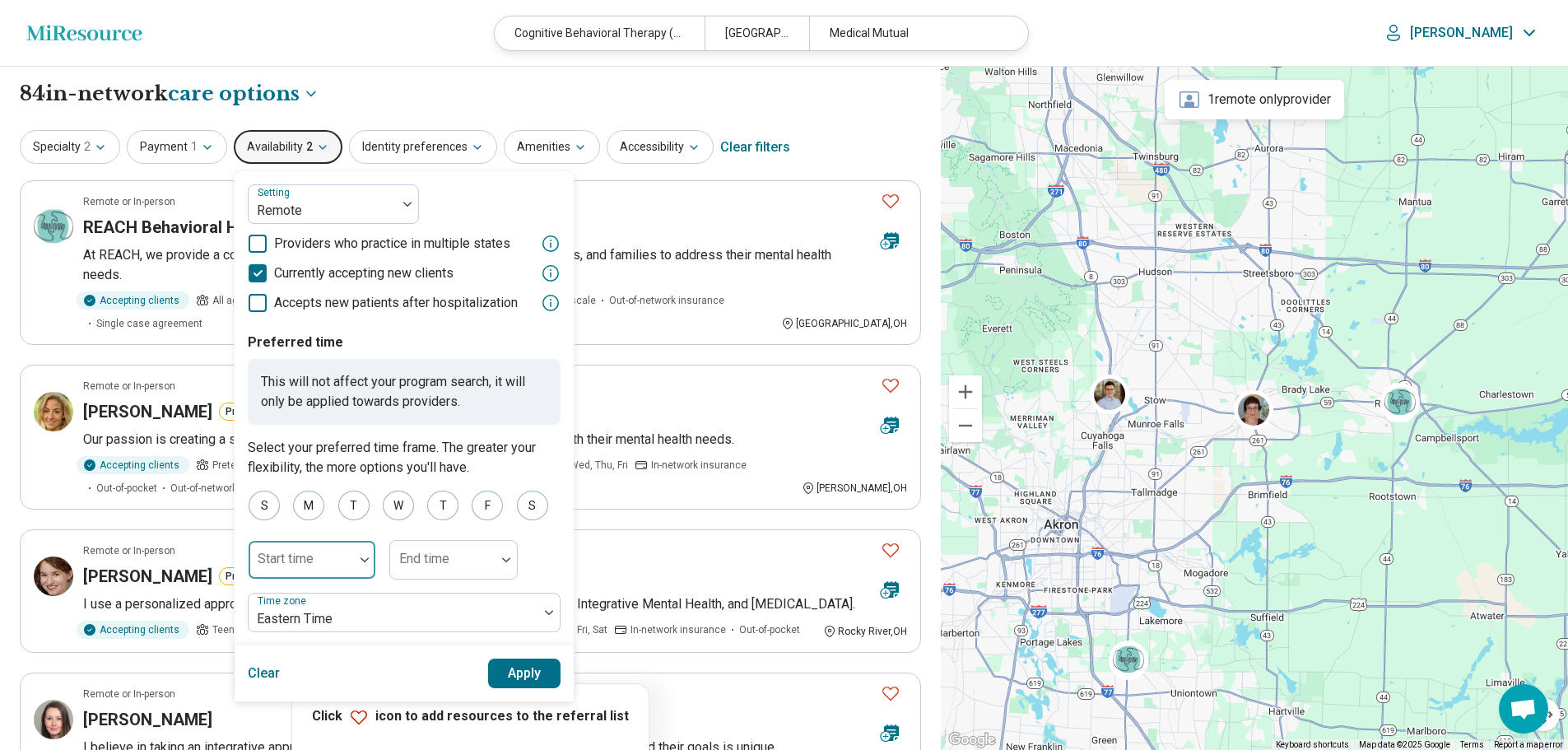
click at [310, 555] on div "Start time" at bounding box center [312, 559] width 128 height 40
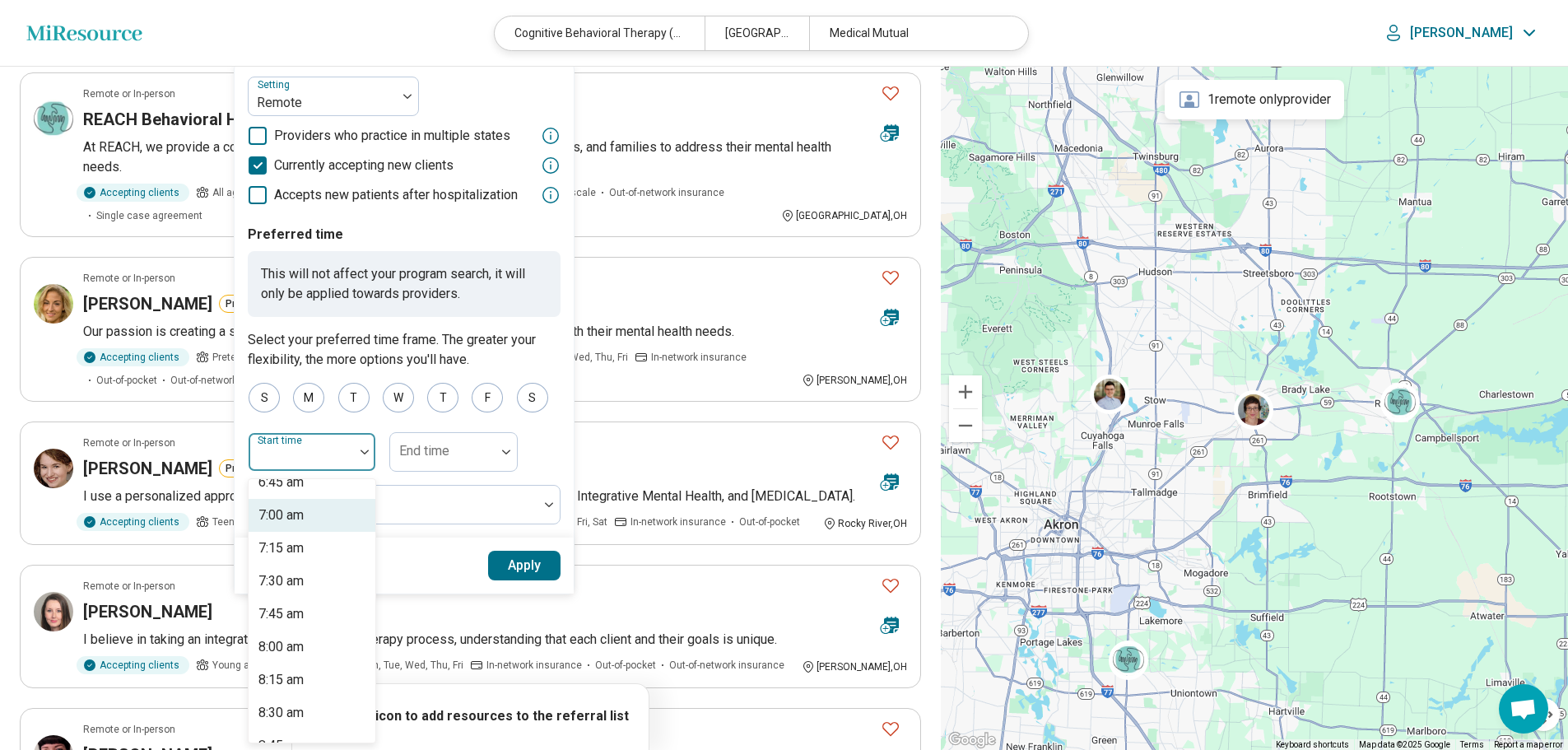
scroll to position [988, 0]
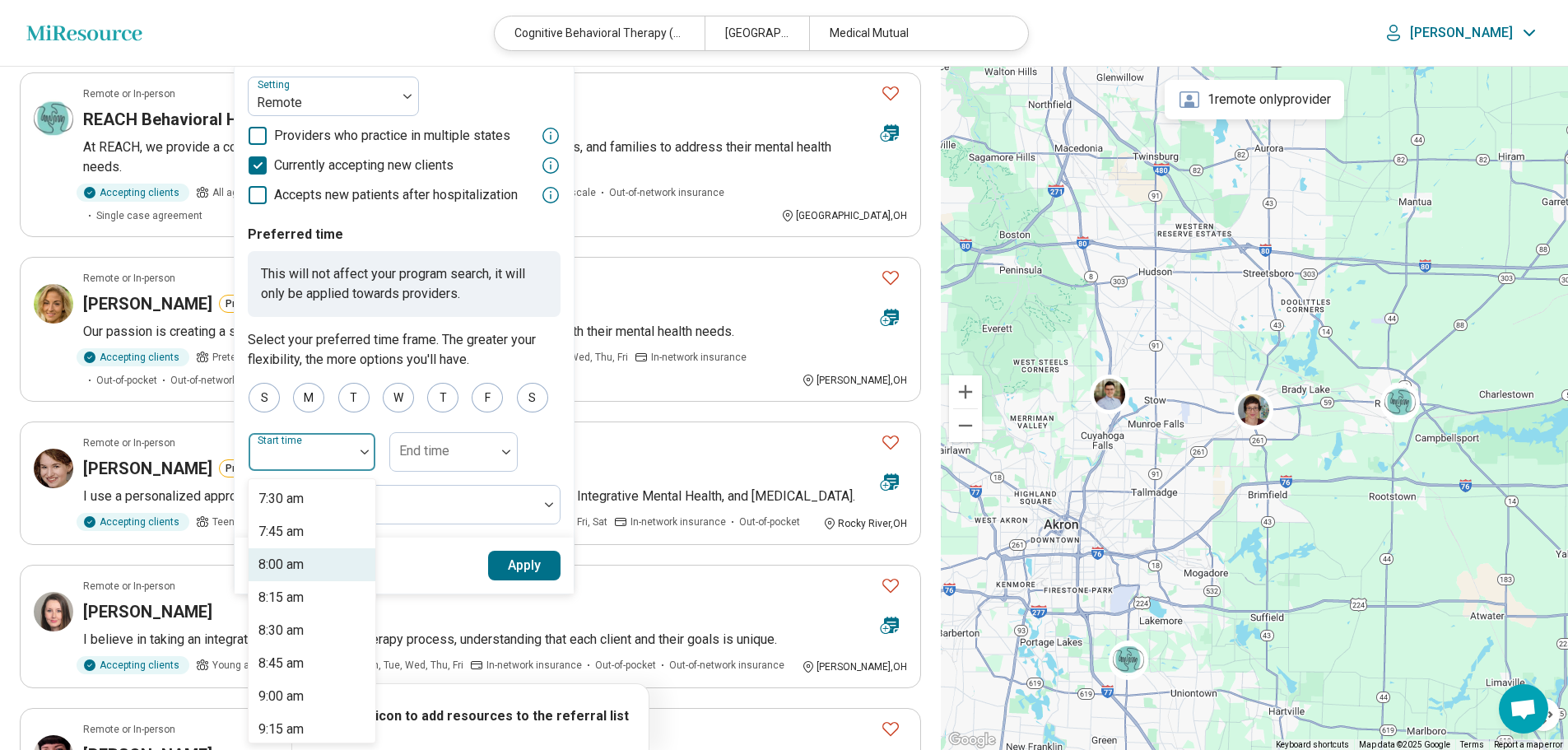
click at [293, 566] on div "8:00 am" at bounding box center [281, 564] width 46 height 20
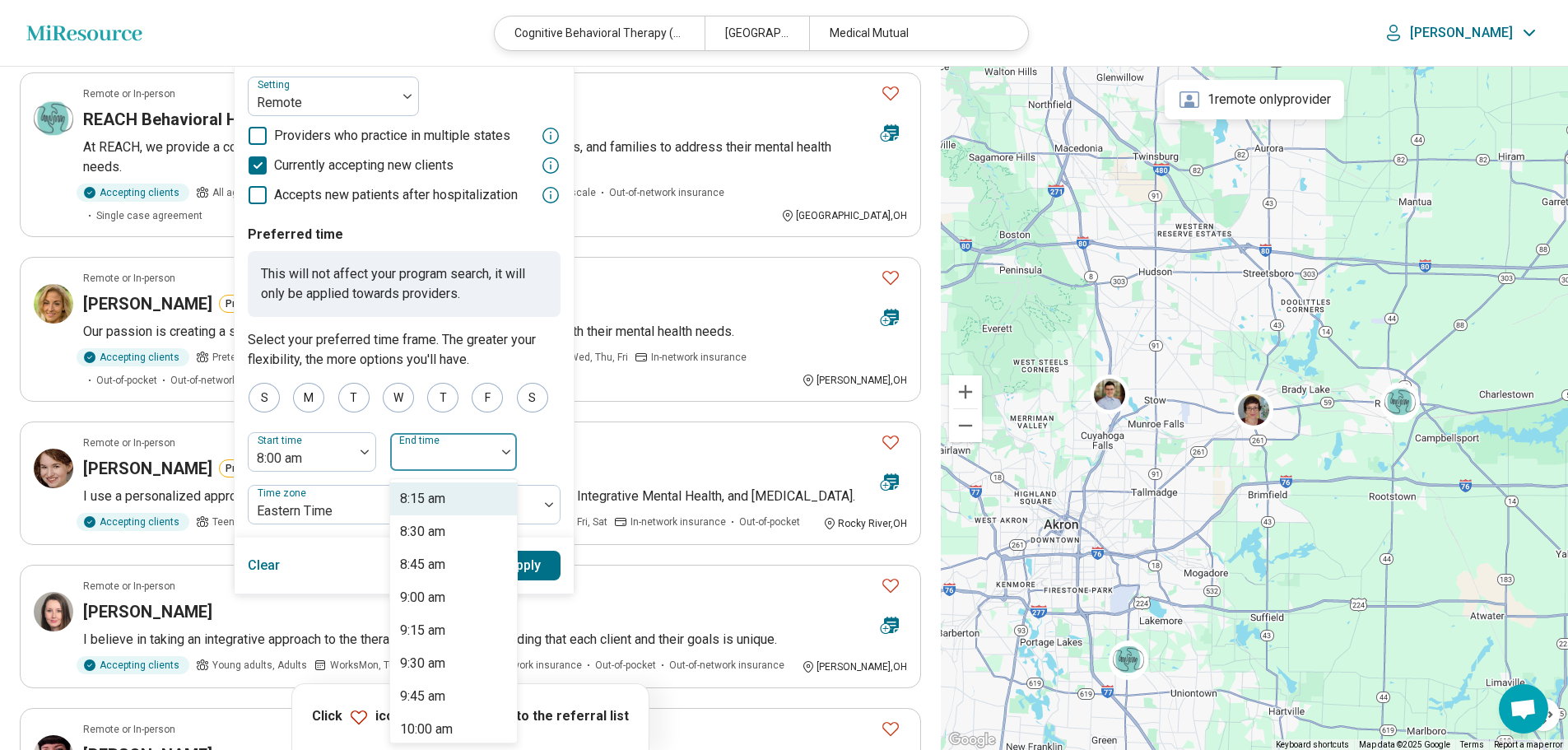
click at [507, 456] on div at bounding box center [506, 452] width 21 height 38
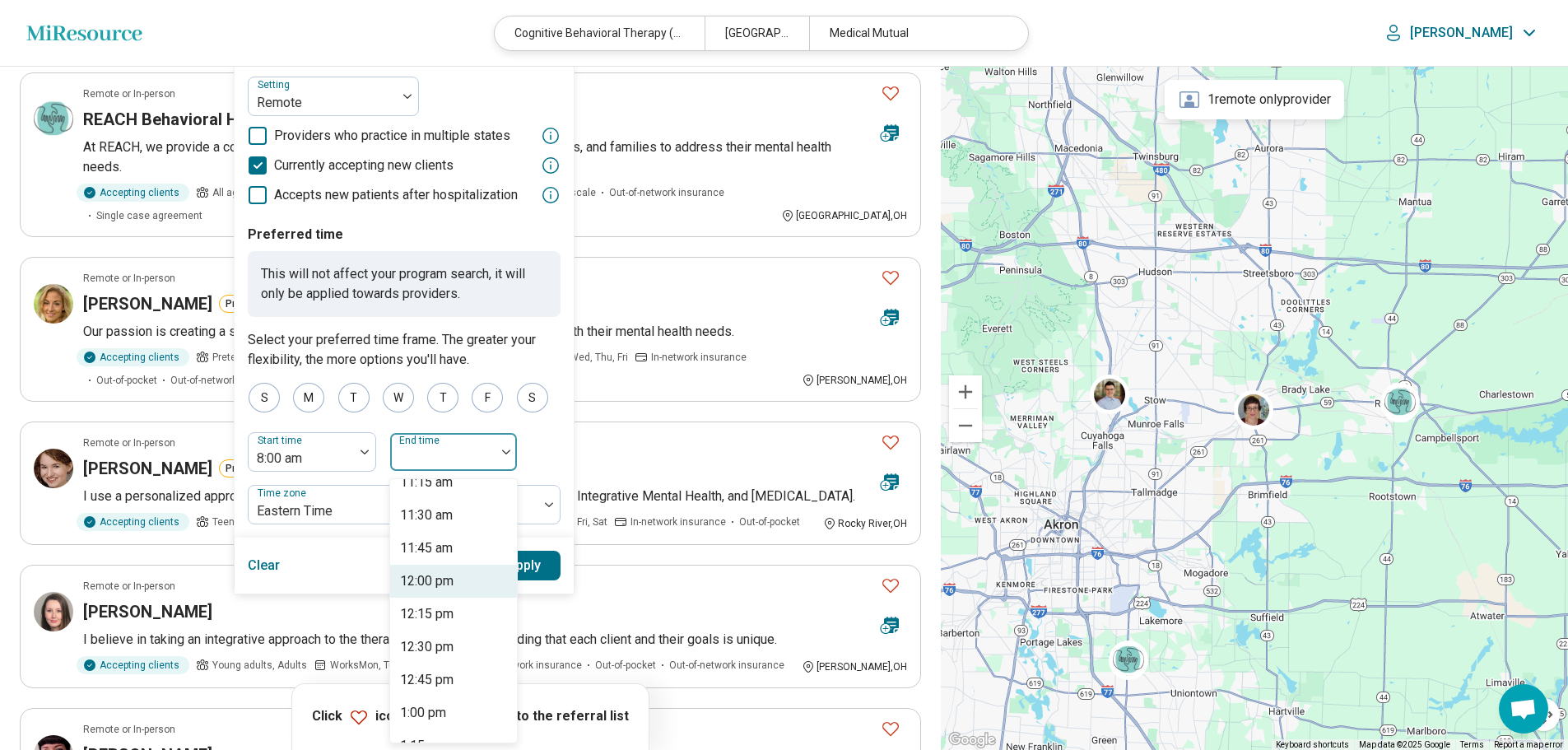
click at [439, 575] on div "12:00 pm" at bounding box center [427, 581] width 54 height 20
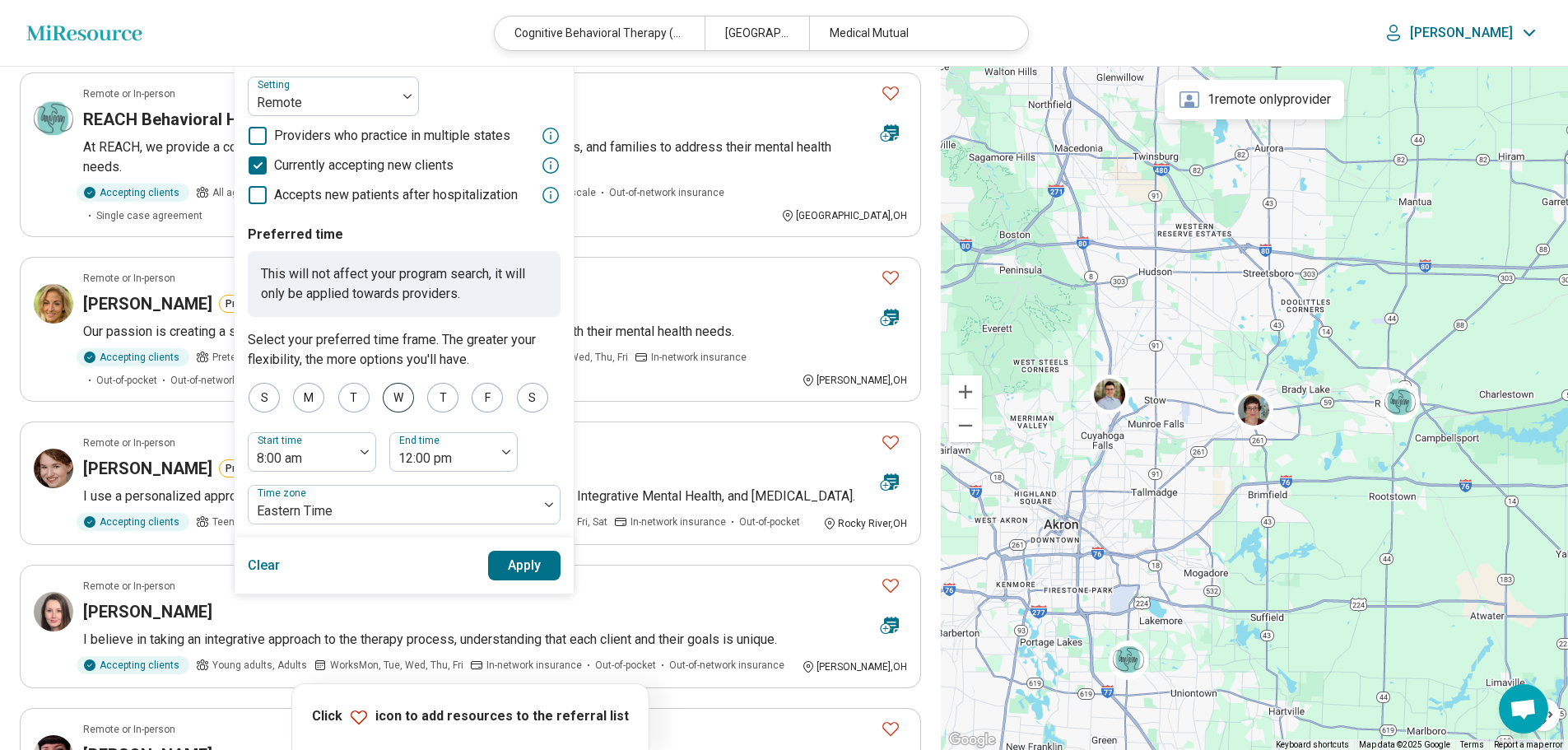
click at [392, 399] on div "W" at bounding box center [399, 398] width 32 height 30
click at [442, 402] on div "T" at bounding box center [443, 398] width 32 height 30
click at [446, 396] on div "T" at bounding box center [443, 398] width 32 height 30
click at [479, 397] on div "F" at bounding box center [487, 398] width 32 height 30
click at [515, 565] on button "Apply" at bounding box center [524, 565] width 73 height 30
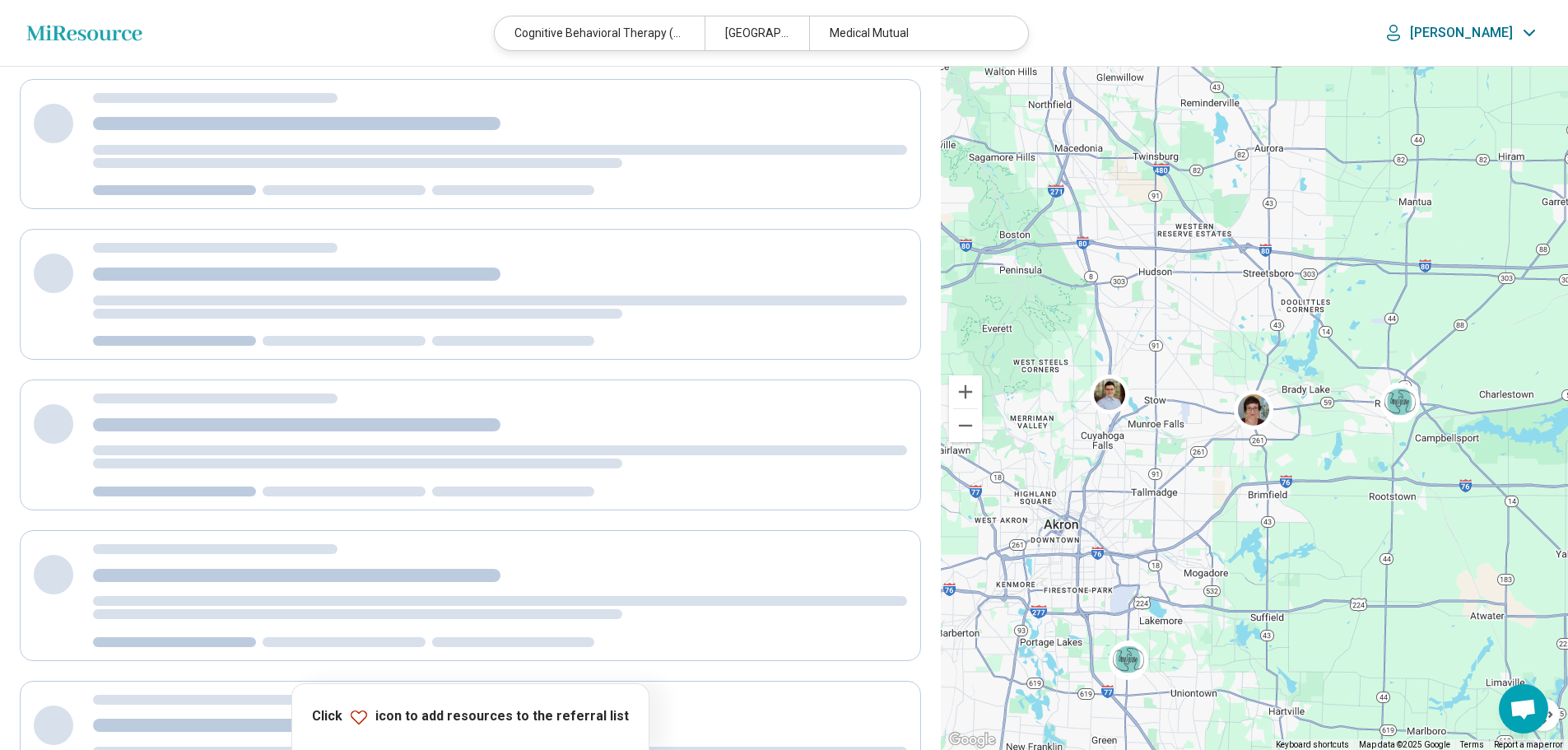
scroll to position [0, 0]
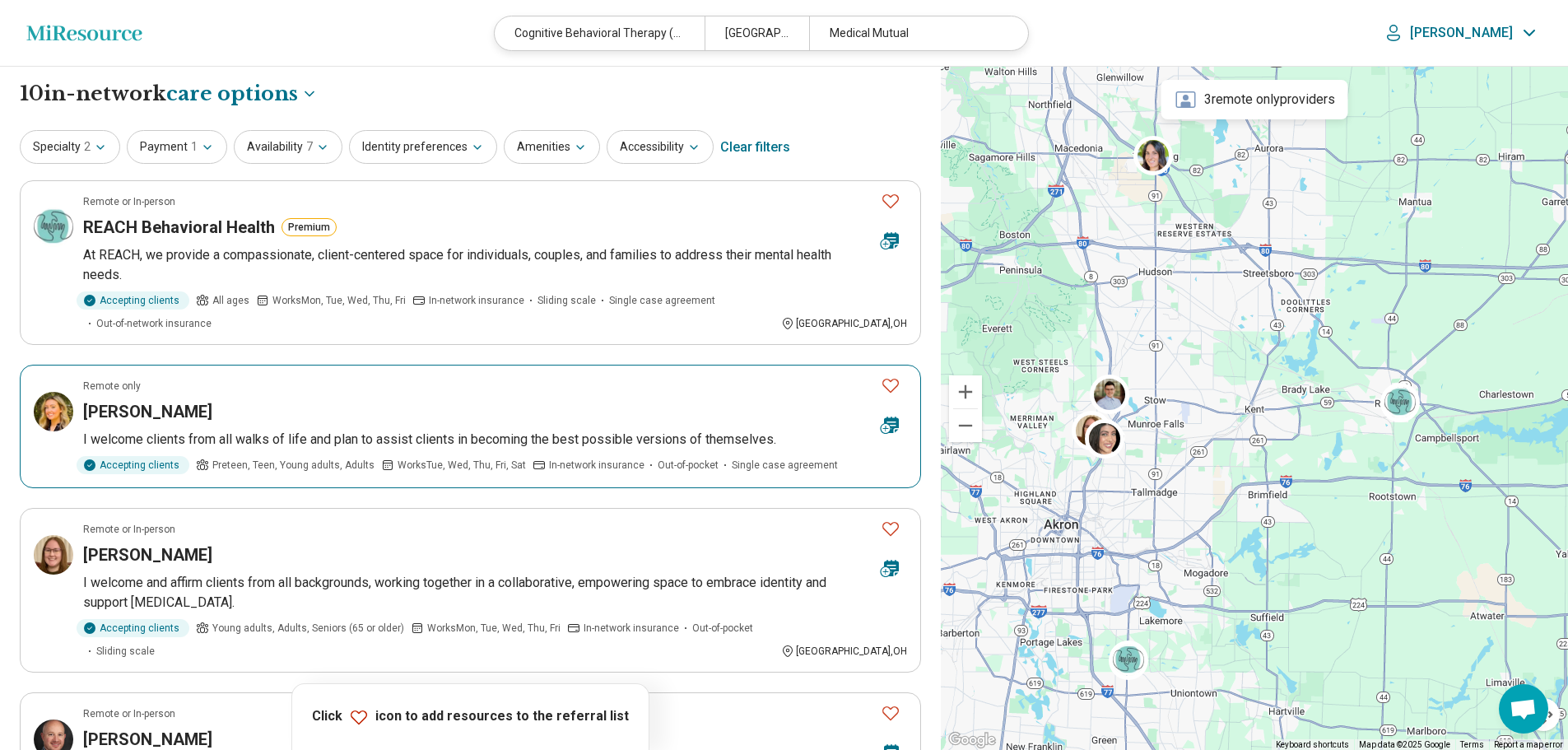
click at [889, 375] on icon "Favorite" at bounding box center [890, 385] width 20 height 20
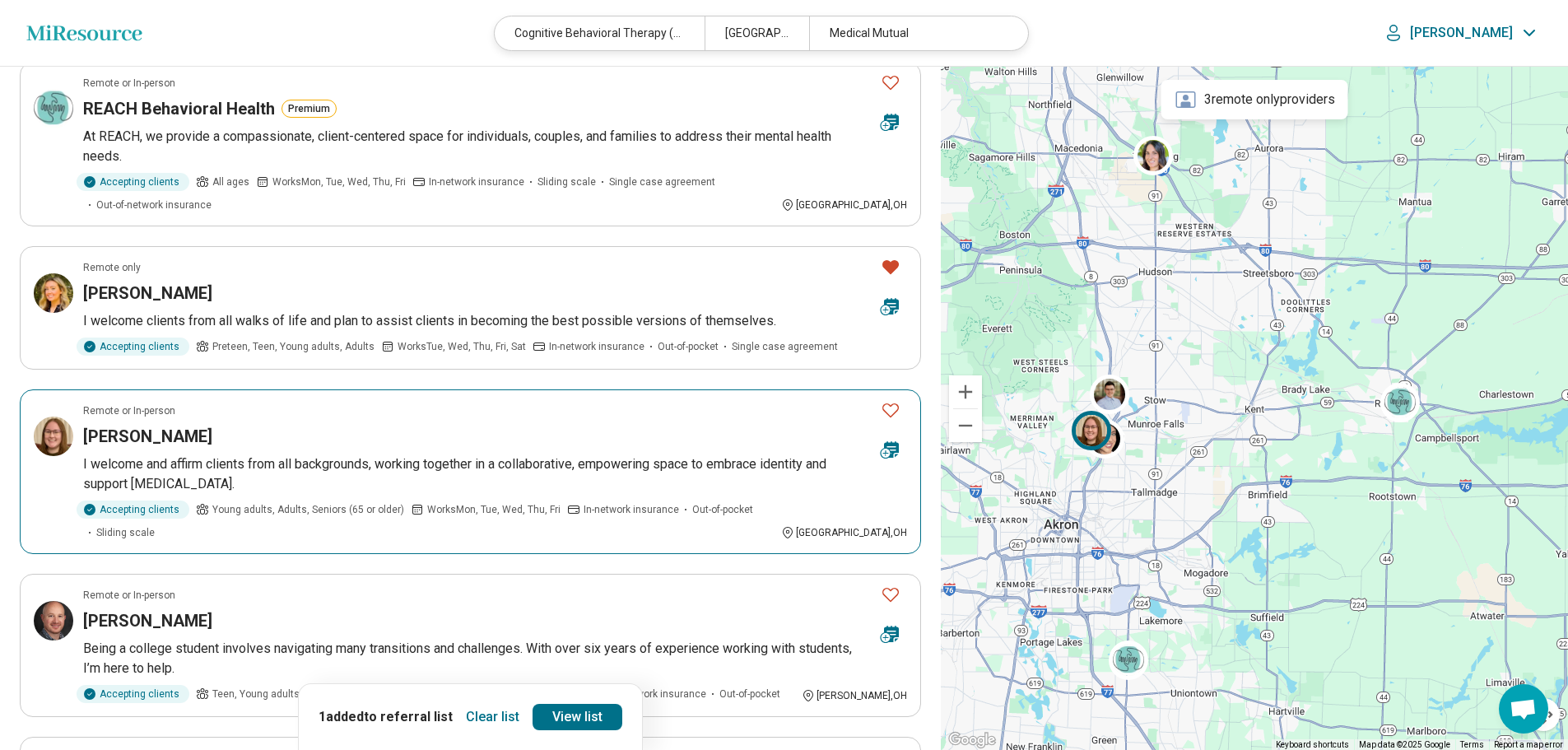
scroll to position [164, 0]
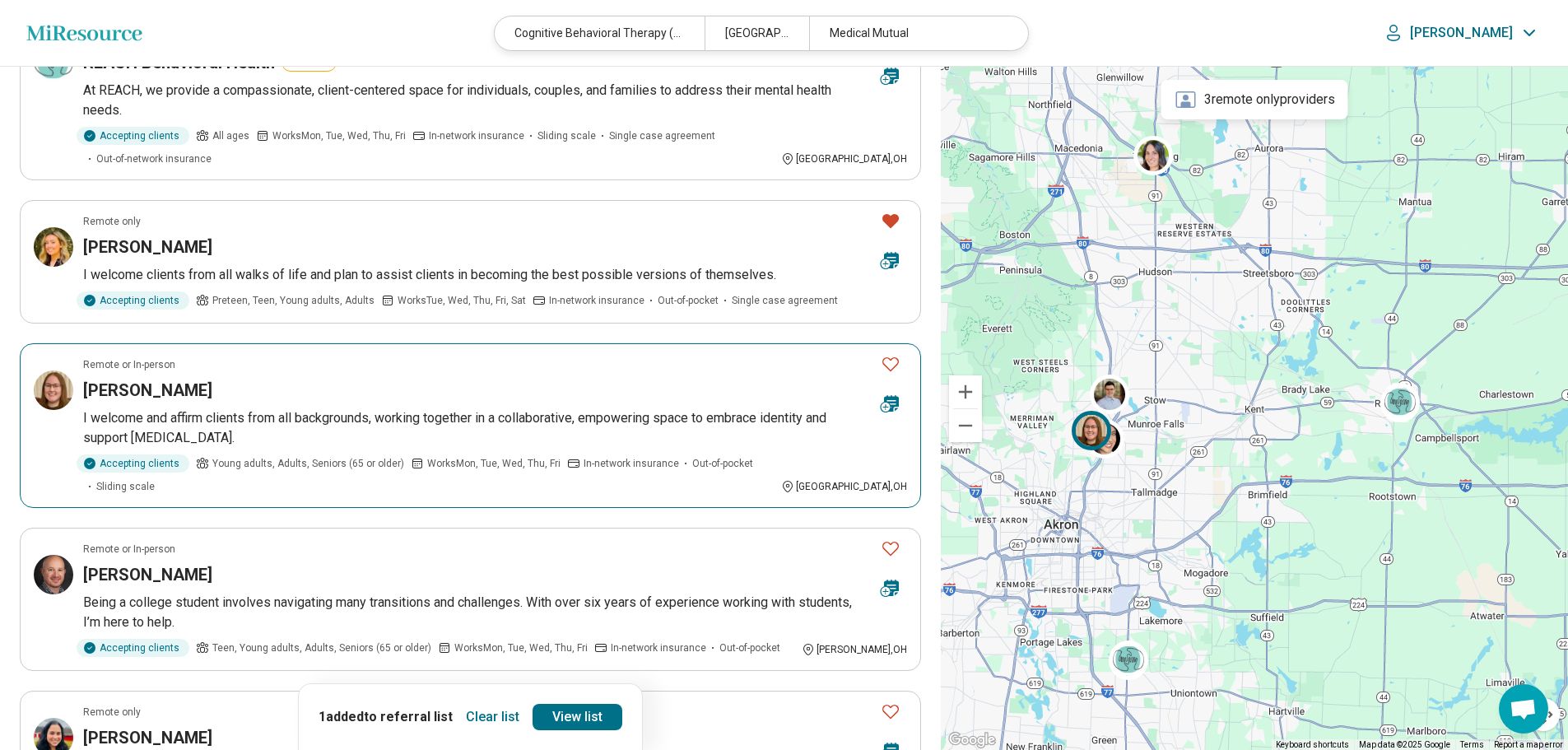
click at [889, 354] on icon "Favorite" at bounding box center [890, 363] width 20 height 20
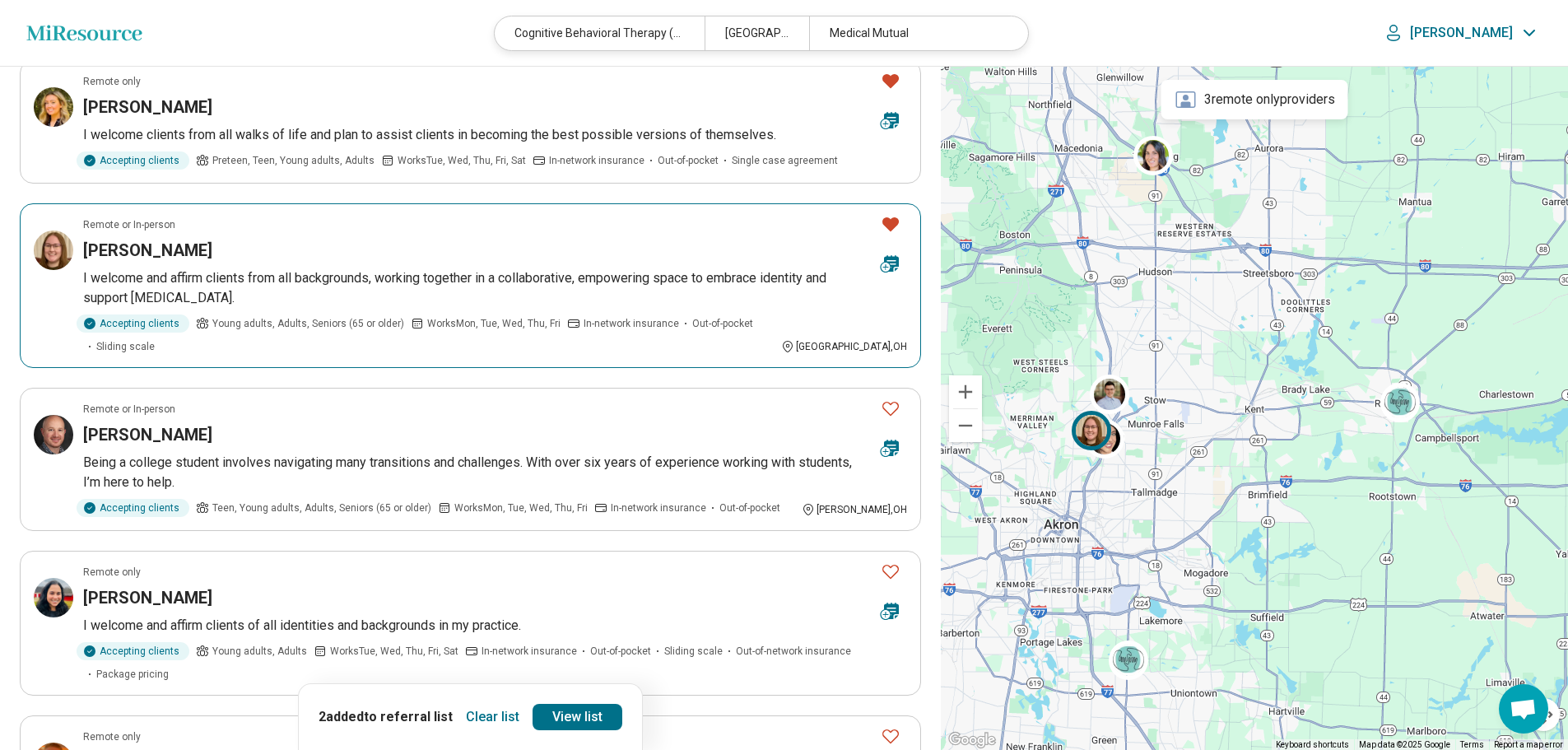
scroll to position [329, 0]
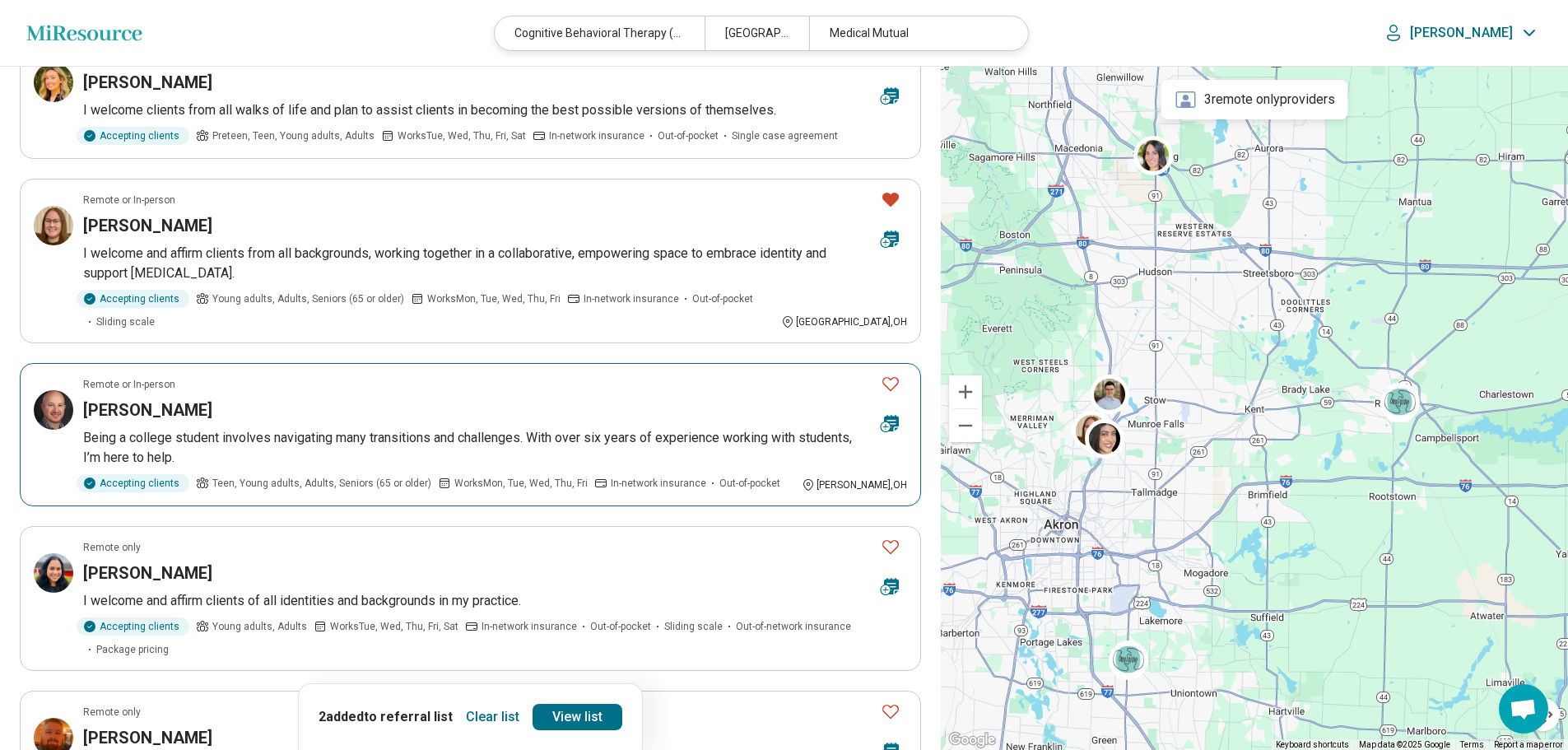
click at [891, 374] on icon "Favorite" at bounding box center [890, 383] width 20 height 20
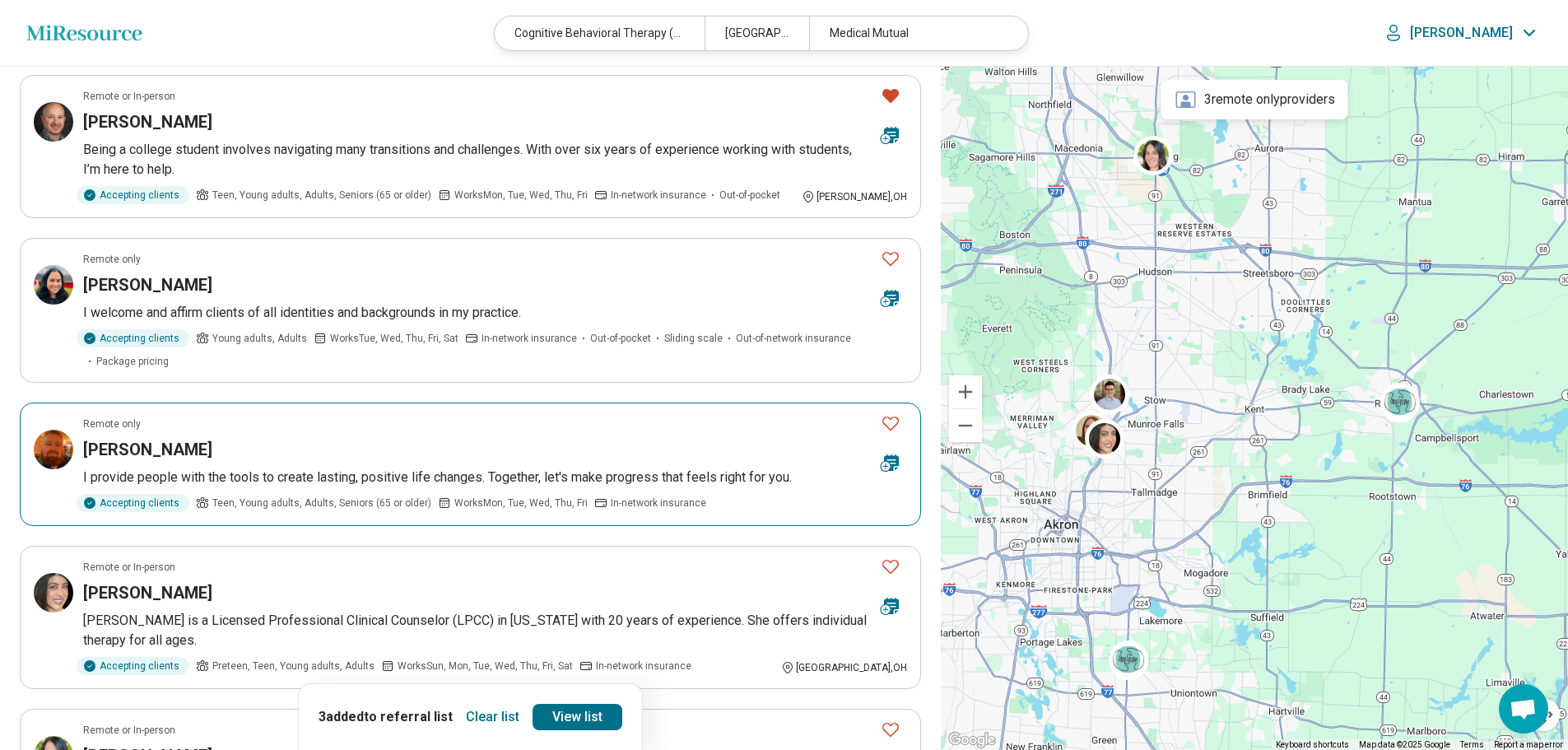
scroll to position [659, 0]
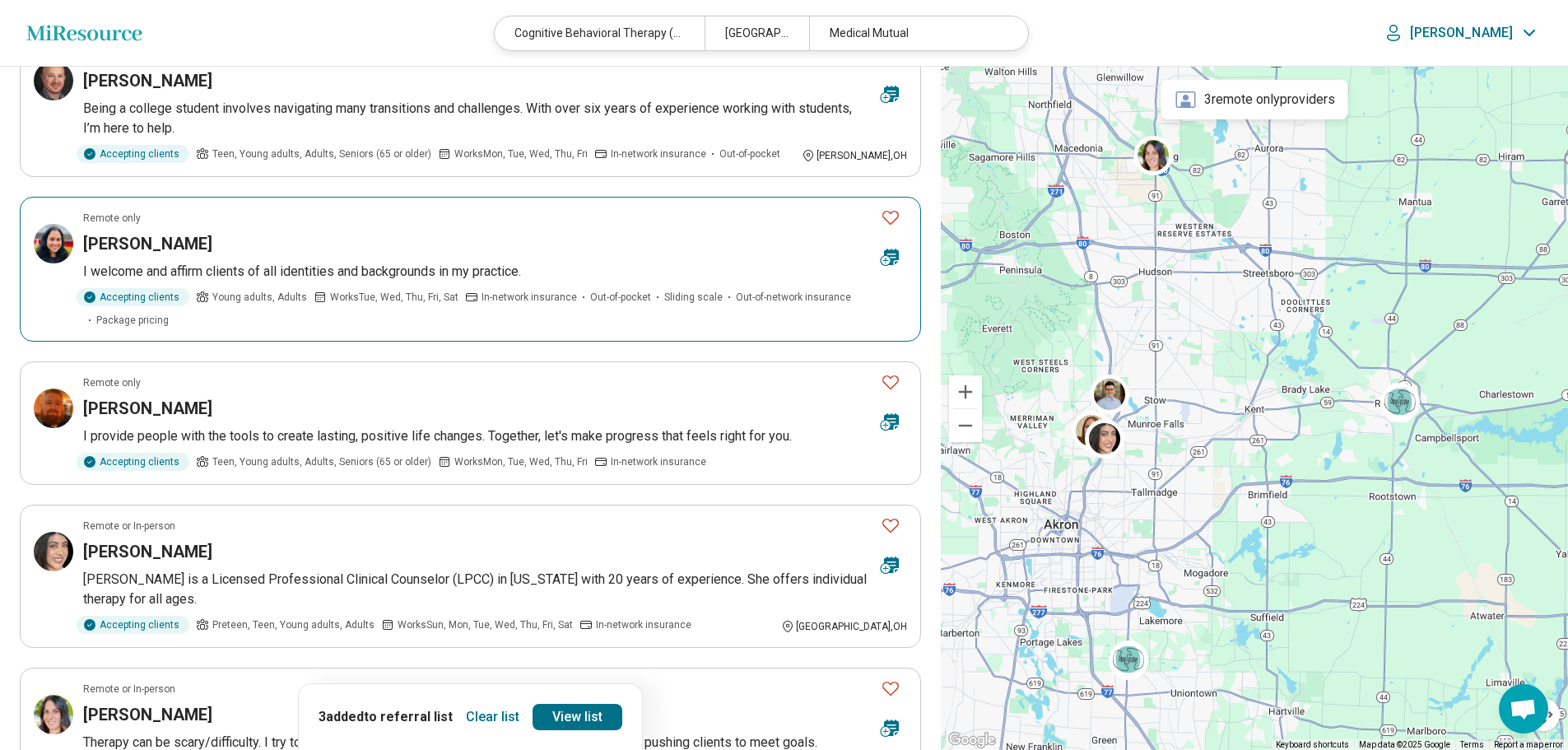
click at [889, 207] on icon "Favorite" at bounding box center [890, 217] width 20 height 20
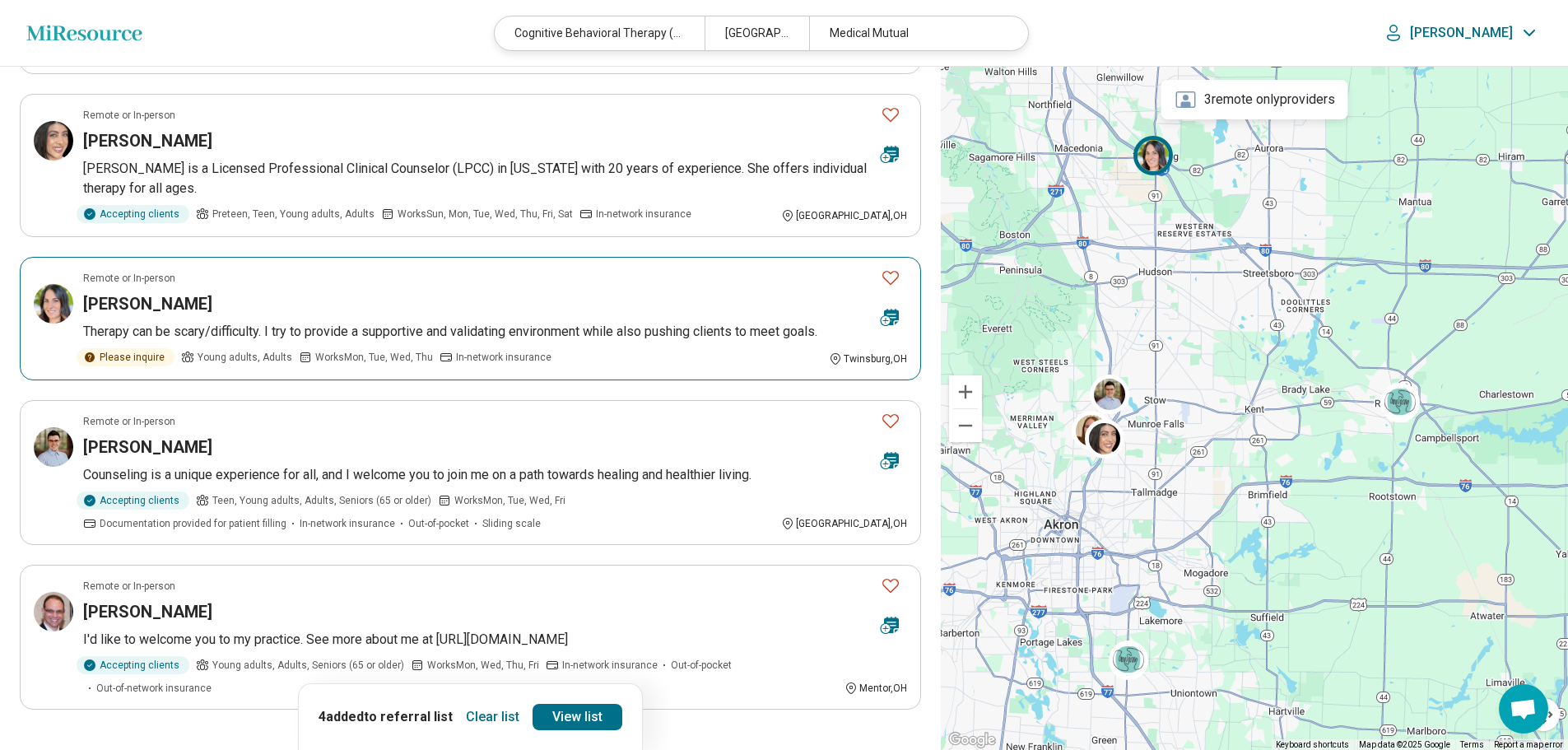
scroll to position [1070, 0]
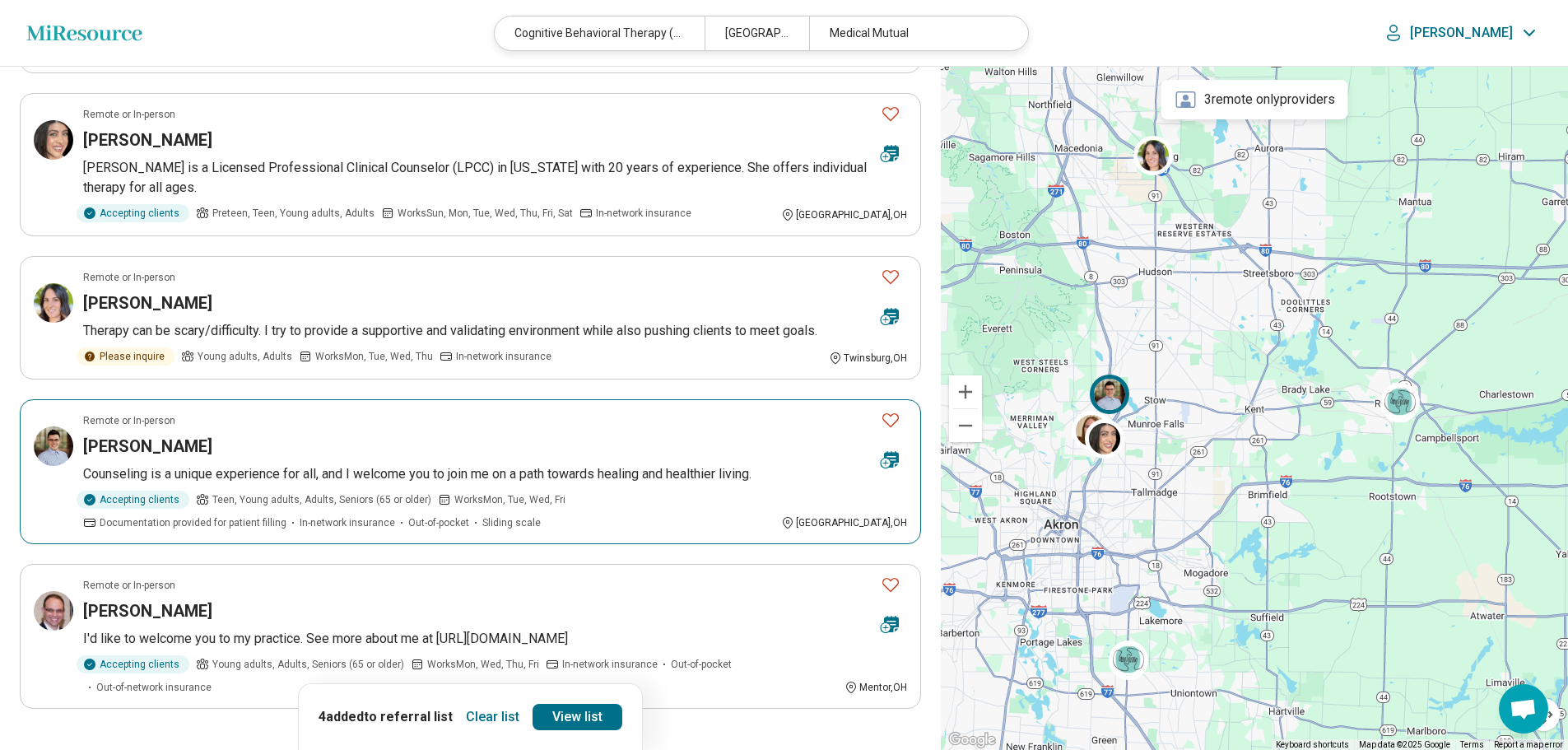
click at [168, 435] on h3 "Zachary Flint" at bounding box center [147, 446] width 129 height 23
click at [891, 410] on icon "Favorite" at bounding box center [890, 419] width 20 height 20
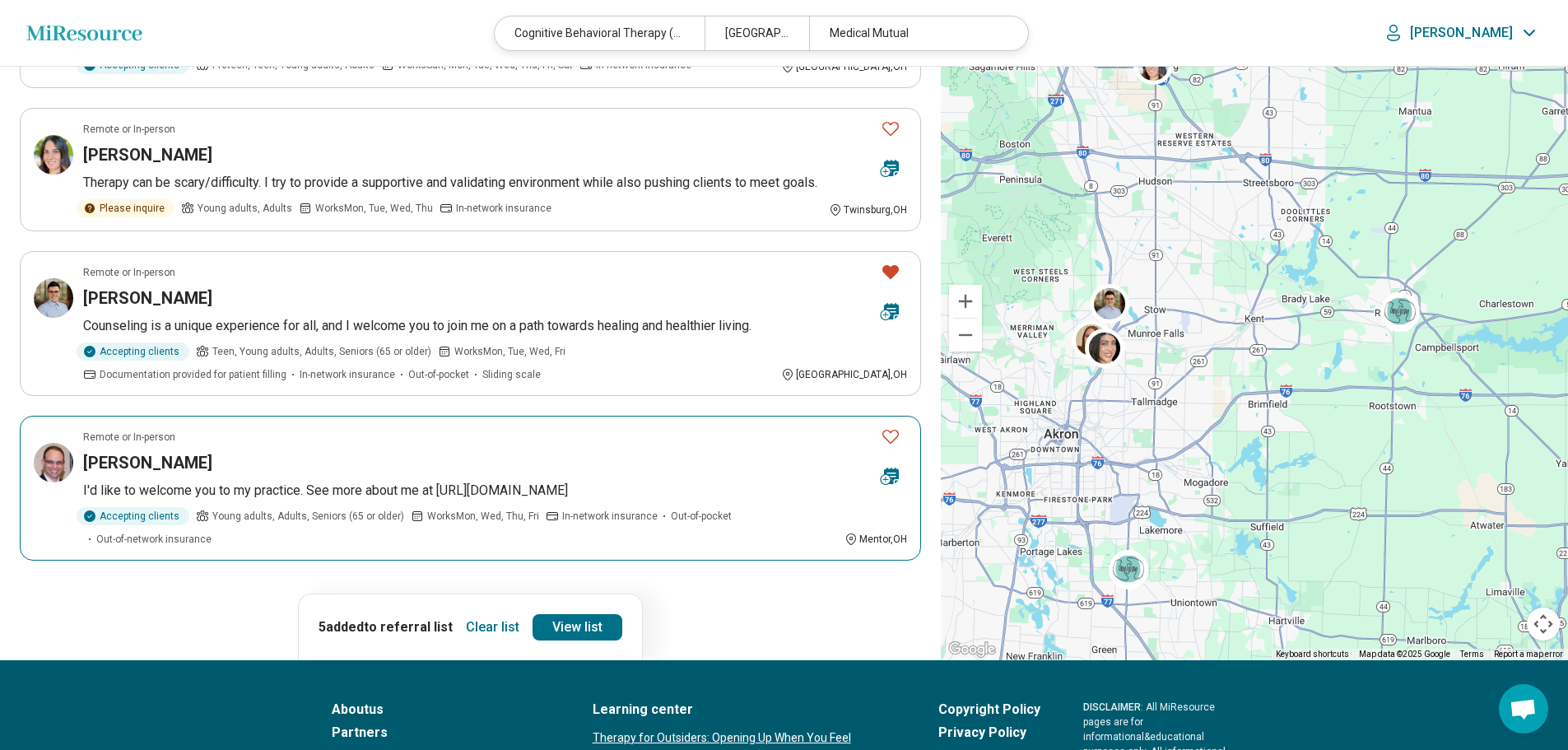
scroll to position [1234, 0]
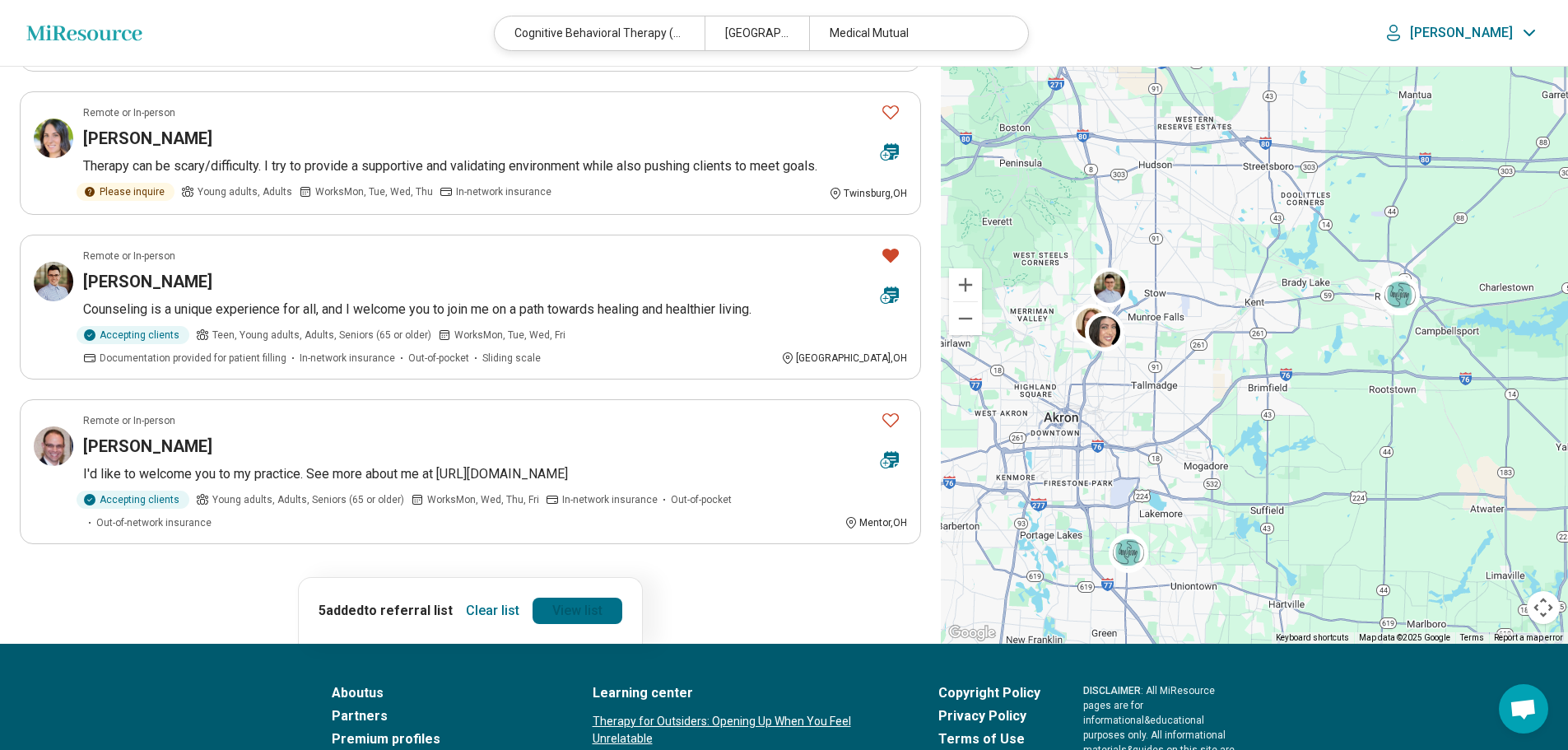
click at [570, 598] on link "View list" at bounding box center [577, 611] width 90 height 26
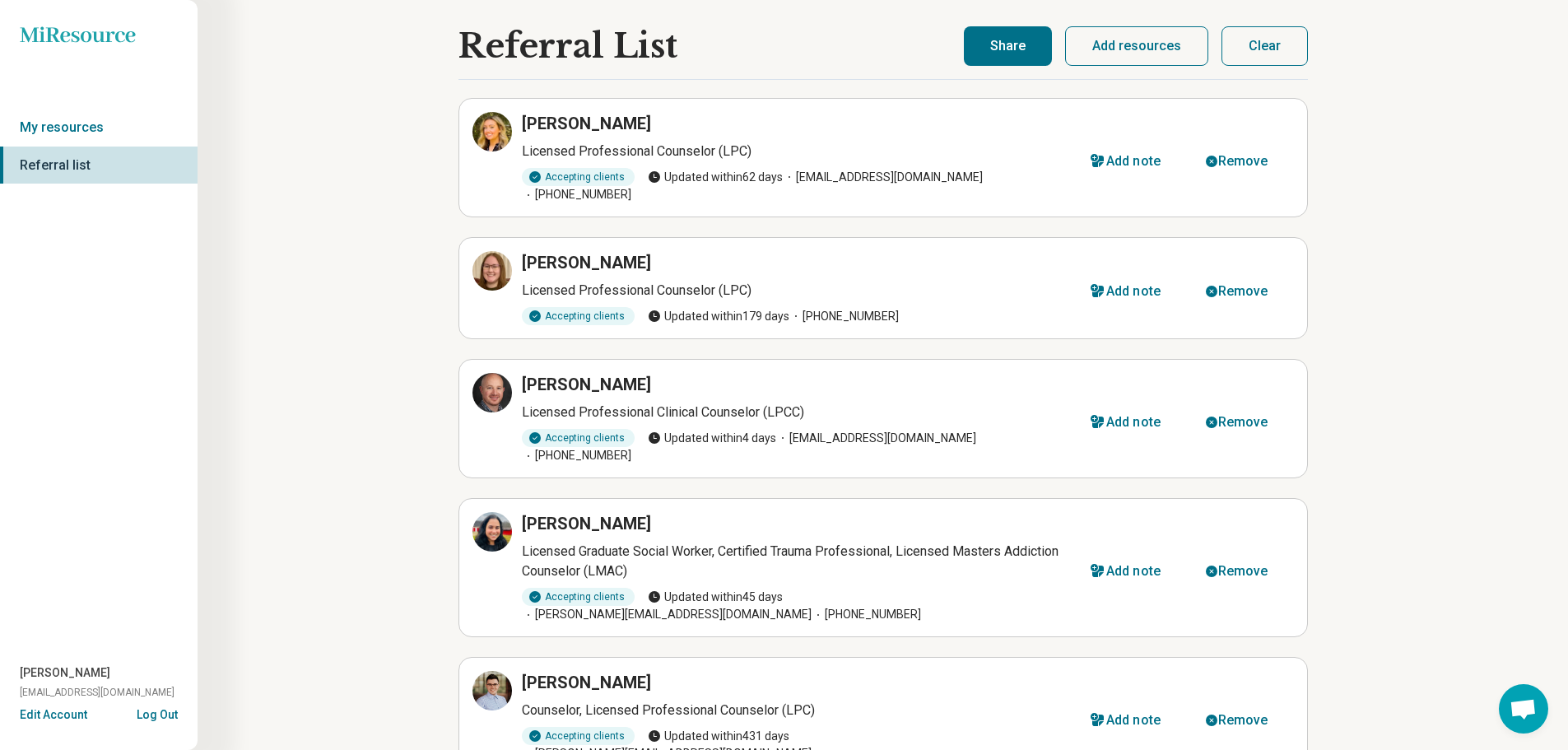
click at [1034, 48] on button "Share" at bounding box center [1008, 46] width 88 height 40
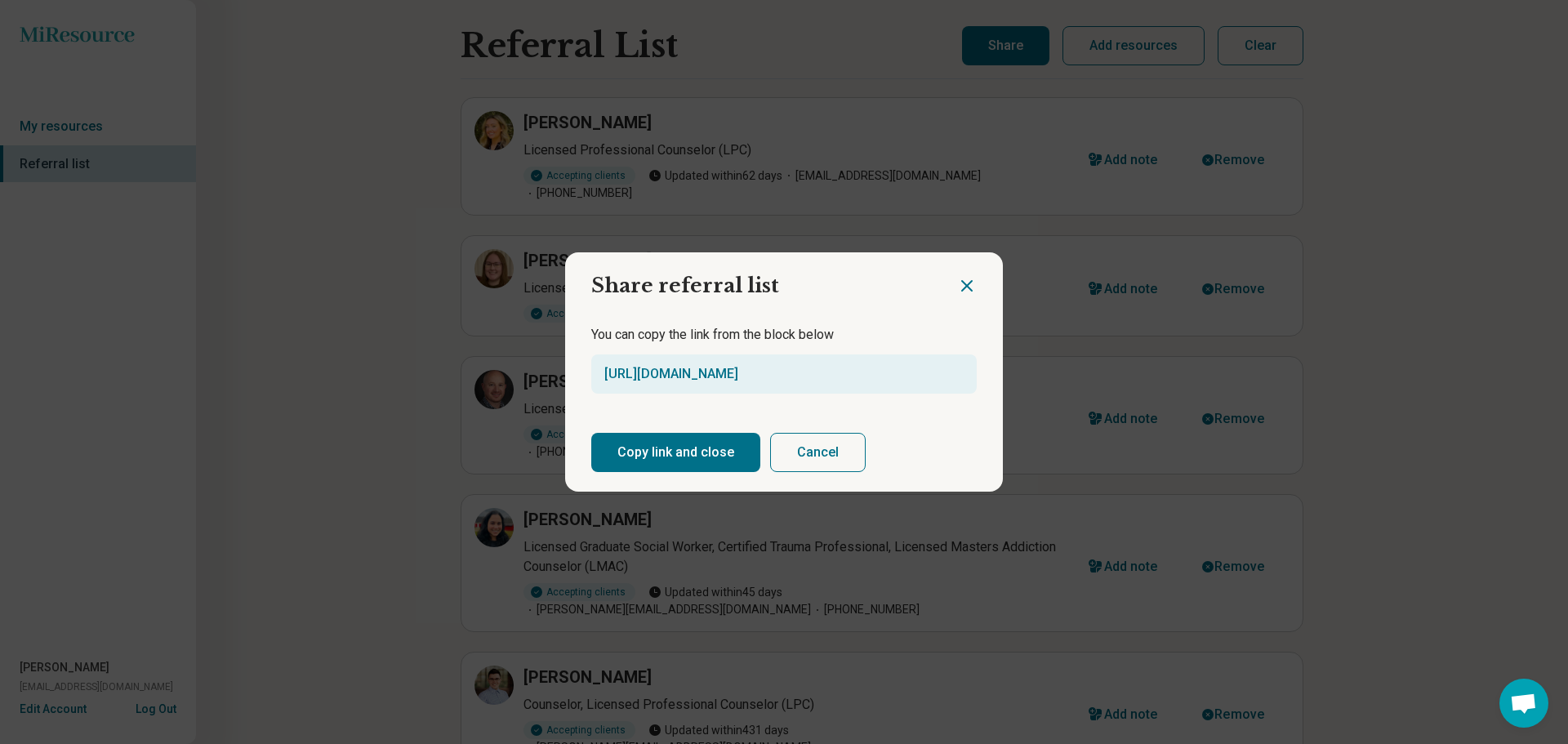
click at [707, 455] on button "Copy link and close" at bounding box center [675, 452] width 169 height 40
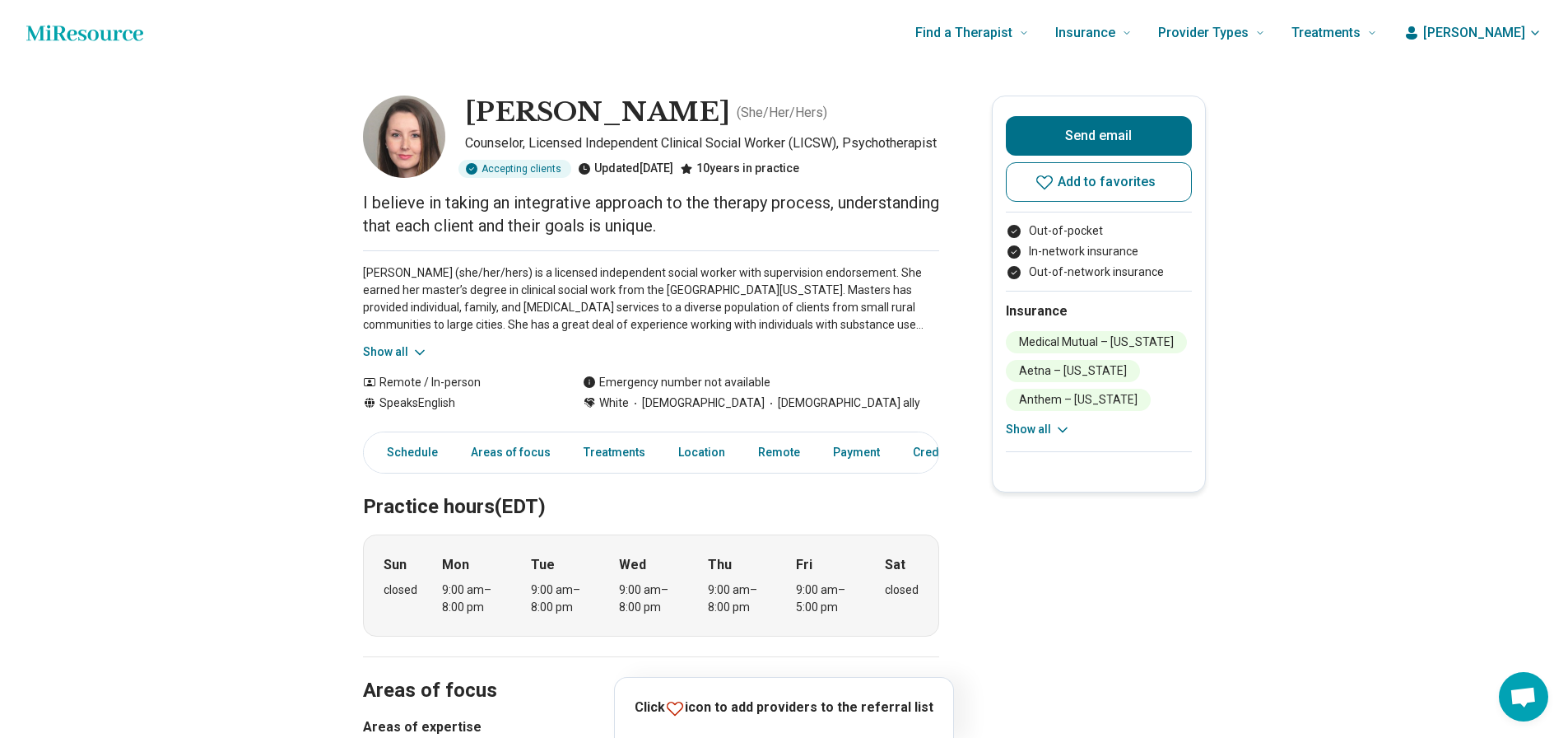
click at [383, 361] on button "Show all" at bounding box center [396, 351] width 65 height 18
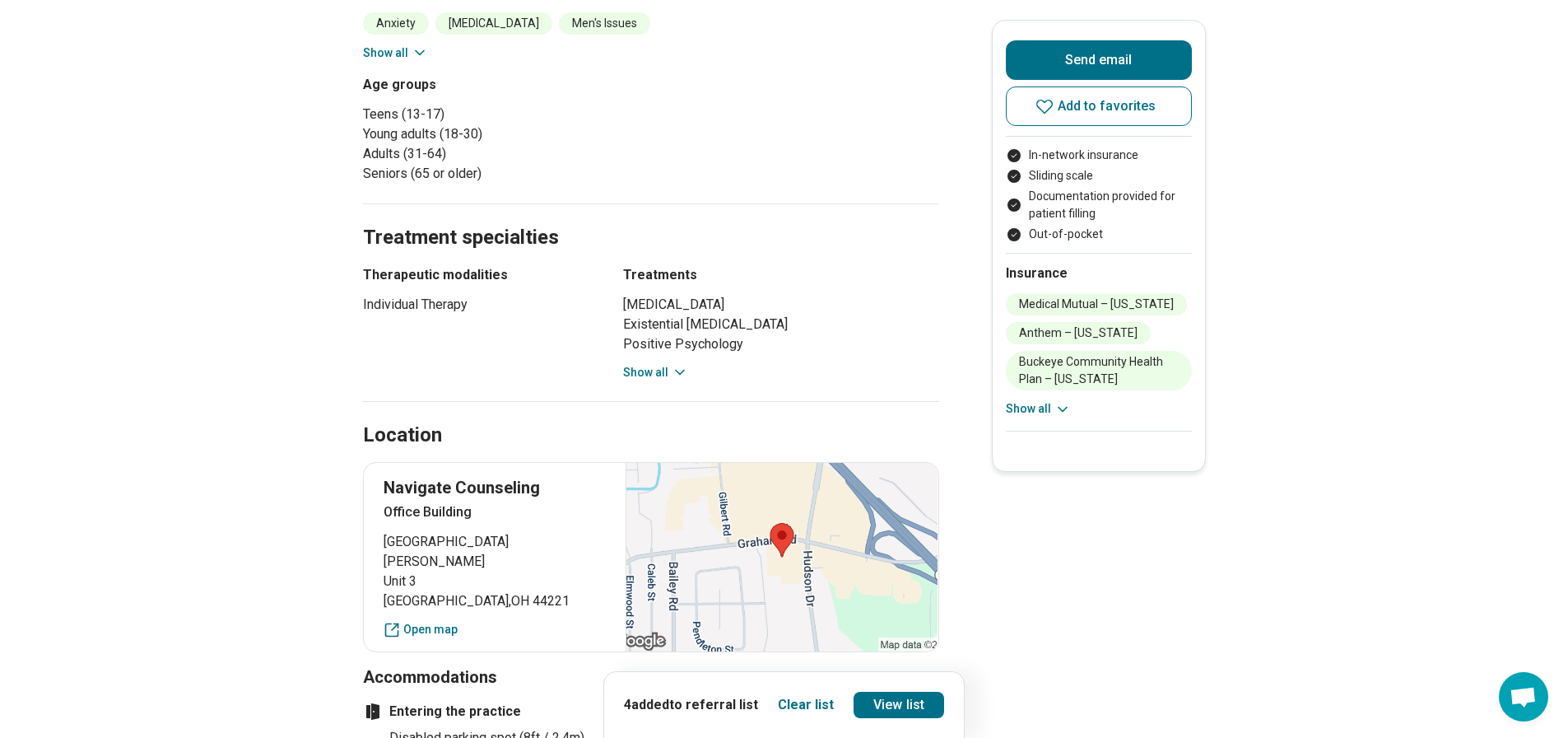
scroll to position [824, 0]
